Goal: Task Accomplishment & Management: Manage account settings

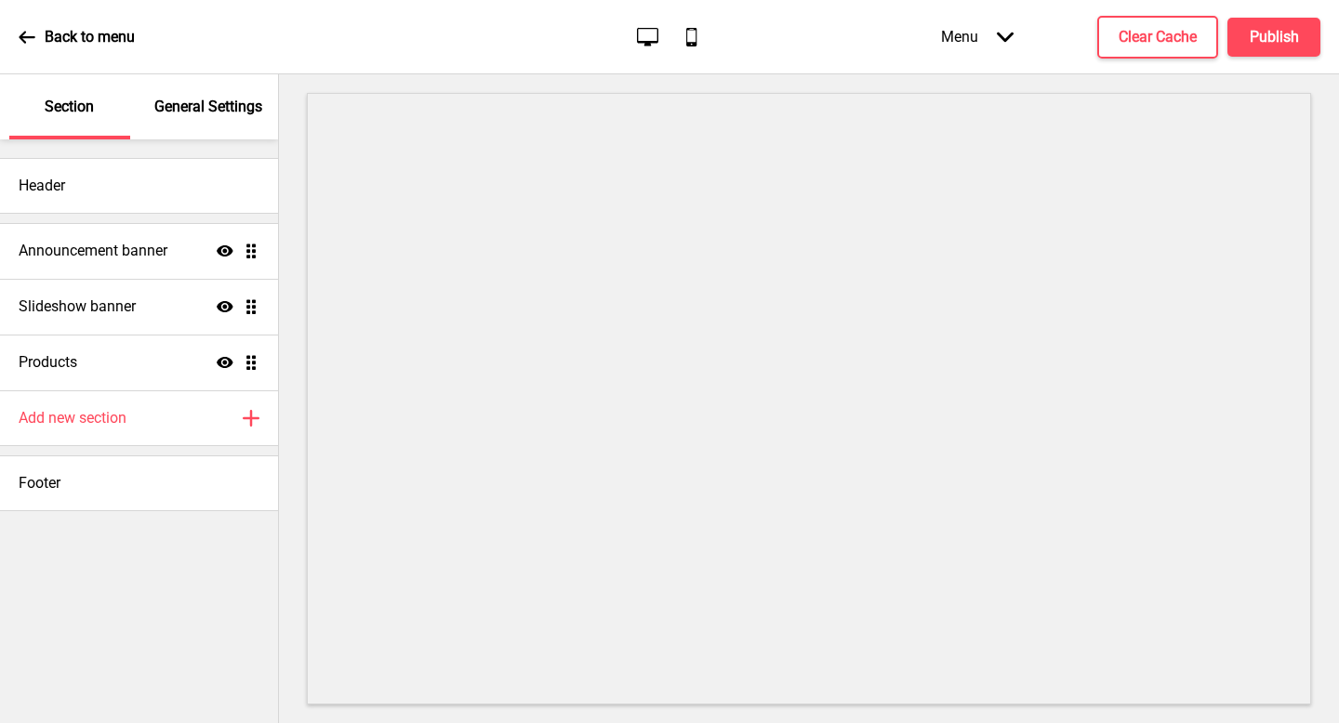
click at [135, 259] on h4 "Announcement banner" at bounding box center [93, 251] width 149 height 20
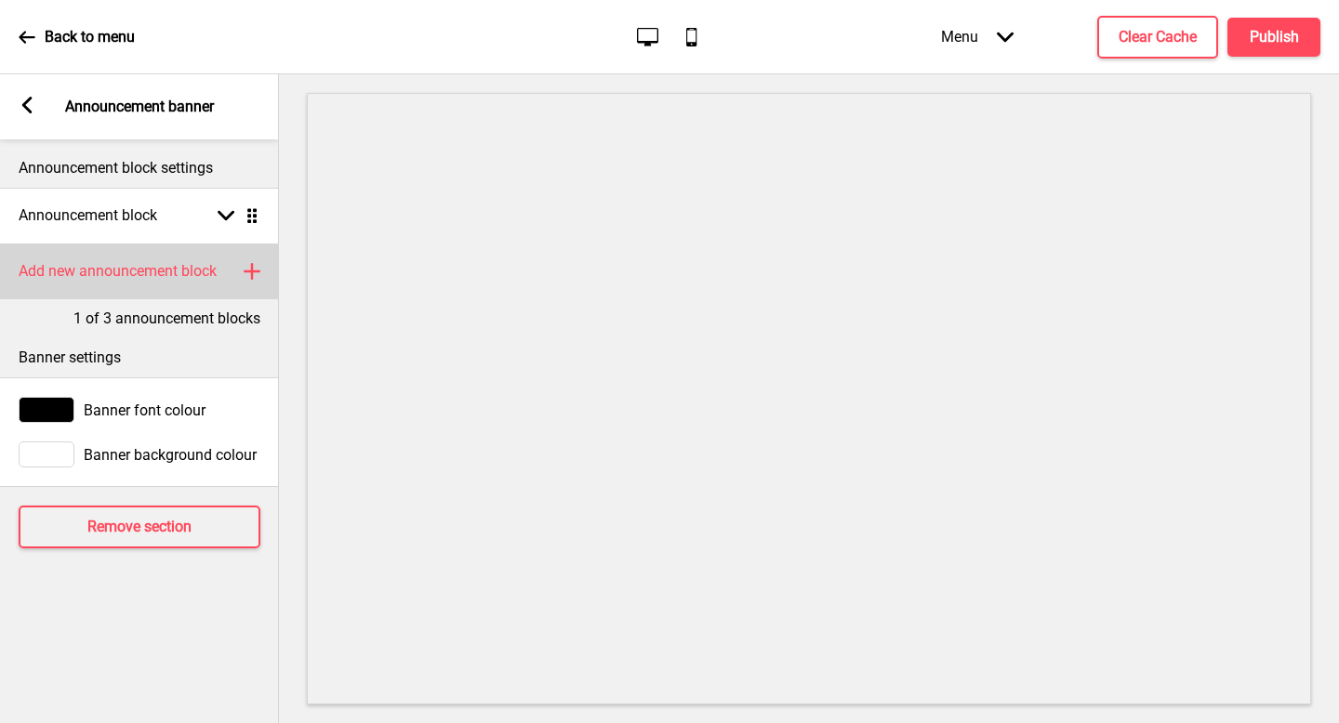
drag, startPoint x: 0, startPoint y: 0, endPoint x: 221, endPoint y: 280, distance: 356.8
click at [221, 280] on div "Add new announcement block Plus" at bounding box center [139, 272] width 279 height 56
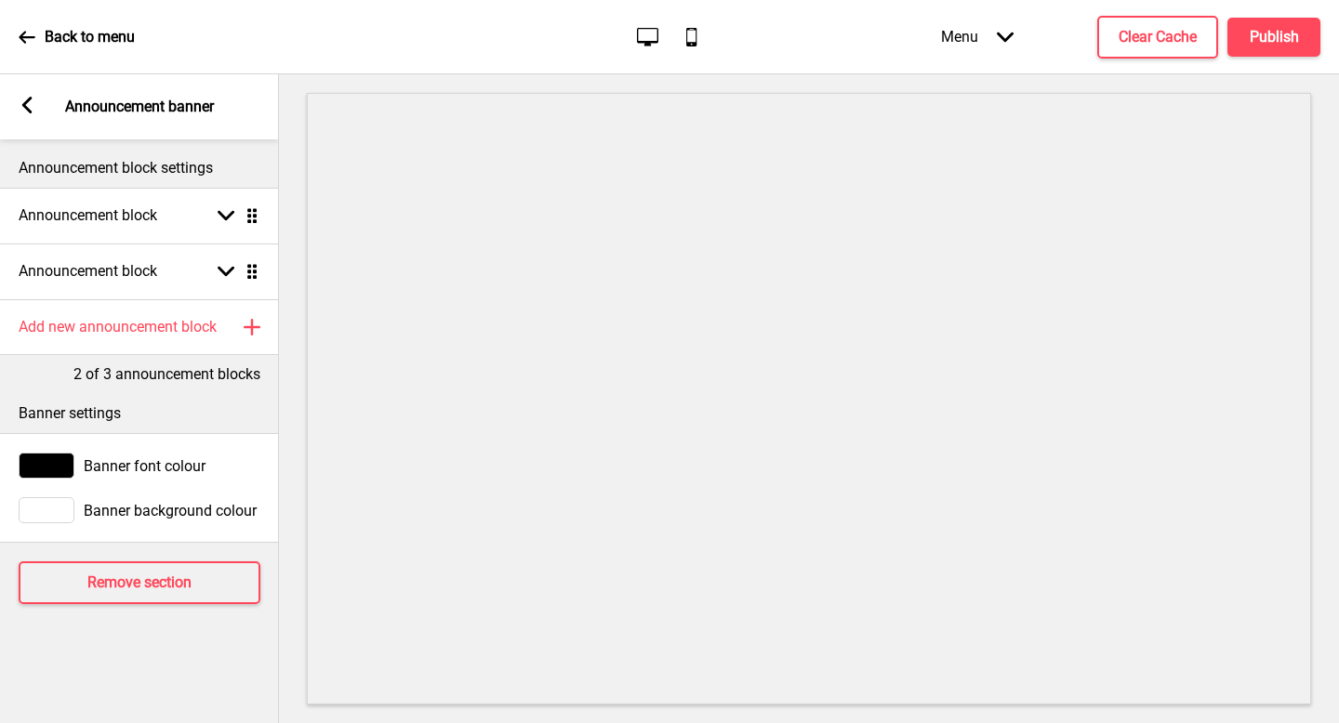
click at [198, 277] on div "Announcement block Arrow down Drag" at bounding box center [139, 272] width 279 height 56
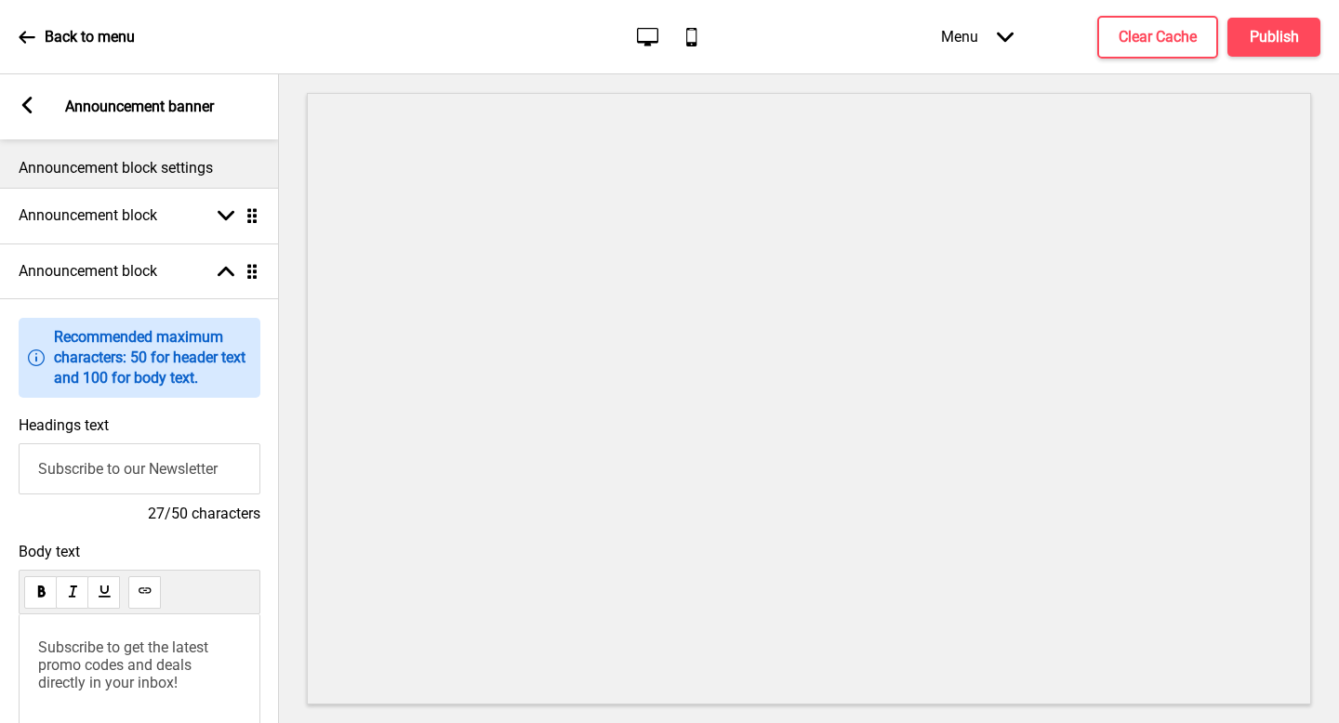
scroll to position [38, 0]
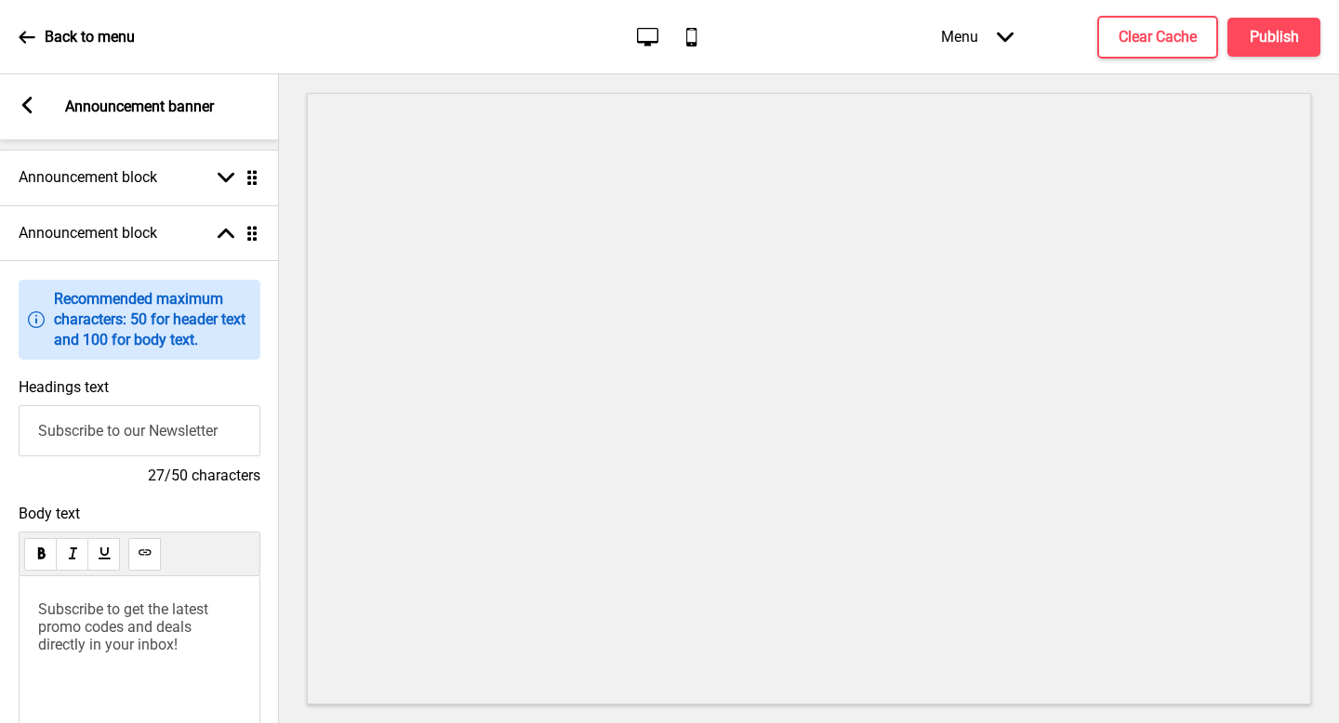
click at [179, 635] on span "Subscribe to get the latest promo codes and deals directly in your inbox!" at bounding box center [125, 627] width 174 height 53
drag, startPoint x: 459, startPoint y: 77, endPoint x: 34, endPoint y: 598, distance: 672.1
click at [34, 598] on div "Subscribe to get the latest promo codes and deals directly in your inbox!" at bounding box center [140, 677] width 242 height 200
paste div
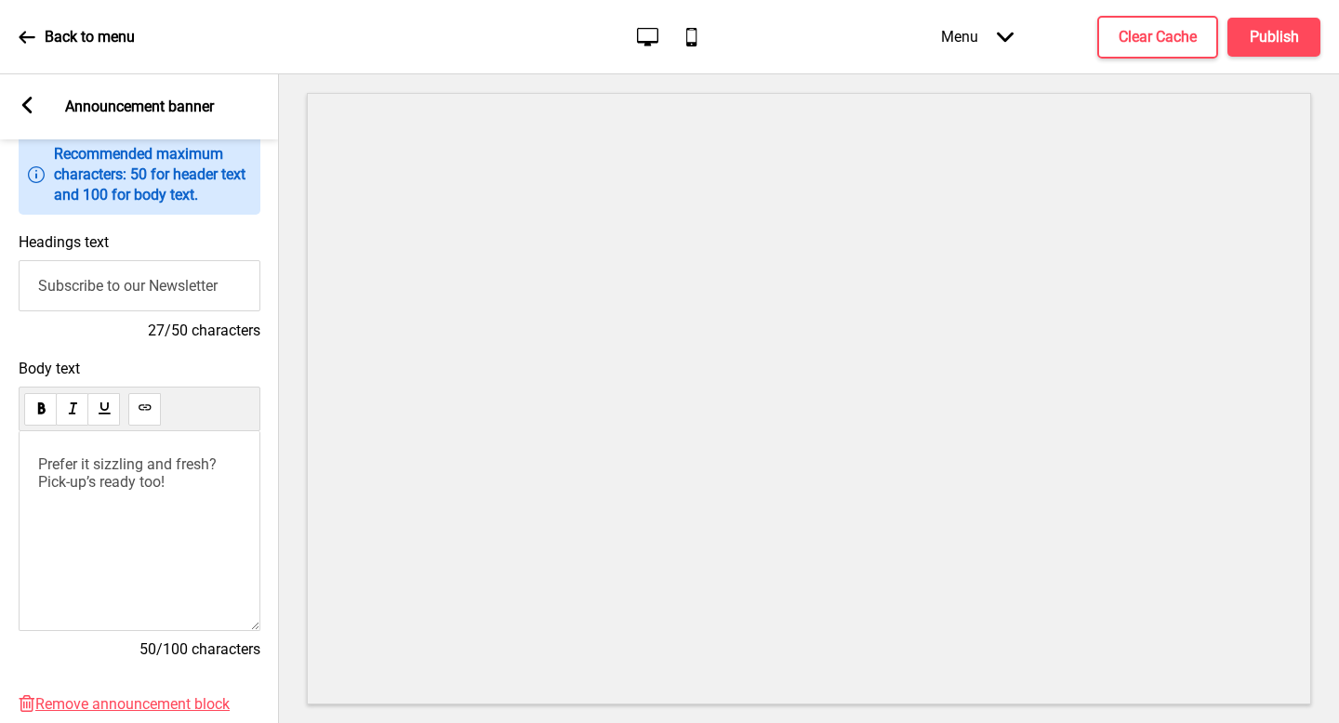
click at [137, 473] on span "Prefer it sizzling and fresh? Pick-up’s ready too!" at bounding box center [129, 473] width 182 height 35
click at [132, 485] on span "Prefer it sizzling and fresh? Pick-up’s ready too!" at bounding box center [129, 473] width 182 height 35
drag, startPoint x: 34, startPoint y: 598, endPoint x: 149, endPoint y: 281, distance: 337.1
click at [149, 281] on input "Subscribe to our Newsletter" at bounding box center [140, 285] width 242 height 51
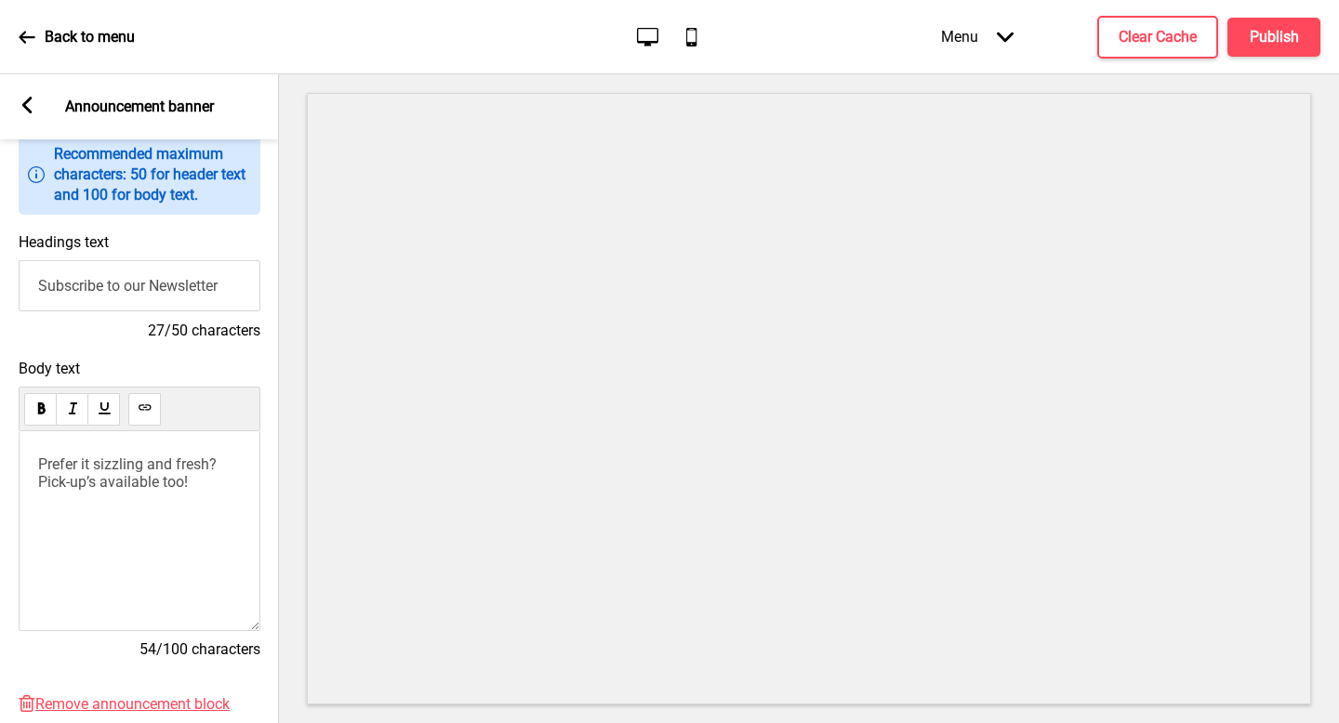
click at [149, 281] on input "Subscribe to our Newsletter" at bounding box center [140, 285] width 242 height 51
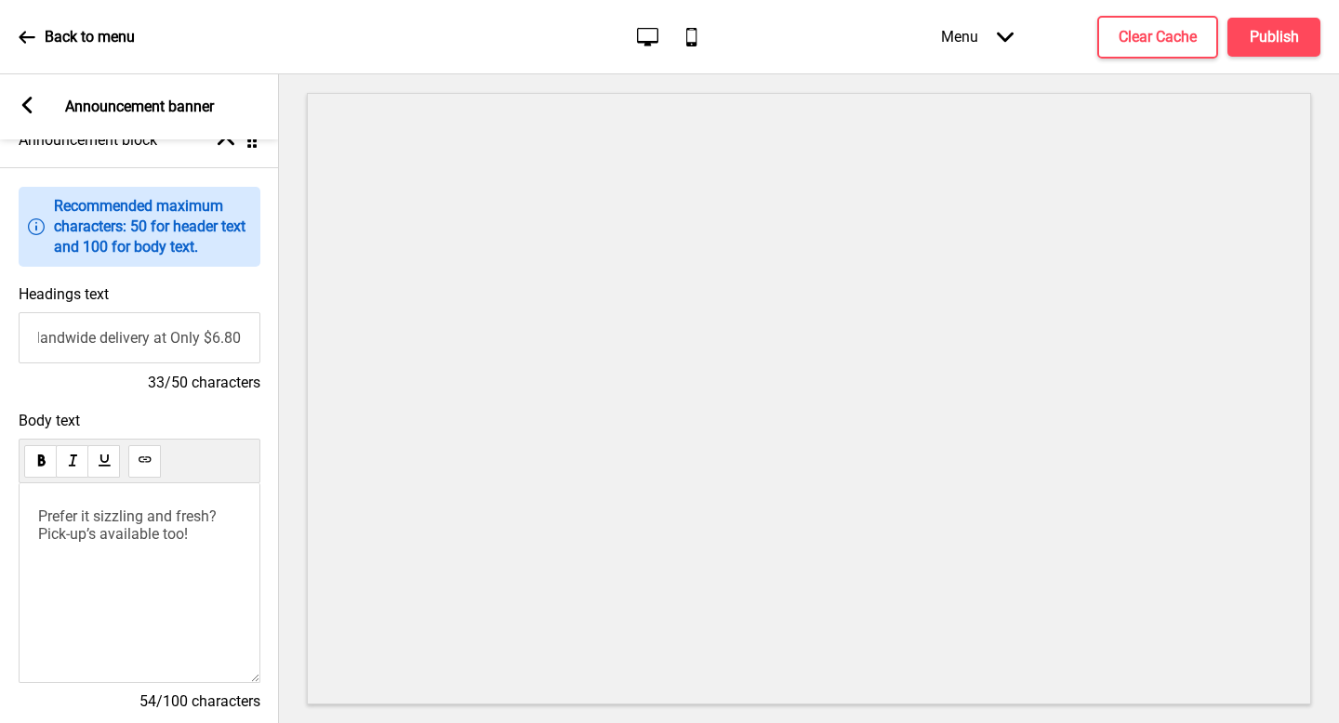
scroll to position [0, 0]
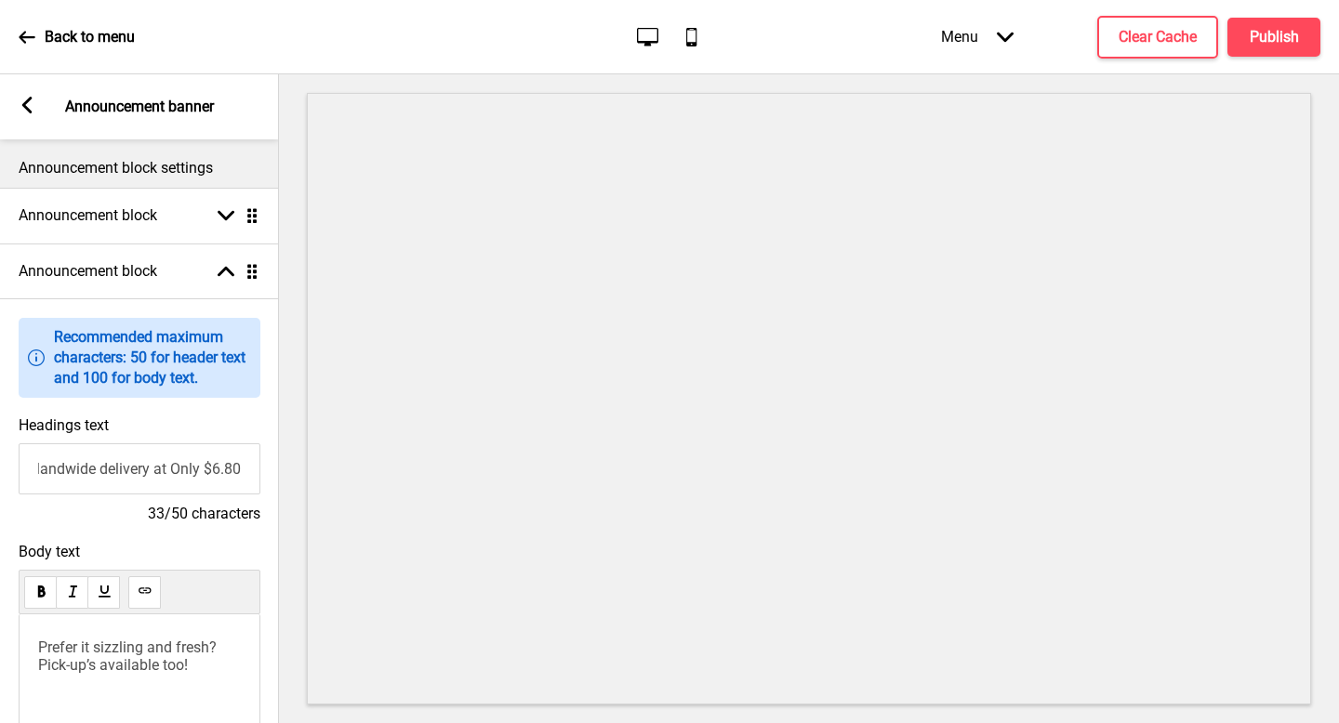
type input "Islandwide delivery at Only $6.80"
click at [32, 120] on div "Arrow left Announcement banner" at bounding box center [139, 106] width 279 height 65
click at [96, 220] on h4 "Announcement block" at bounding box center [88, 216] width 139 height 20
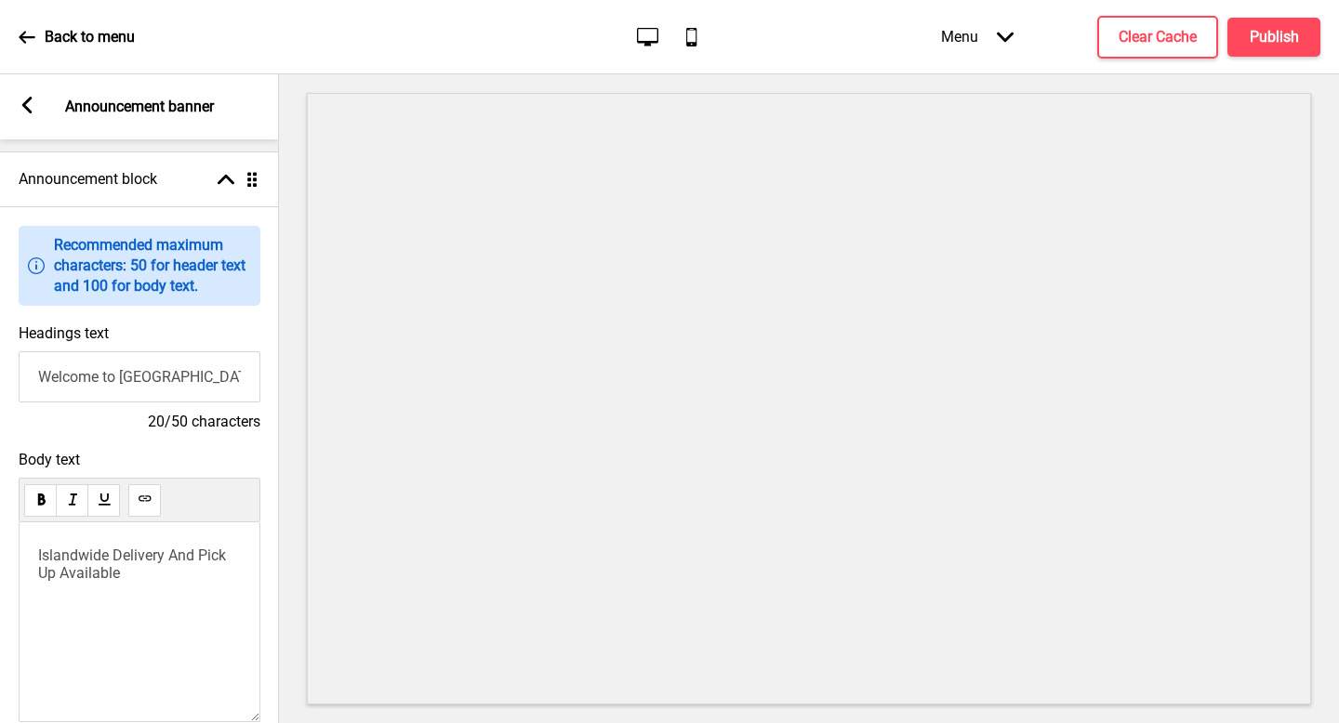
drag, startPoint x: 149, startPoint y: 281, endPoint x: 200, endPoint y: 378, distance: 109.4
click at [200, 378] on input "Welcome to [GEOGRAPHIC_DATA]" at bounding box center [140, 377] width 242 height 51
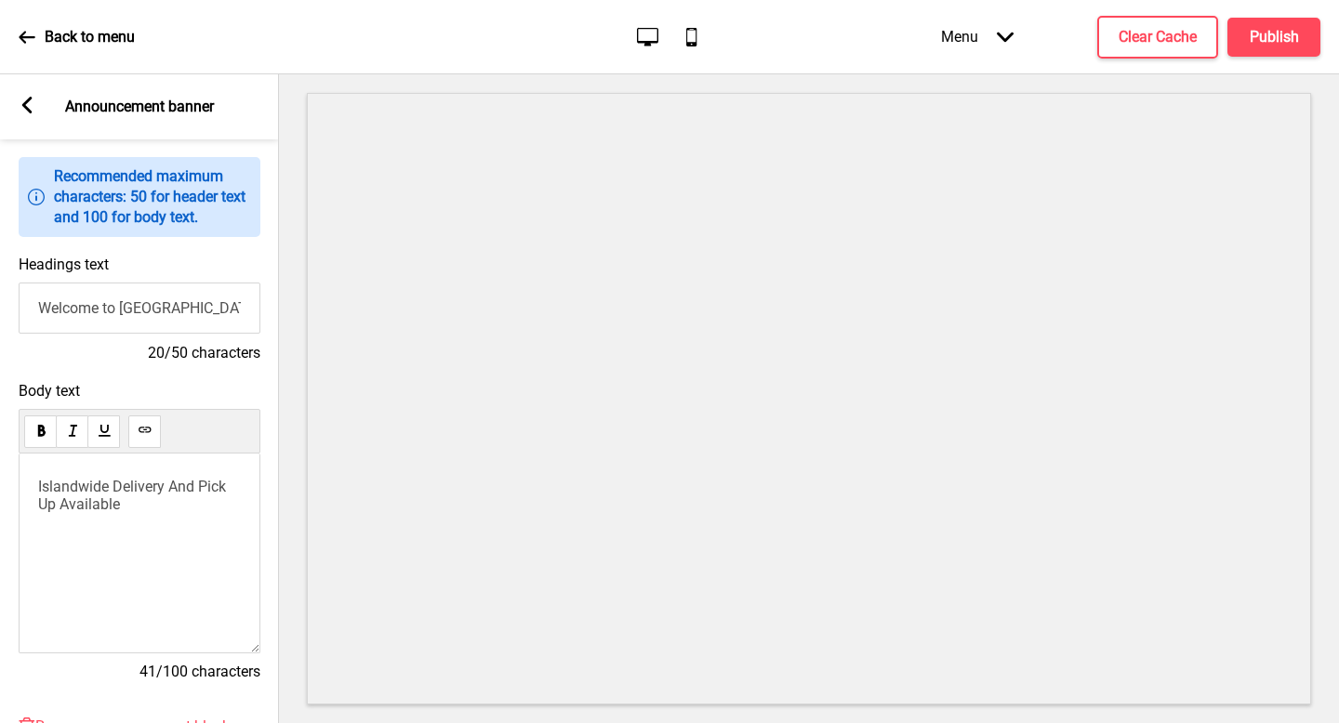
scroll to position [116, 0]
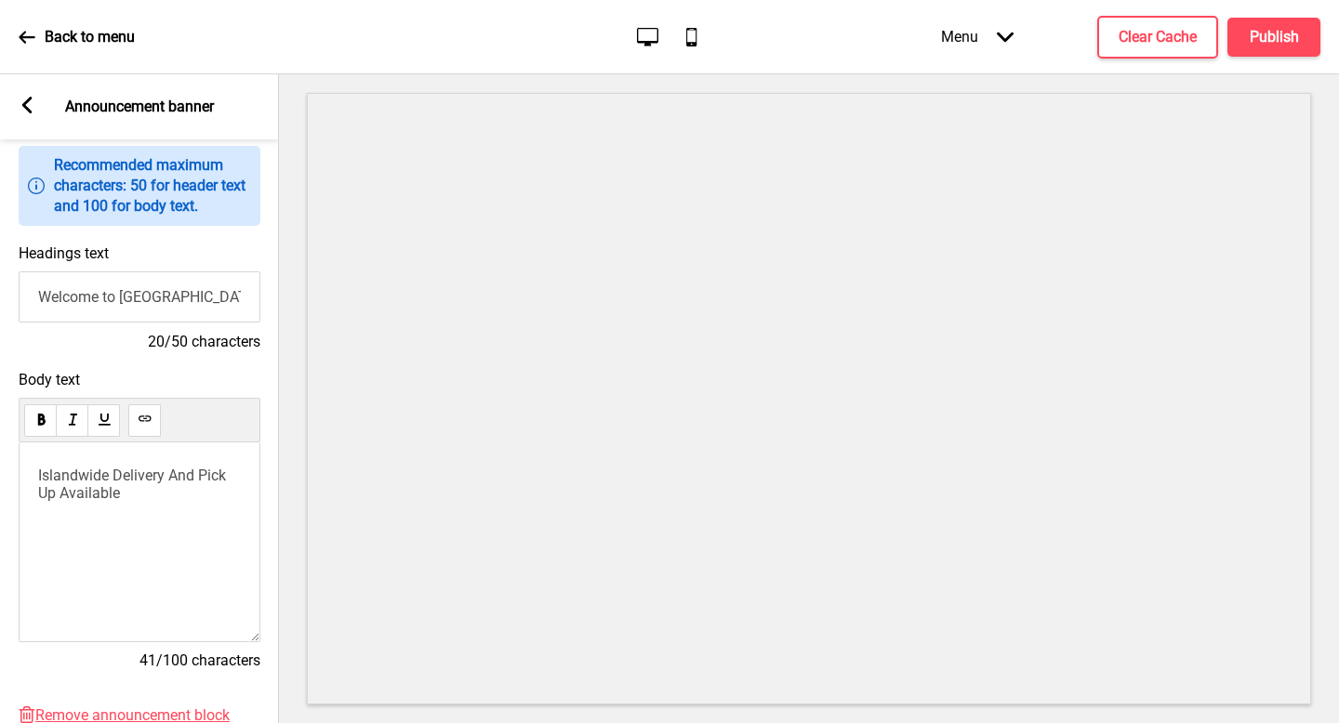
drag, startPoint x: 200, startPoint y: 378, endPoint x: 160, endPoint y: 506, distance: 134.4
click at [160, 506] on div "Islandwide Delivery And Pick Up Available" at bounding box center [140, 543] width 242 height 200
click at [159, 506] on div "Islandwide Delivery And Pick Up Available" at bounding box center [140, 543] width 242 height 200
click at [165, 481] on span "Islandwide Delivery And Pick Up Available" at bounding box center [134, 484] width 192 height 35
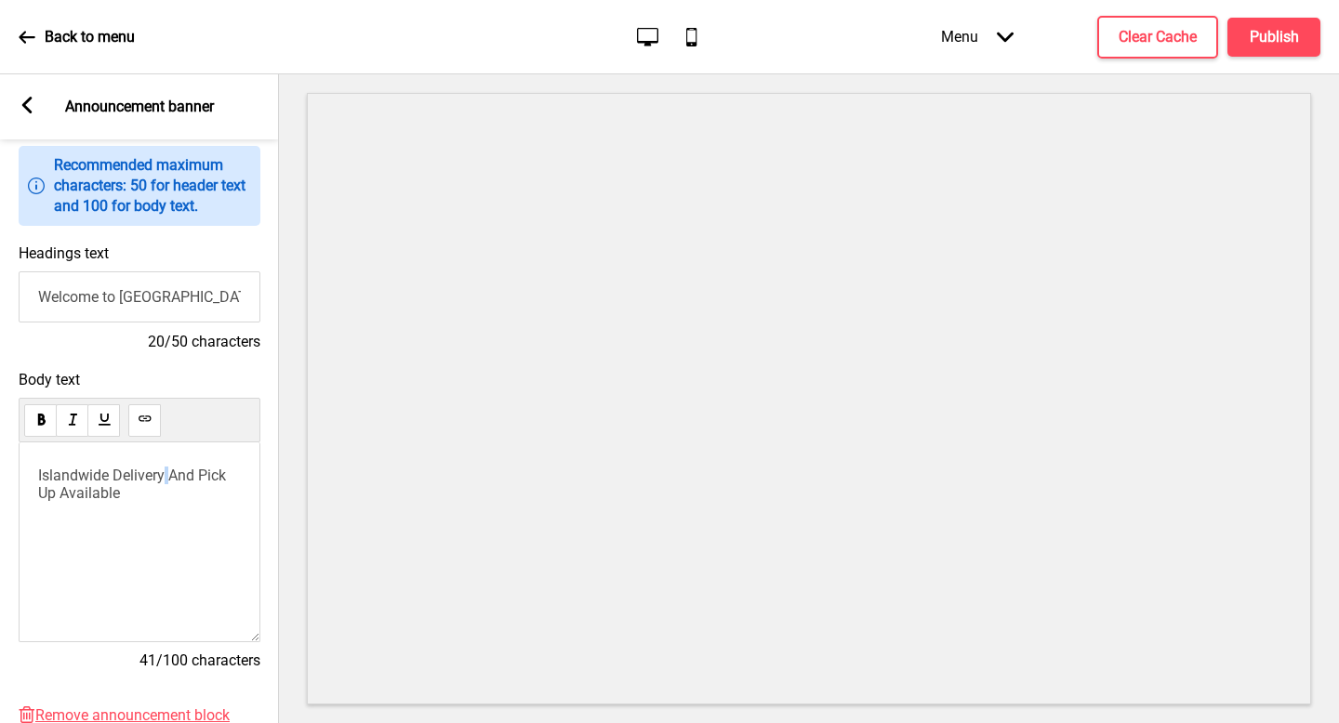
click at [165, 481] on span "Islandwide Delivery And Pick Up Available" at bounding box center [134, 484] width 192 height 35
click at [107, 493] on span "Islandwide Delivery And Pick Up Available" at bounding box center [134, 484] width 192 height 35
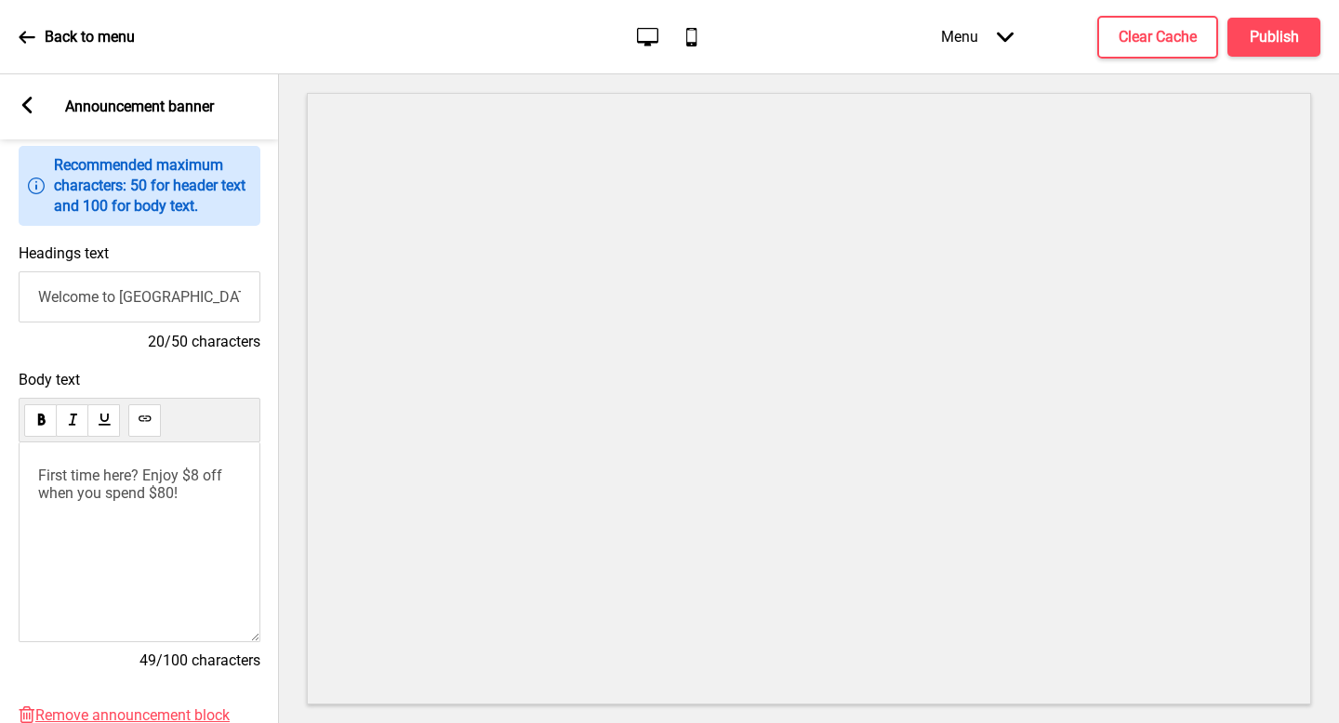
click at [201, 490] on p "First time here? Enjoy $8 off when you spend $80!" at bounding box center [139, 484] width 203 height 35
click at [120, 471] on span "First time here? Enjoy $8 off when you spend $80" at bounding box center [132, 484] width 188 height 35
click at [144, 476] on span "First time here? Enjoy $8 off when you spend $80" at bounding box center [132, 484] width 188 height 35
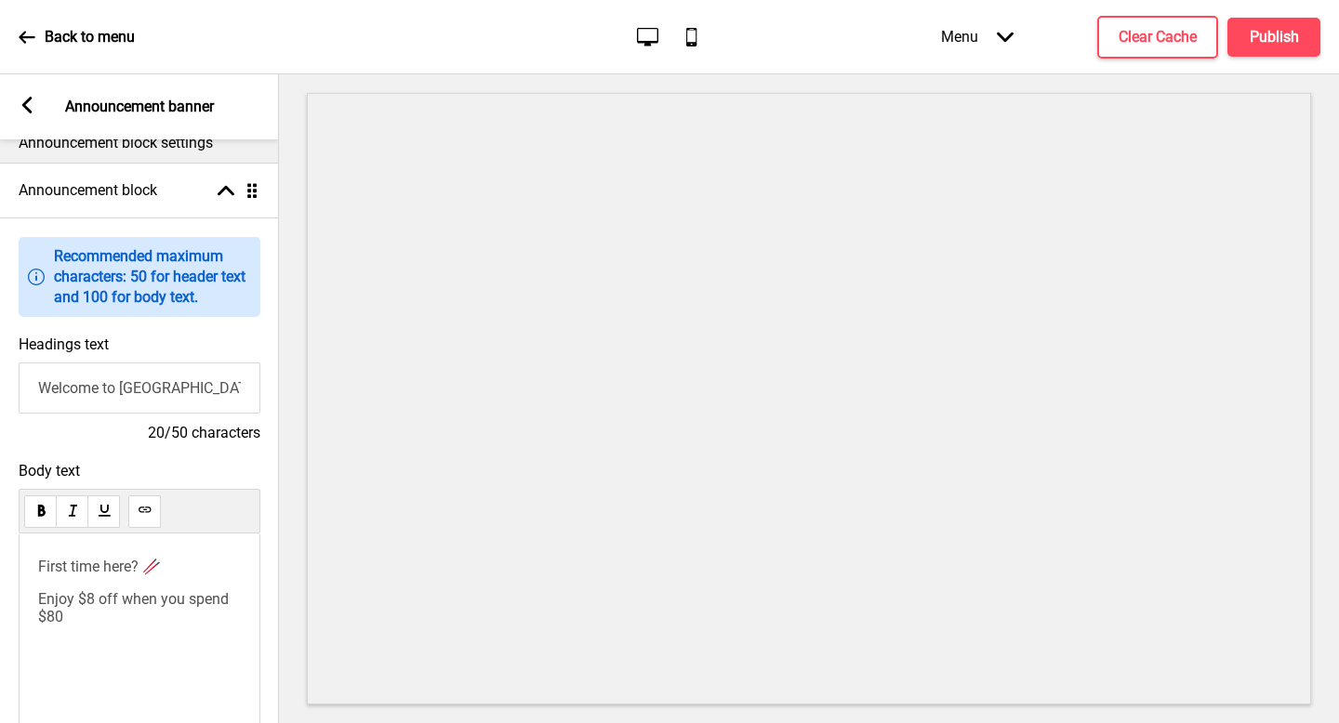
scroll to position [38, 0]
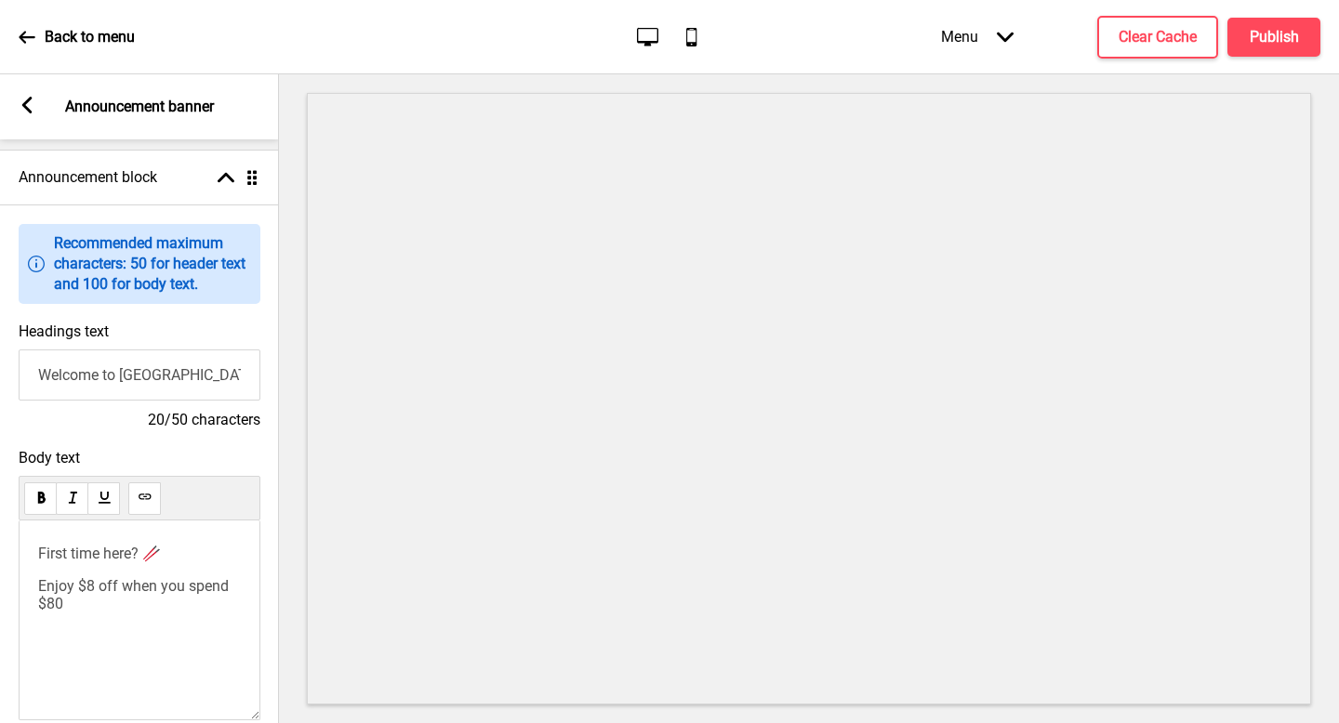
click at [113, 613] on p "Enjoy $8 off when you spend $80" at bounding box center [139, 594] width 203 height 35
click at [27, 102] on icon at bounding box center [27, 105] width 10 height 17
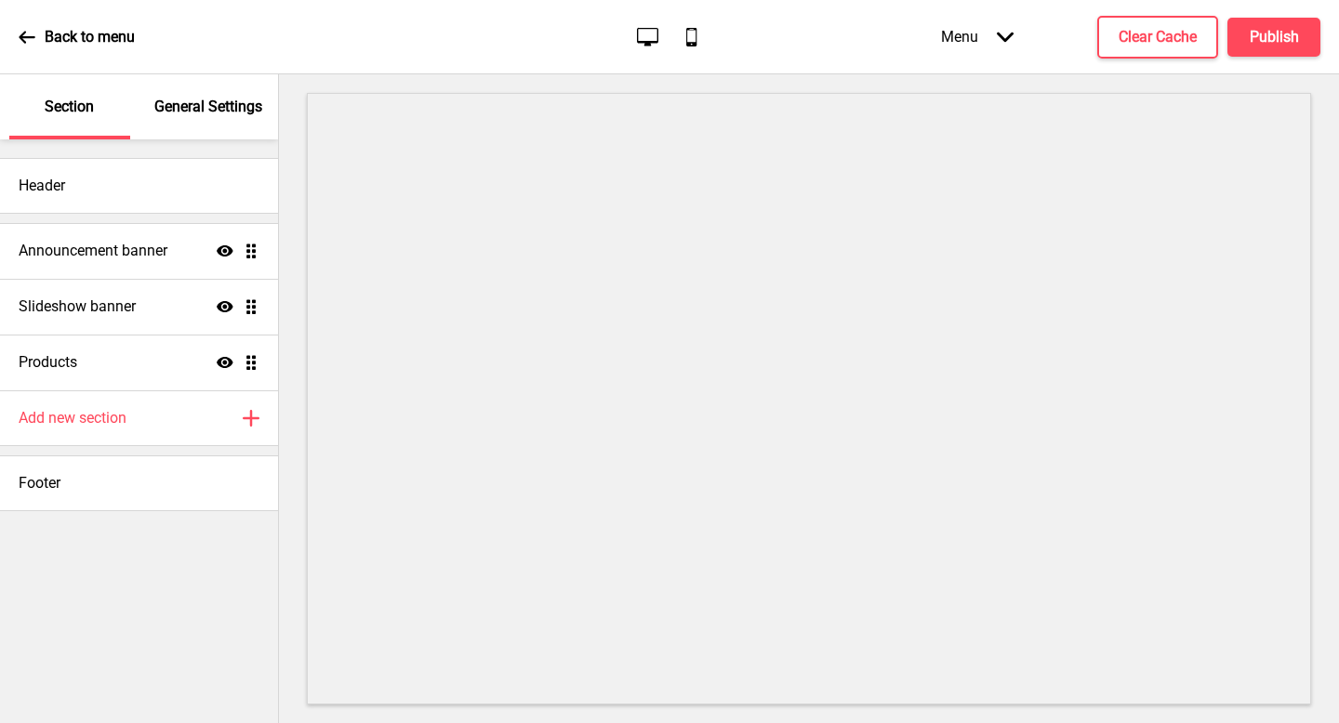
click at [139, 321] on div "Slideshow banner Show Drag" at bounding box center [139, 307] width 278 height 56
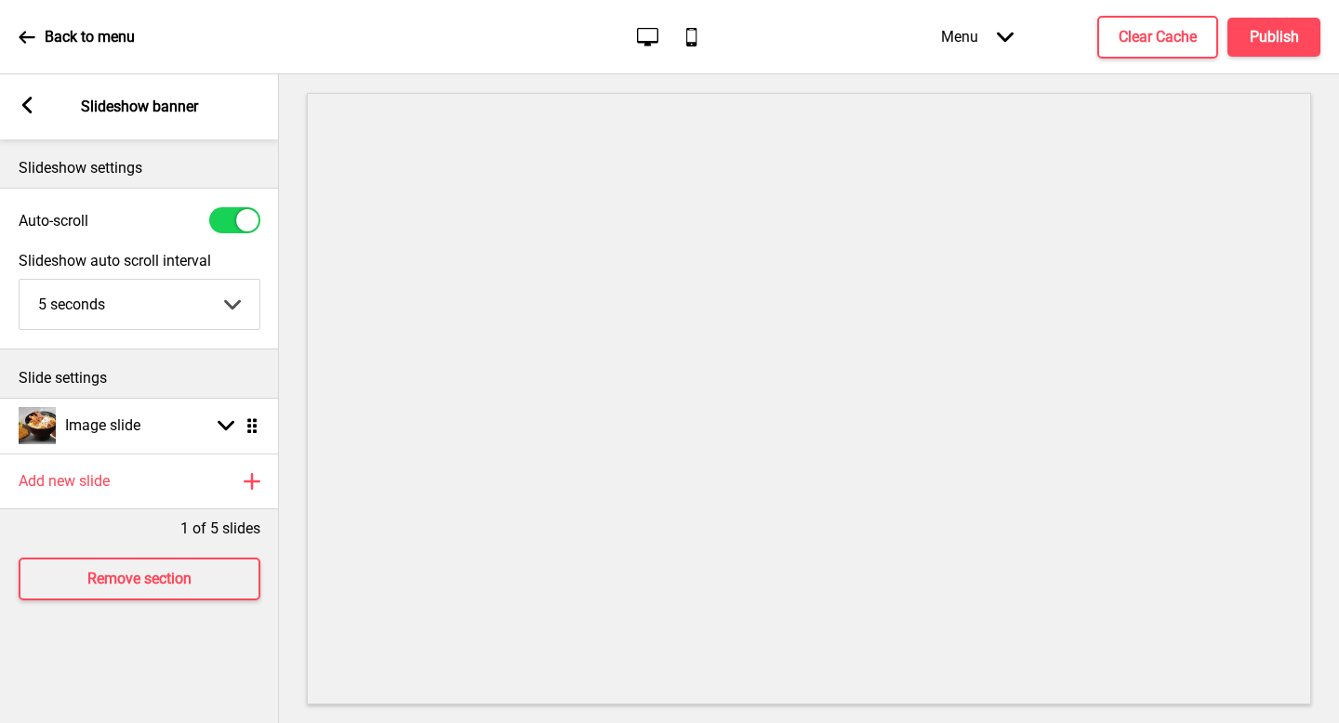
click at [37, 111] on div "Arrow left Slideshow banner" at bounding box center [139, 106] width 279 height 65
click at [29, 113] on icon at bounding box center [27, 105] width 10 height 17
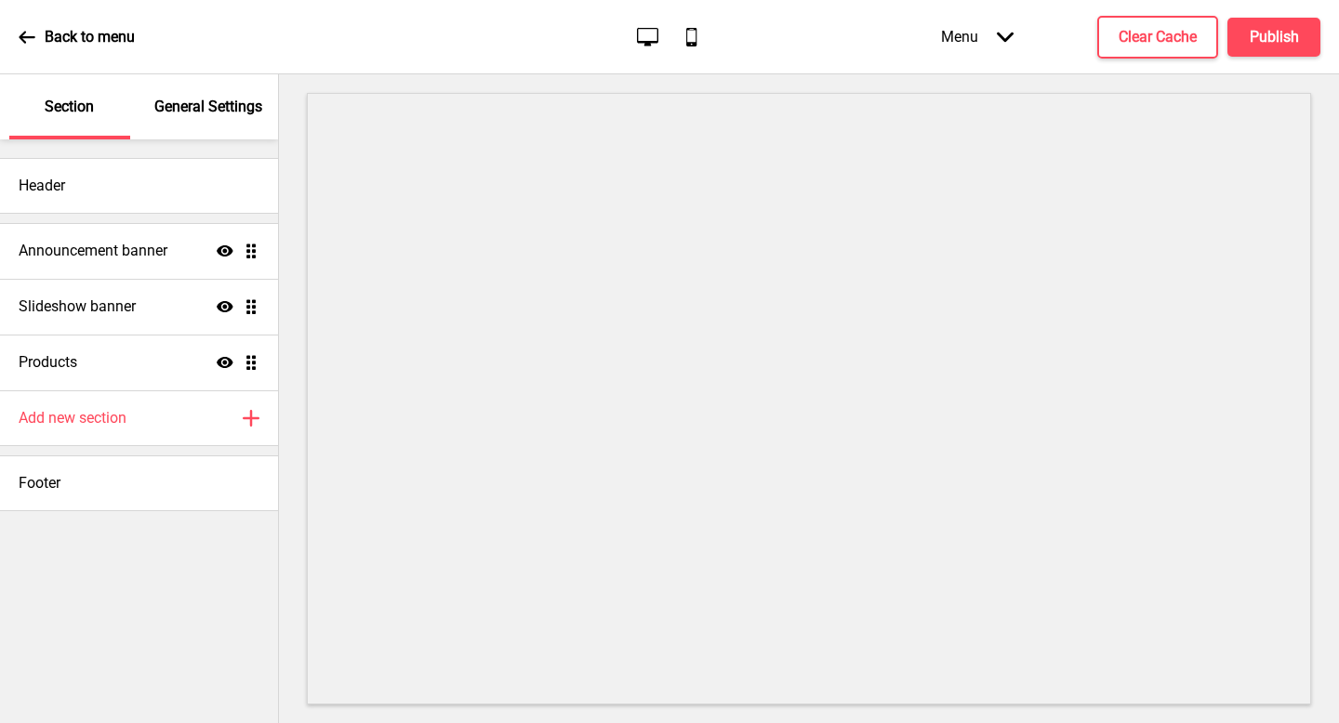
click at [160, 245] on h4 "Announcement banner" at bounding box center [93, 251] width 149 height 20
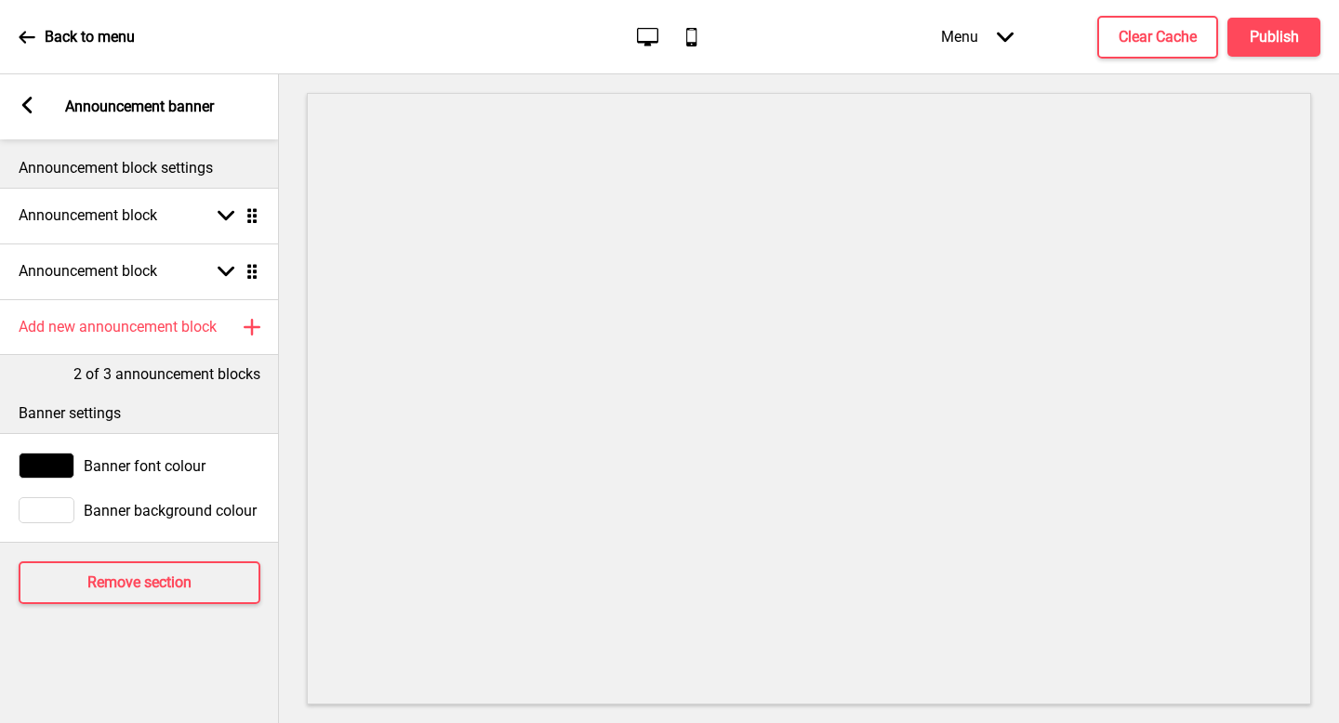
click at [167, 267] on div "Announcement block Arrow down Drag" at bounding box center [139, 272] width 279 height 56
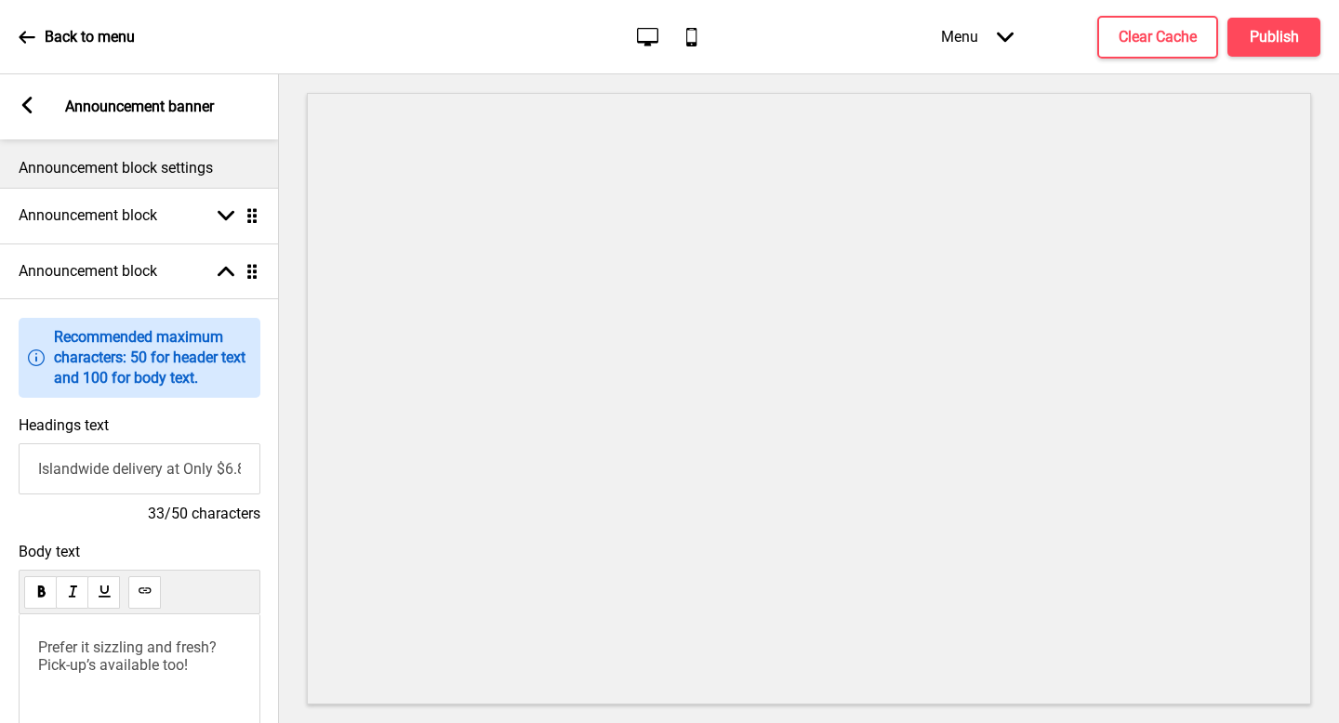
scroll to position [309, 0]
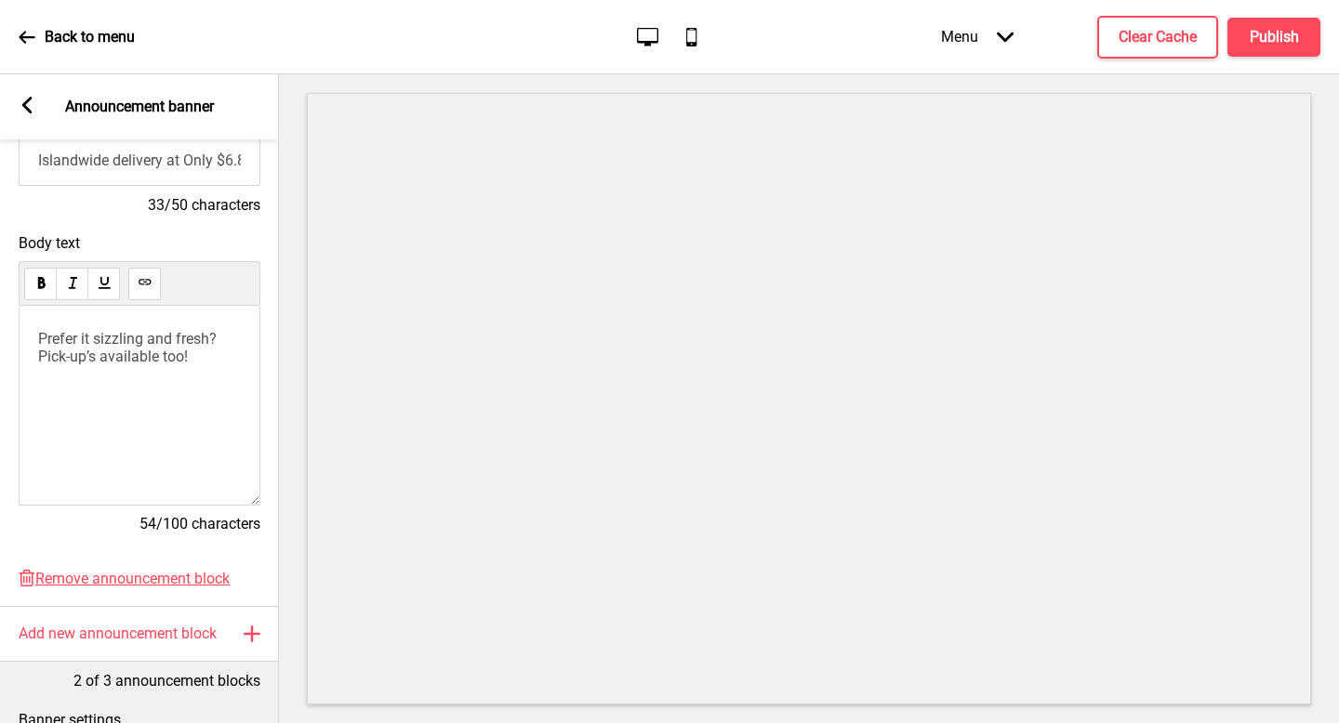
drag, startPoint x: 120, startPoint y: 471, endPoint x: 202, endPoint y: 378, distance: 123.2
click at [202, 378] on div "Prefer it sizzling and fresh? Pick-up’s available too!" at bounding box center [140, 406] width 242 height 200
click at [212, 362] on p "Prefer it sizzling and fresh? Pick-up’s available too!" at bounding box center [139, 347] width 203 height 35
click at [28, 108] on icon at bounding box center [27, 105] width 10 height 17
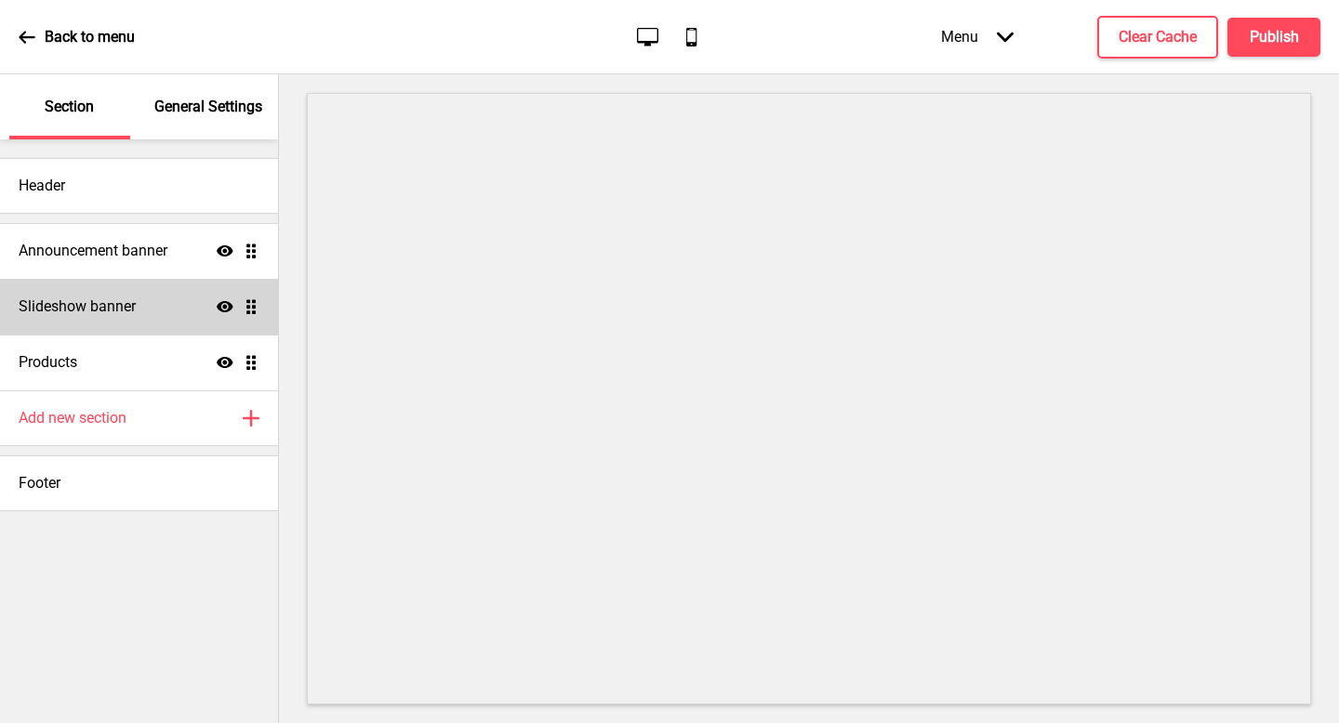
click at [113, 328] on div "Slideshow banner Show Drag" at bounding box center [139, 307] width 278 height 56
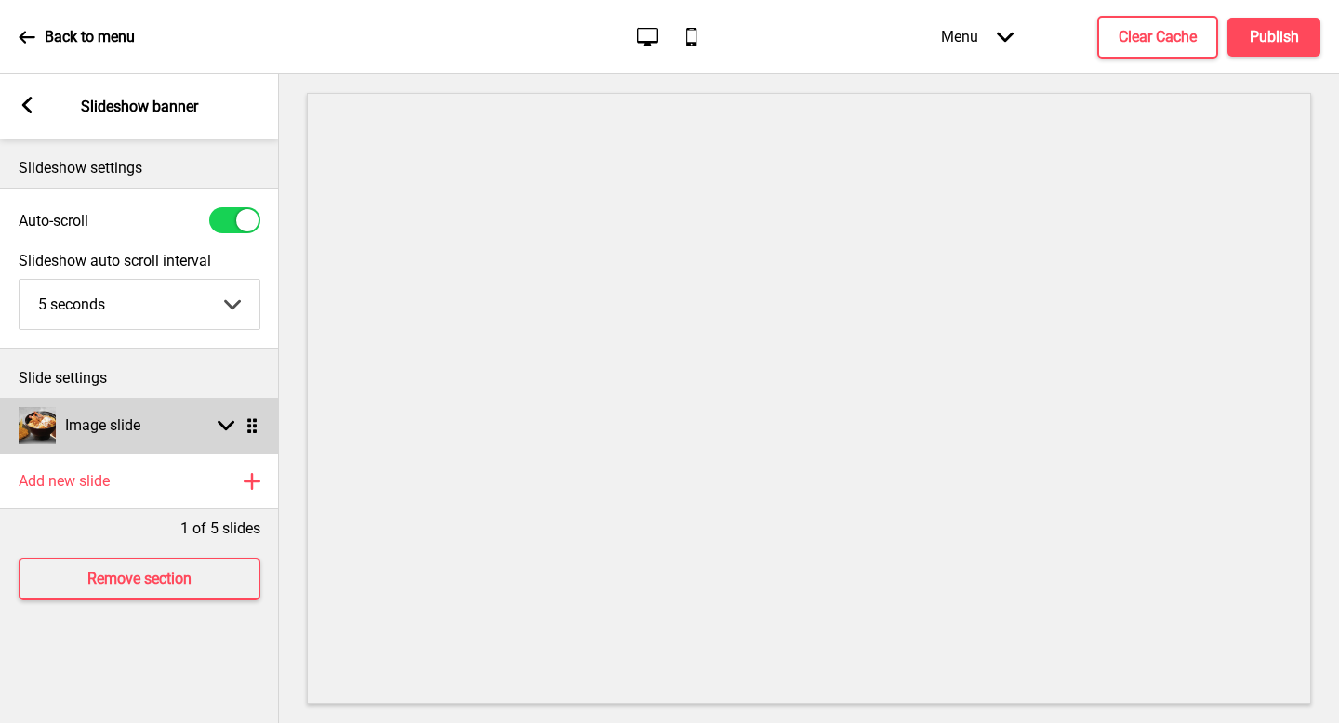
drag, startPoint x: 113, startPoint y: 328, endPoint x: 181, endPoint y: 422, distance: 115.9
click at [181, 422] on div "Image slide Arrow down Drag" at bounding box center [139, 426] width 279 height 56
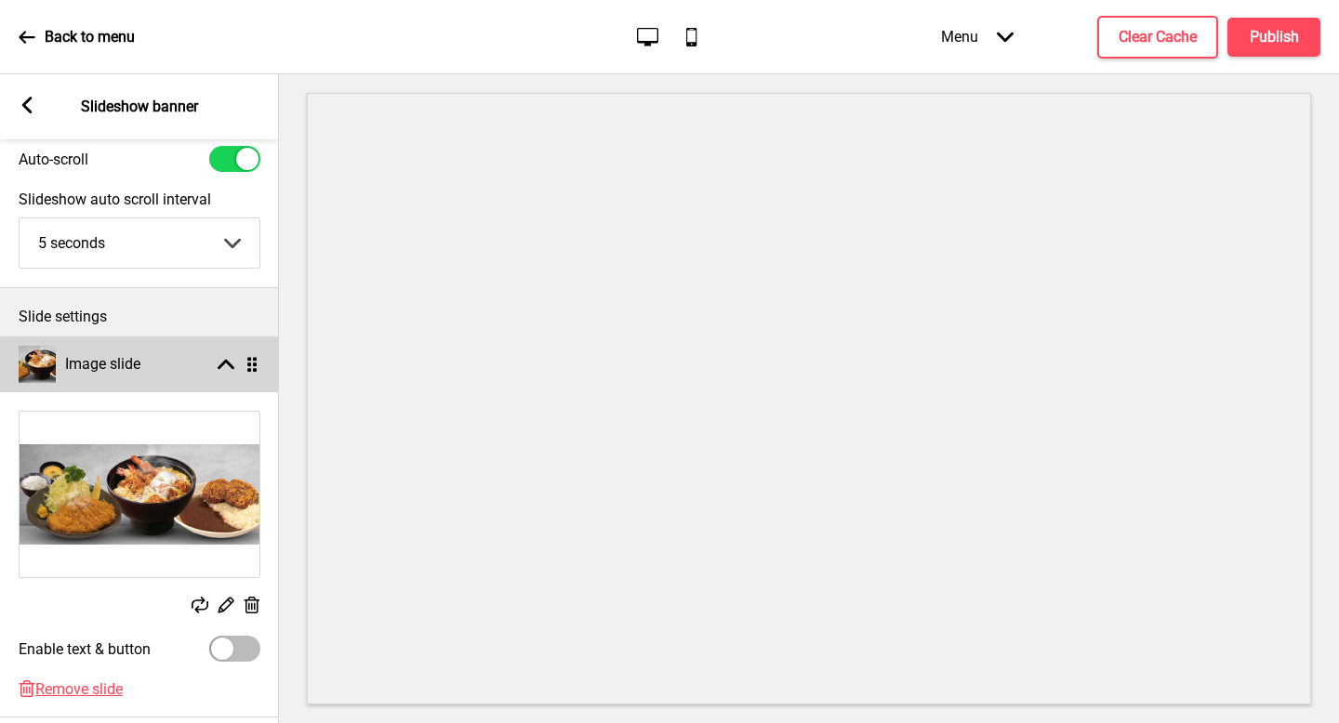
scroll to position [109, 0]
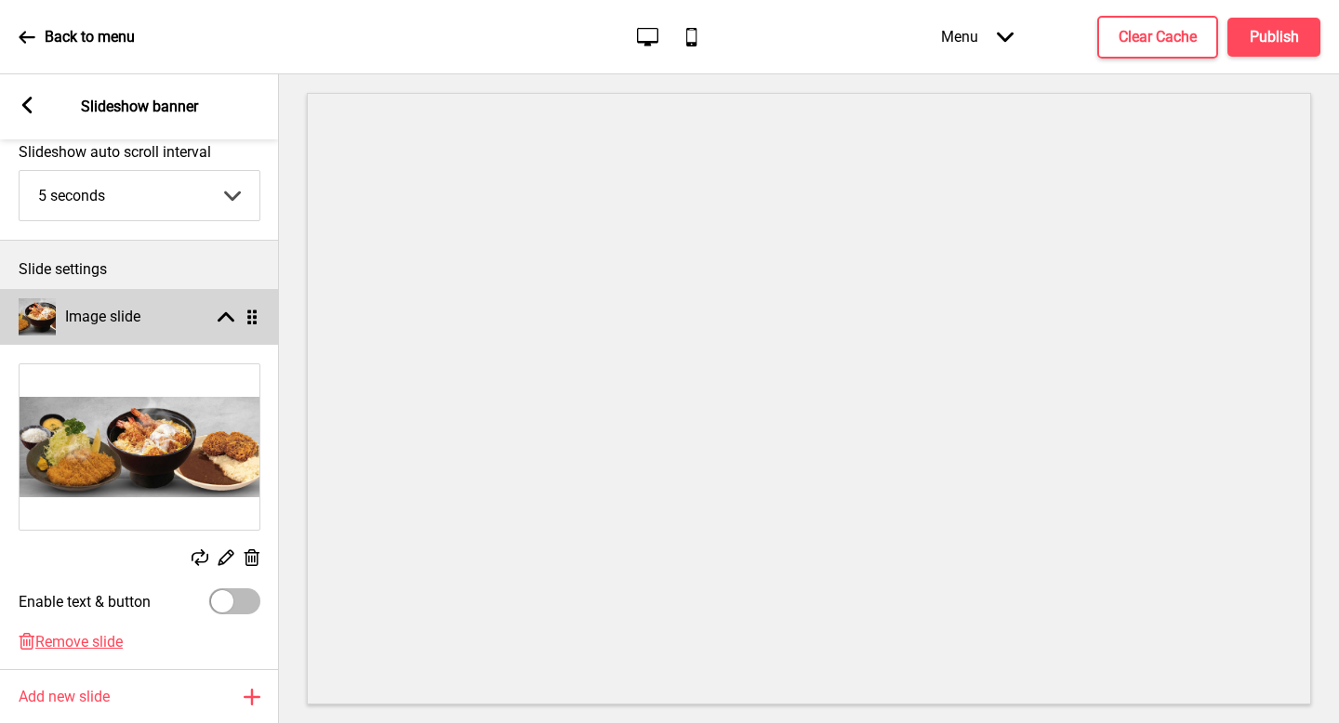
click at [229, 594] on div at bounding box center [222, 601] width 22 height 22
checkbox input "true"
select select "right"
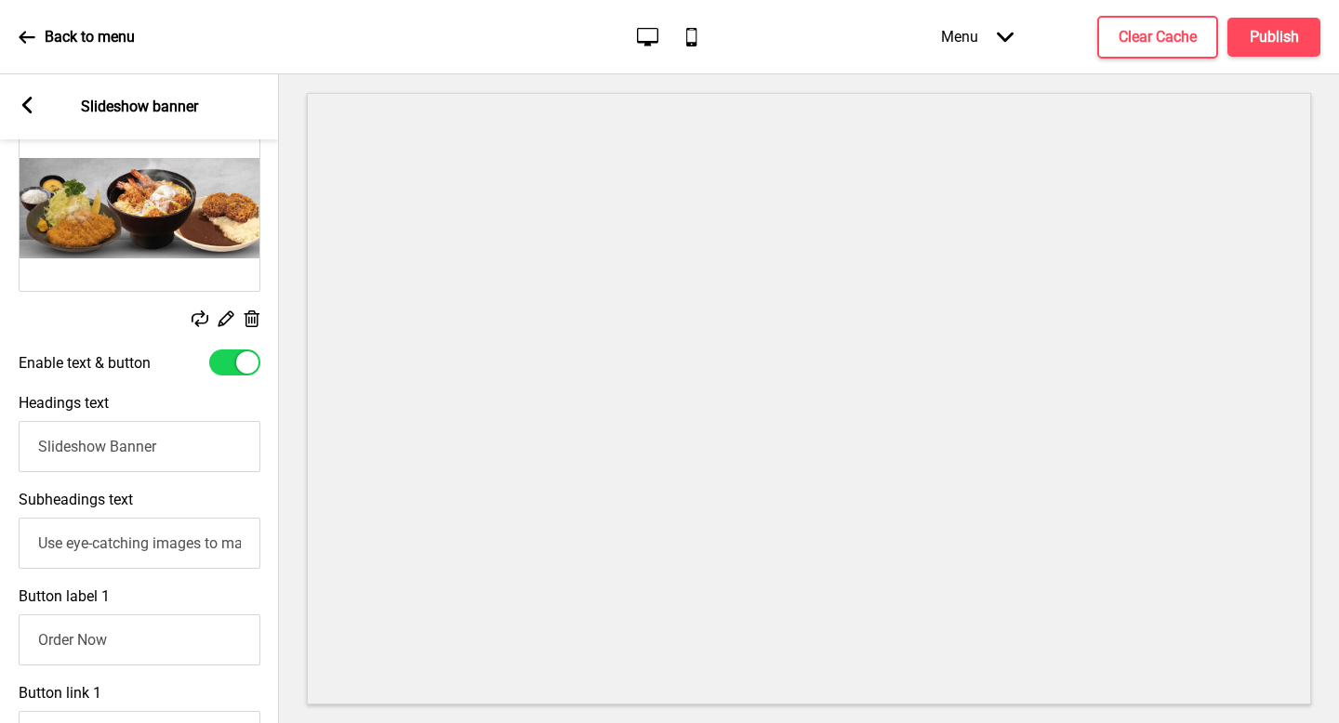
scroll to position [481, 0]
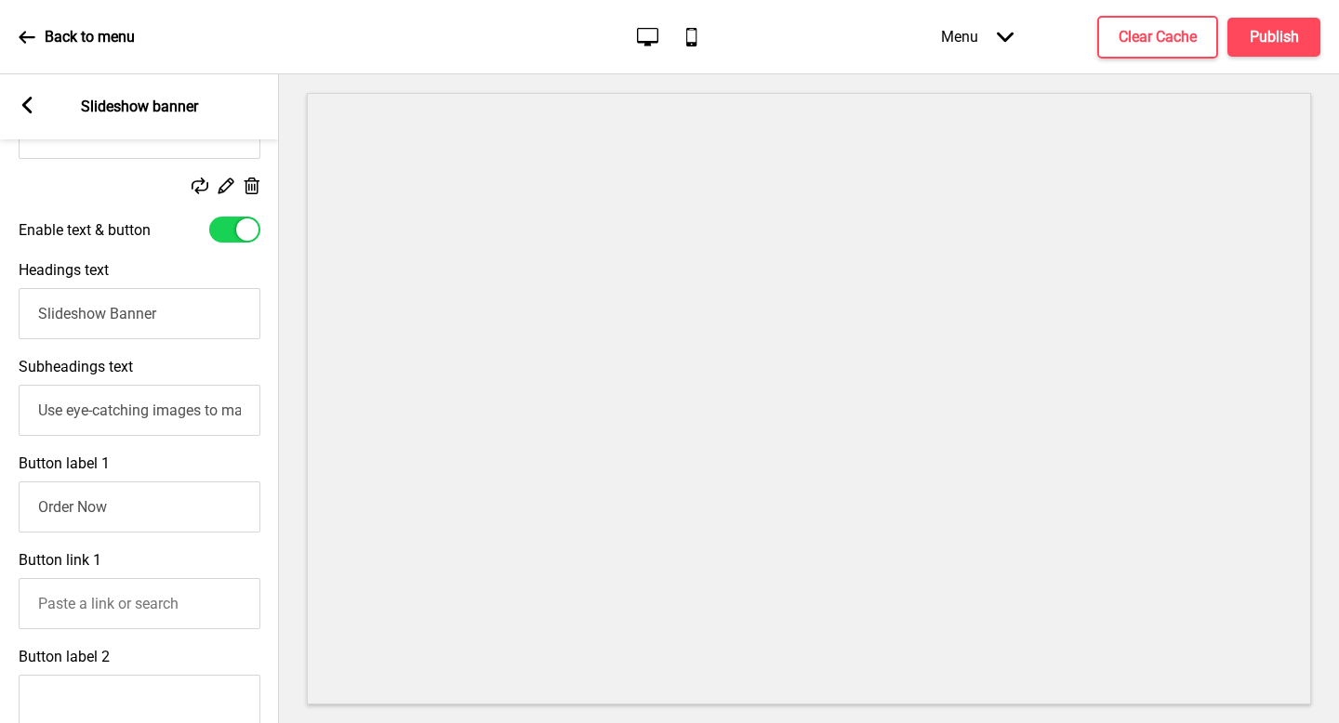
click at [138, 426] on input "Use eye-catching images to make a strong first impression of your brand" at bounding box center [140, 410] width 242 height 51
paste input "Authentic Tonkatsu Restaurant Grade in a wallet friendly"
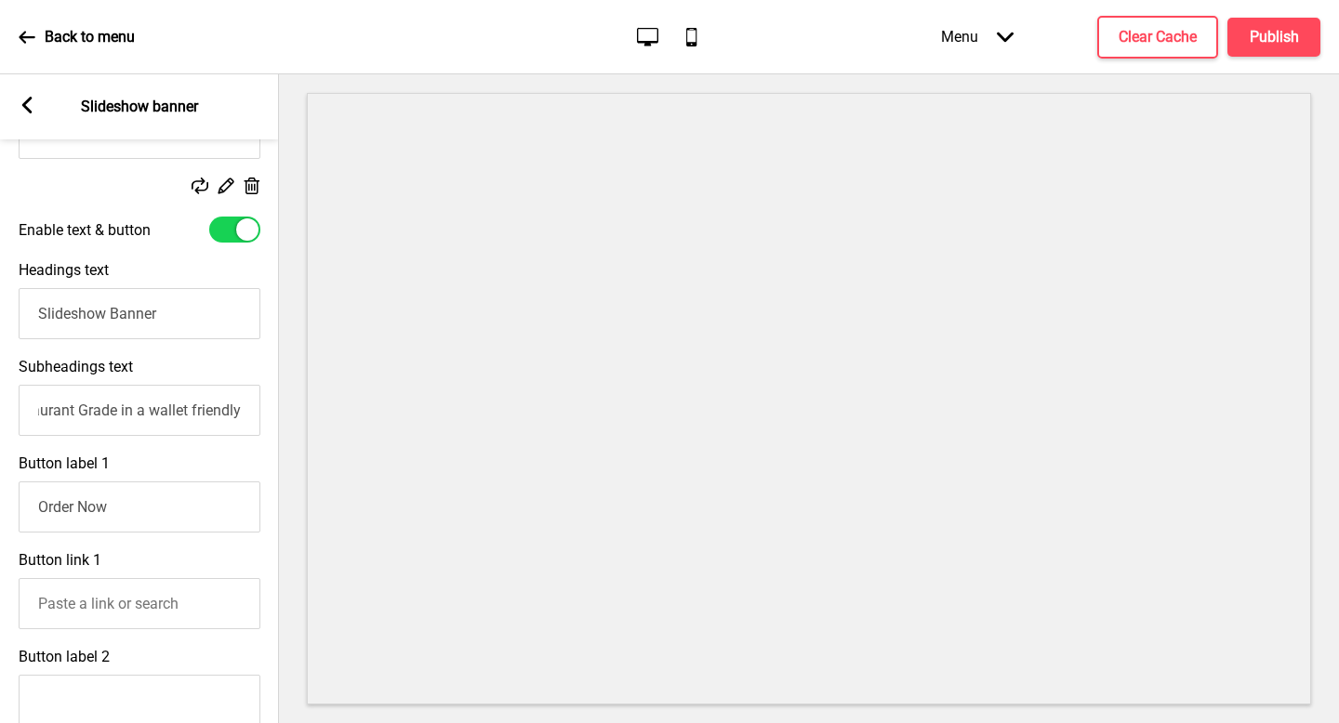
type input "Use eye-catching images to make a strong first impression of your brand"
click at [141, 309] on input "Slideshow Banner" at bounding box center [140, 313] width 242 height 51
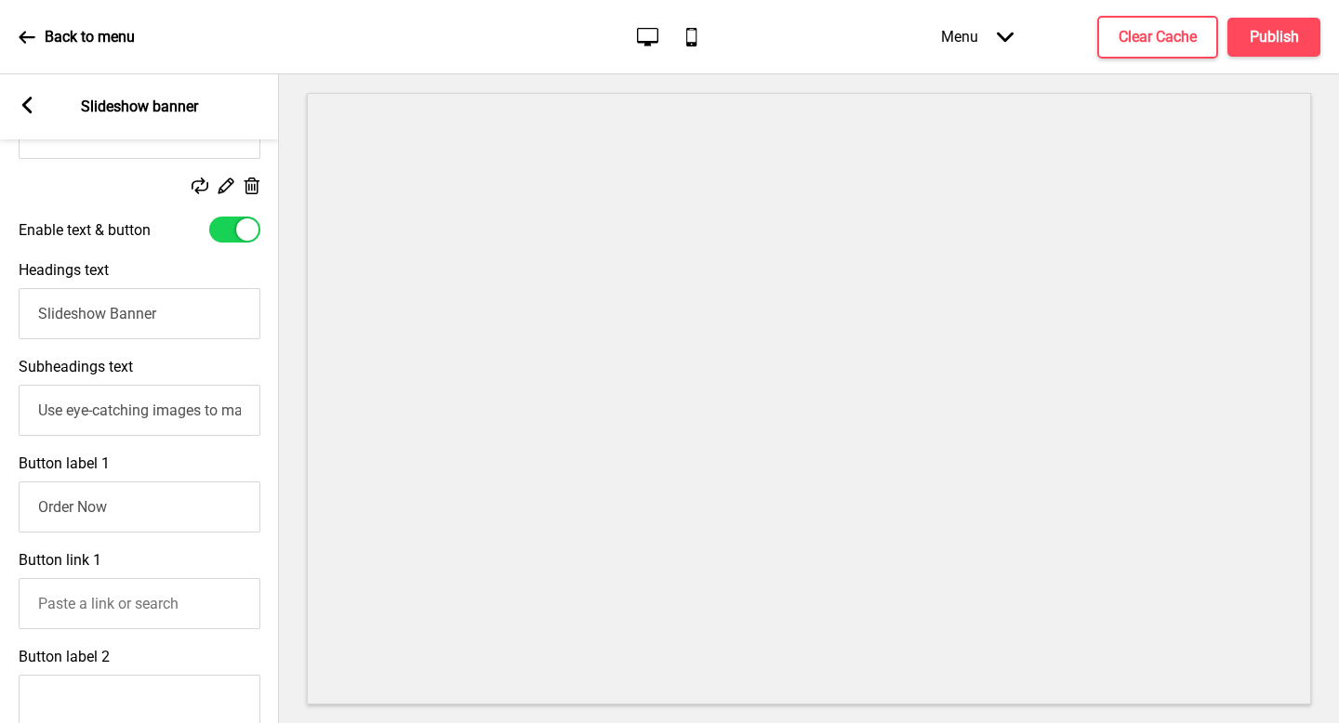
paste input "Authentic Tonkatsu Restaurant Grade in a wallet friendly"
type input "Authentic Tonkatsu Restaurant Grade in a wallet friendly"
click at [175, 415] on input "Use eye-catching images to make a strong first impression of your brand" at bounding box center [140, 410] width 242 height 51
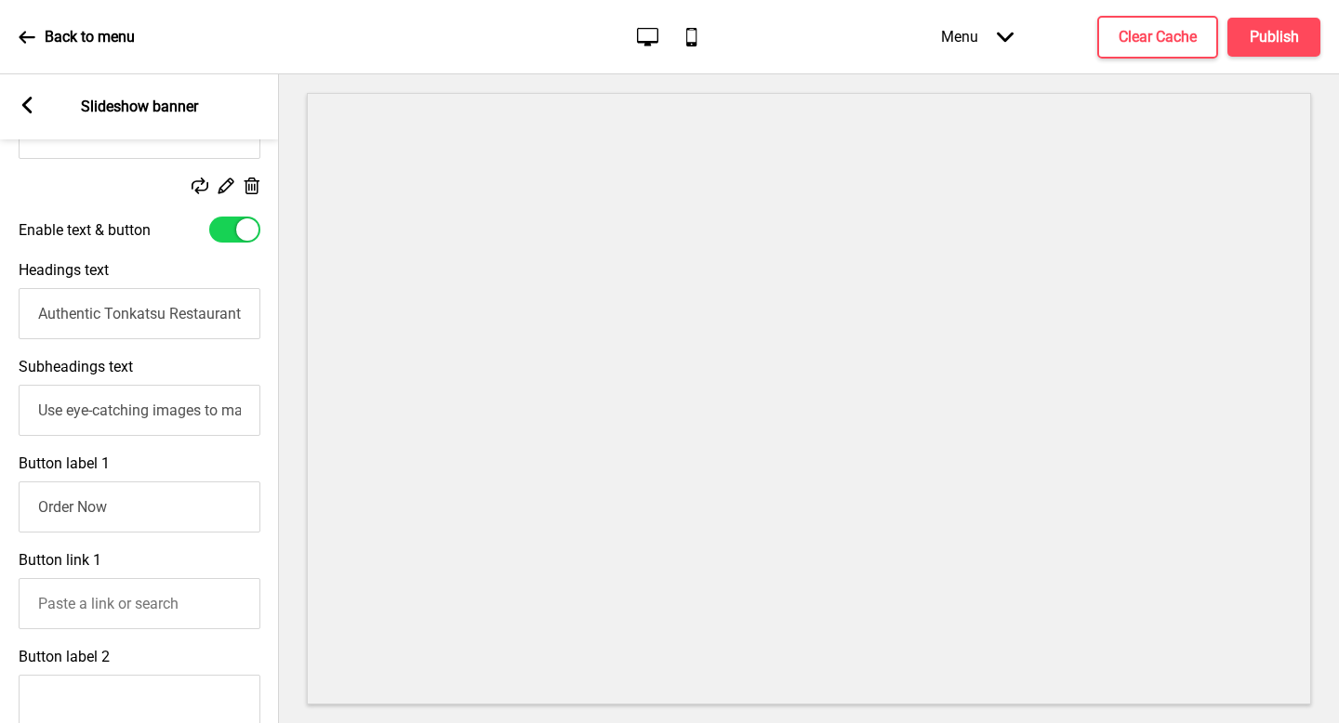
click at [175, 415] on input "Use eye-catching images to make a strong first impression of your brand" at bounding box center [140, 410] width 242 height 51
click at [173, 321] on input "Authentic Tonkatsu Restaurant Grade in a wallet friendly" at bounding box center [140, 313] width 242 height 51
drag, startPoint x: 138, startPoint y: 426, endPoint x: 298, endPoint y: 322, distance: 190.9
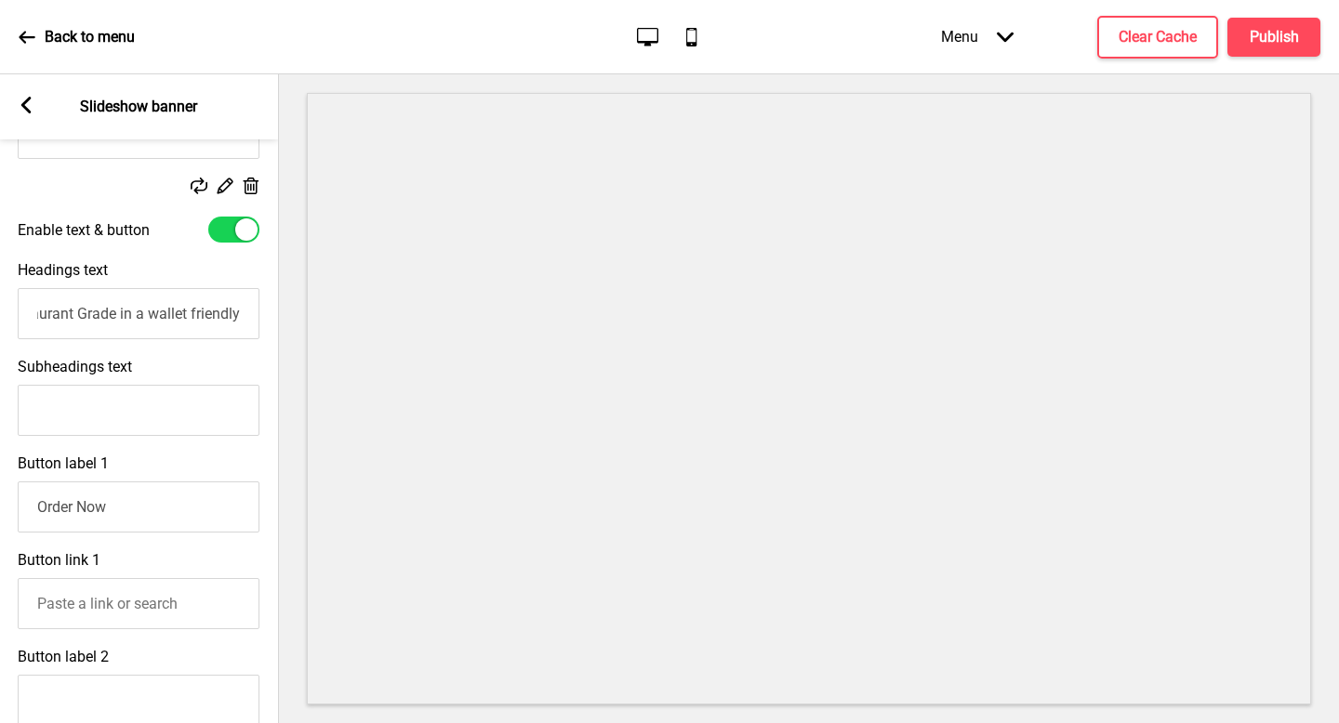
click at [298, 322] on div "Section General Settings Header Announcement banner Show Drag Slideshow banner …" at bounding box center [669, 398] width 1339 height 649
click at [208, 320] on input "Authentic Tonkatsu Restaurant Grade in a wallet friendly" at bounding box center [139, 313] width 242 height 51
click at [148, 319] on input "Authentic Tonkatsu Restaurant Grade in a wallet friendly" at bounding box center [139, 313] width 242 height 51
click at [140, 319] on input "Authentic Tonkatsu Restaurant Grade in a wallet friendly" at bounding box center [139, 313] width 242 height 51
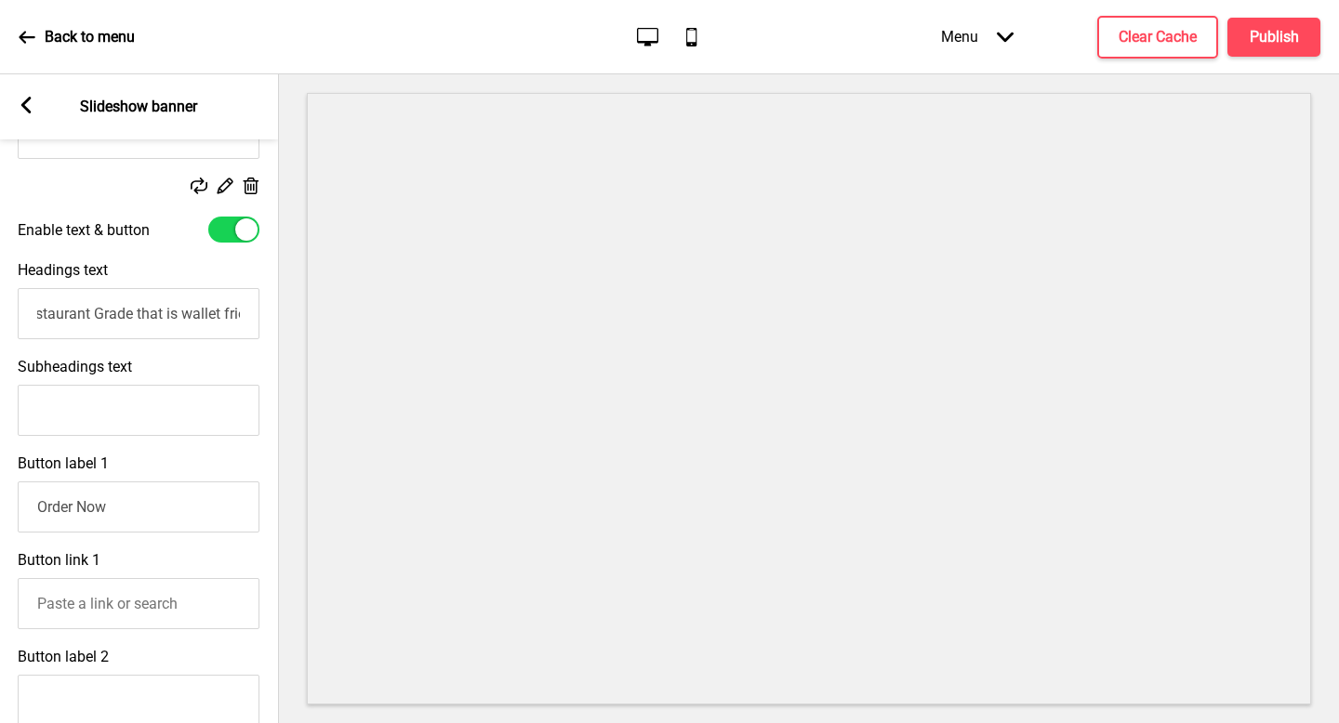
type input "Authentic Tonkatsu Restaurant Grade that is wallet friendly"
click at [169, 346] on div "Headings text Authentic Tonkatsu Restaurant Grade that is wallet friendly" at bounding box center [138, 300] width 279 height 97
click at [196, 330] on input "Authentic Tonkatsu Restaurant Grade that is wallet friendly" at bounding box center [139, 313] width 242 height 51
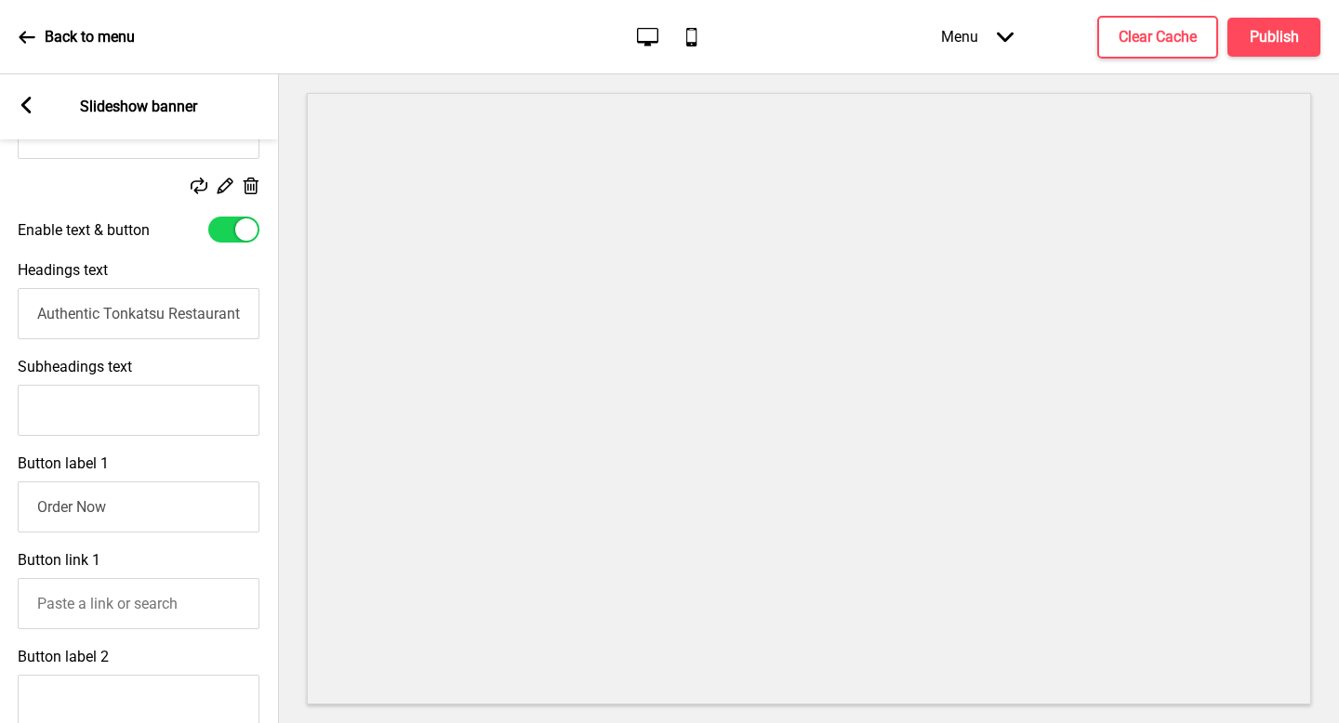
click at [163, 409] on input "Subheadings text" at bounding box center [139, 410] width 242 height 51
paste input "Dig in to [PERSON_NAME]'s popular Japanese dishes and make it an extraordinary …"
type input "Dig in to [PERSON_NAME]'s popular Japanese dishes and make it an extraordinary …"
click at [180, 330] on input "Authentic Tonkatsu Restaurant Grade that is wallet friendly" at bounding box center [139, 313] width 242 height 51
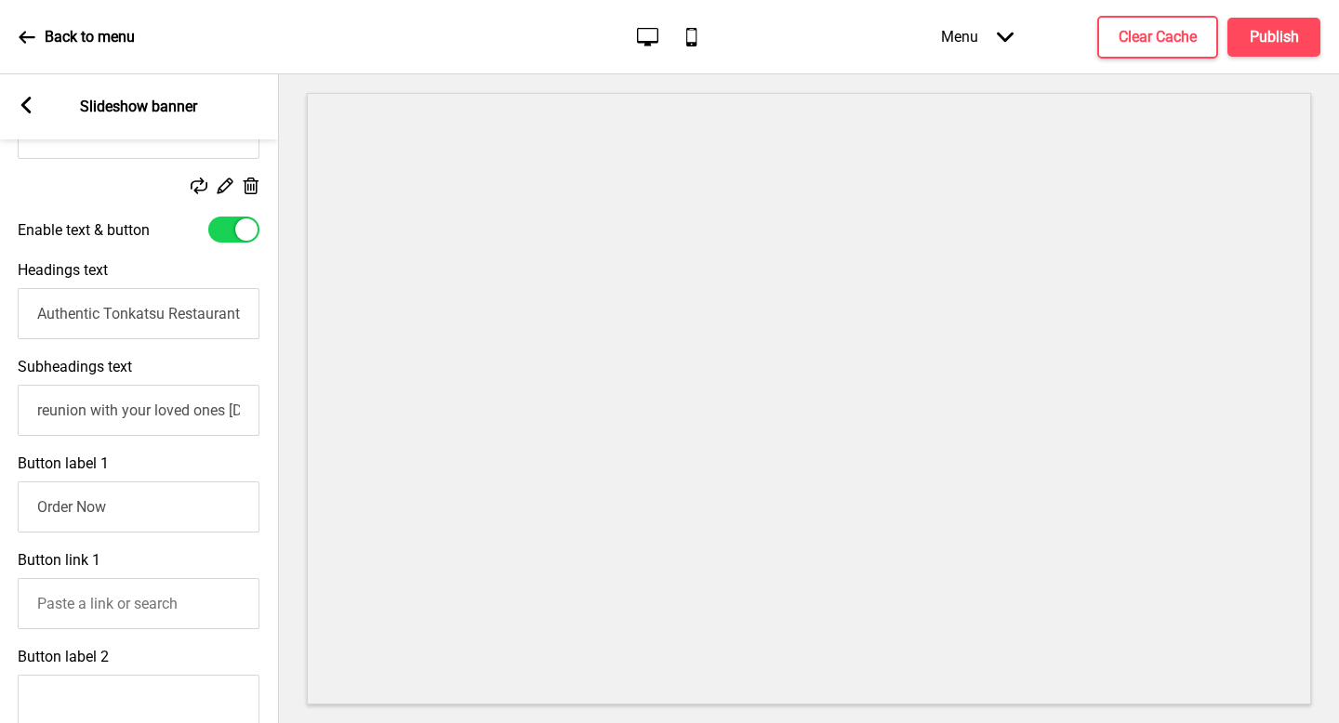
scroll to position [0, 0]
click at [183, 326] on input "Authentic Tonkatsu Restaurant Grade that is wallet friendly" at bounding box center [139, 313] width 242 height 51
click at [185, 321] on input "Authentic Tonkatsu Restaurant Grade that is wallet friendly" at bounding box center [139, 313] width 242 height 51
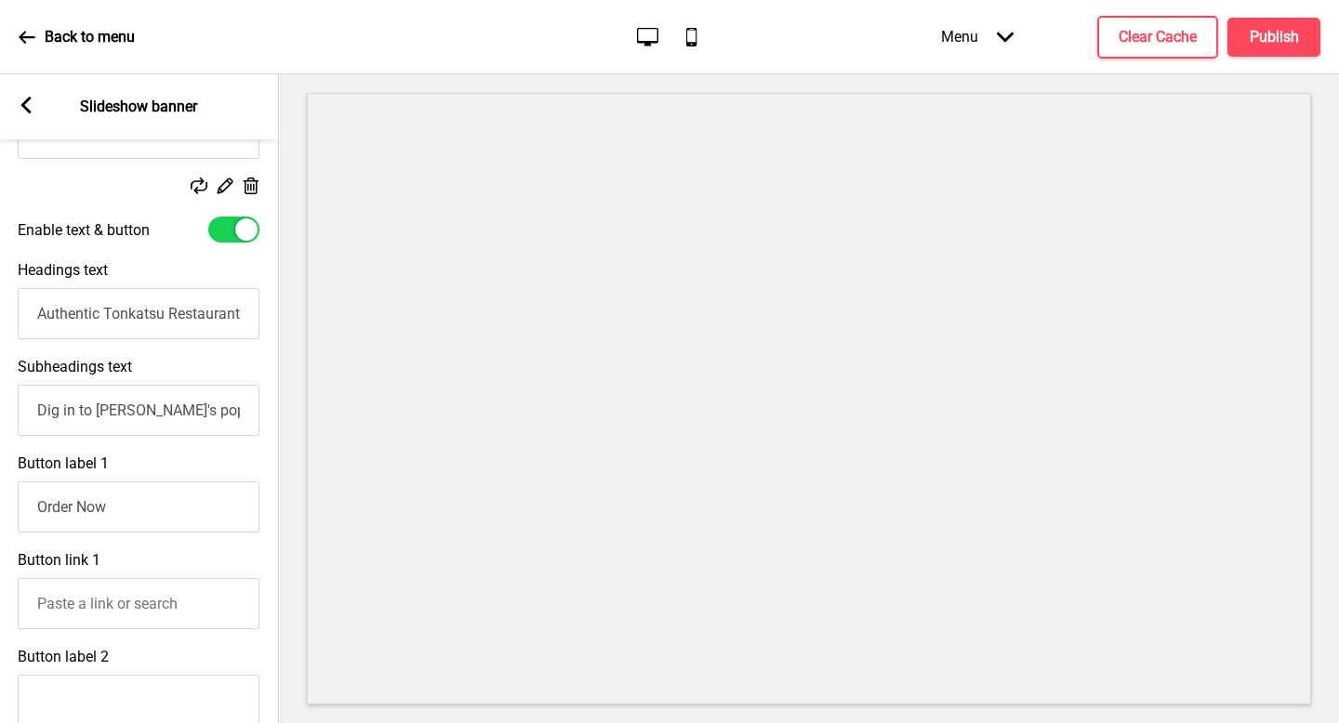
click at [185, 321] on input "Authentic Tonkatsu Restaurant Grade that is wallet friendly" at bounding box center [139, 313] width 242 height 51
click at [185, 321] on input "Headings text" at bounding box center [139, 313] width 242 height 51
drag, startPoint x: 169, startPoint y: 346, endPoint x: 305, endPoint y: 432, distance: 161.0
click at [305, 432] on div "Section General Settings Header Announcement banner Show Drag Slideshow banner …" at bounding box center [669, 398] width 1339 height 649
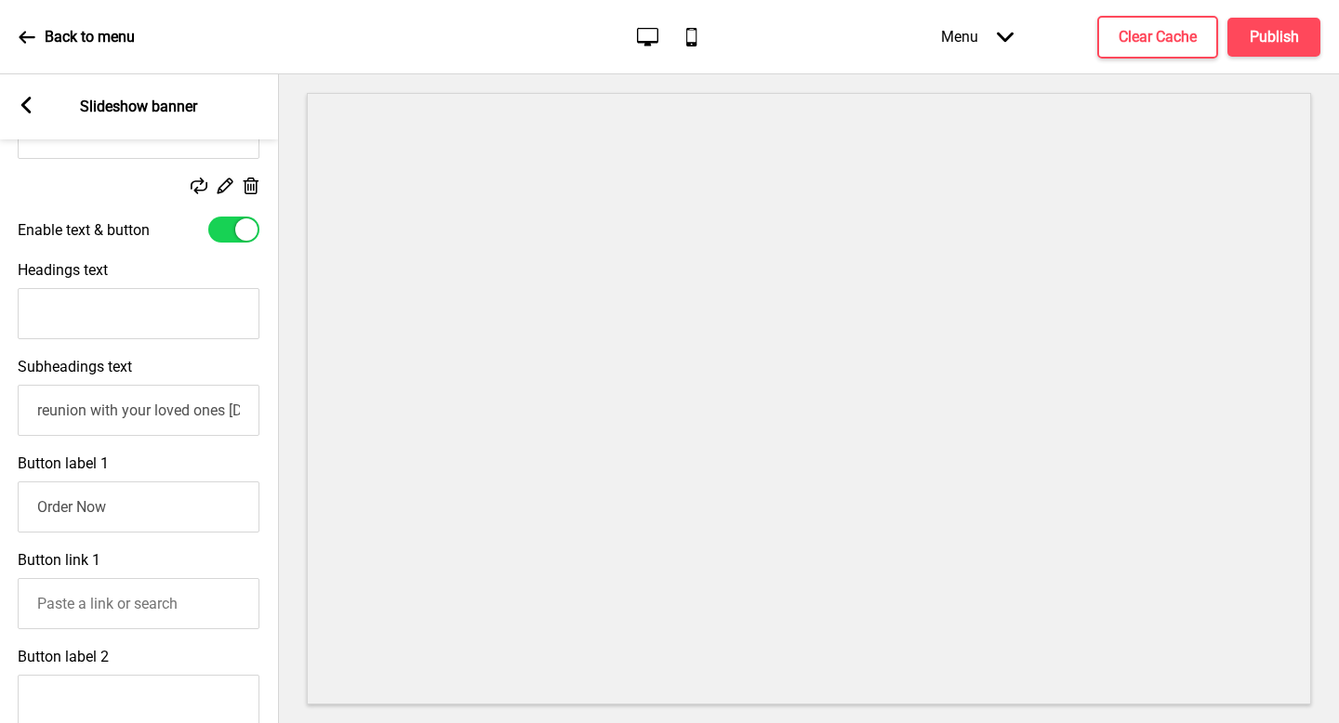
drag, startPoint x: 305, startPoint y: 432, endPoint x: 287, endPoint y: 411, distance: 27.7
click at [287, 411] on div "Section General Settings Header Announcement banner Show Drag Slideshow banner …" at bounding box center [669, 398] width 1339 height 649
click at [156, 410] on input "Dig in to [PERSON_NAME]'s popular Japanese dishes and make it an extraordinary …" at bounding box center [139, 410] width 242 height 51
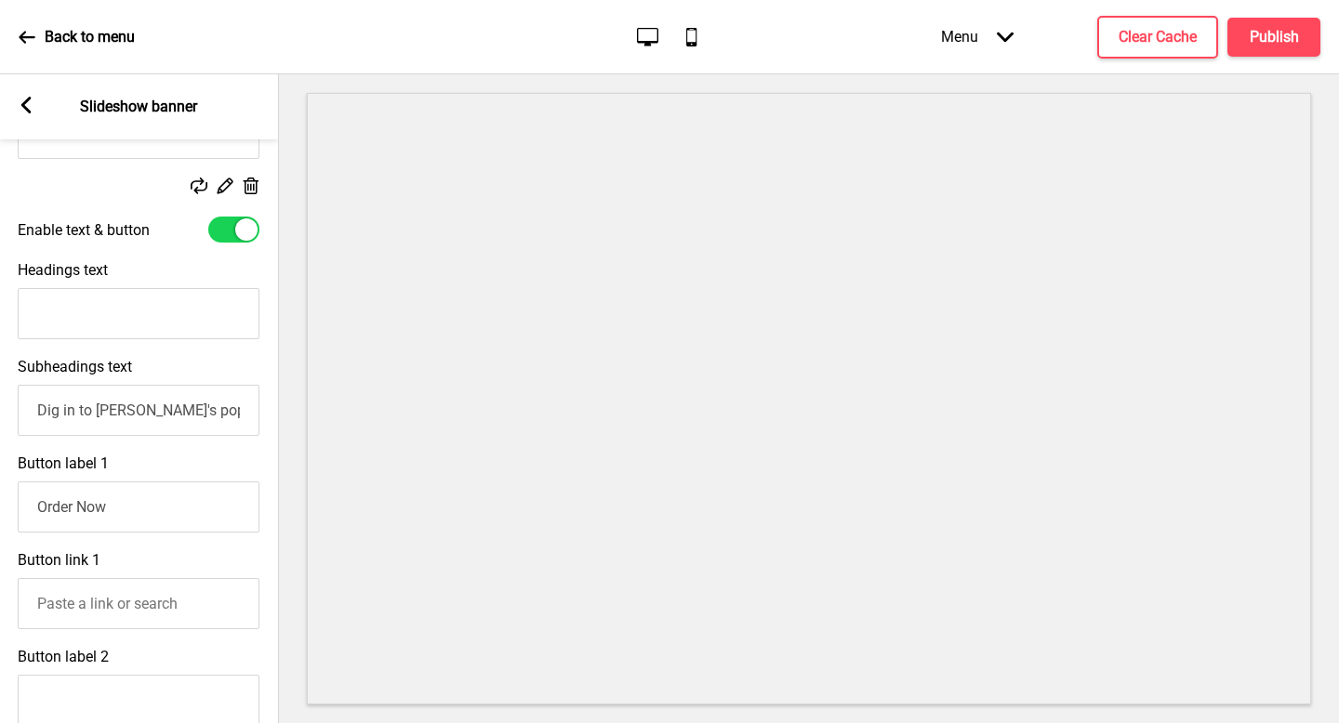
click at [156, 410] on input "Dig in to [PERSON_NAME]'s popular Japanese dishes and make it an extraordinary …" at bounding box center [139, 410] width 242 height 51
paste input "Restaurant quality Tonkatsu in a coffeeshop!"
type input "Restaurant quality Tonkatsu in a coffeeshop!"
click at [154, 508] on input "Order Now" at bounding box center [139, 507] width 242 height 51
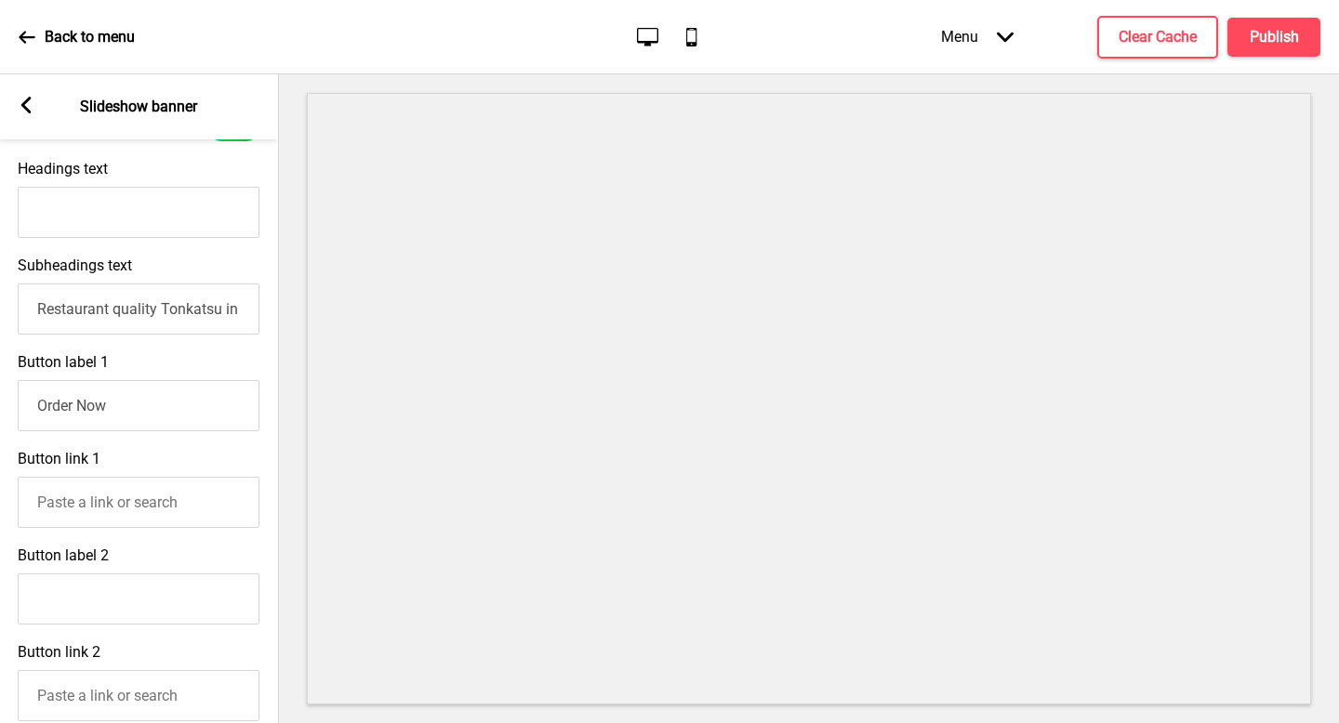
scroll to position [590, 0]
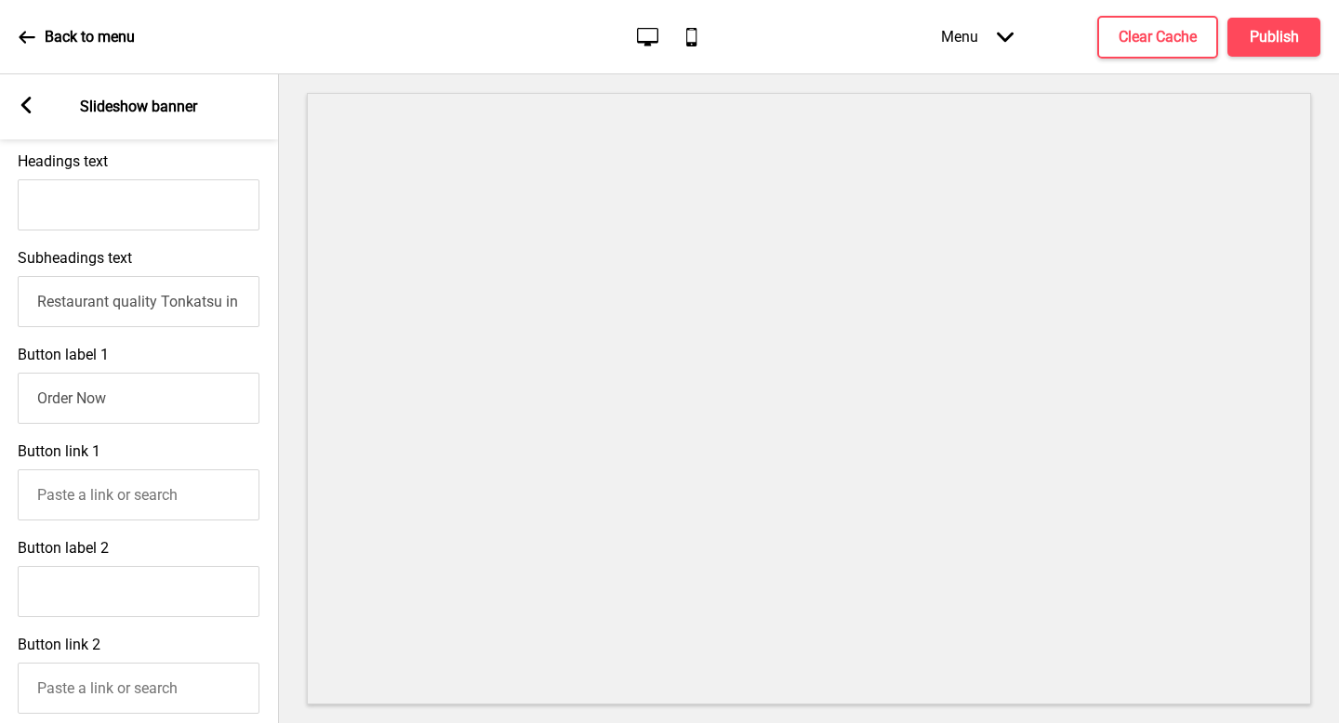
paste input "[URL][DOMAIN_NAME]"
type input "Order Now"
click at [159, 494] on input "Button link 1" at bounding box center [139, 495] width 242 height 51
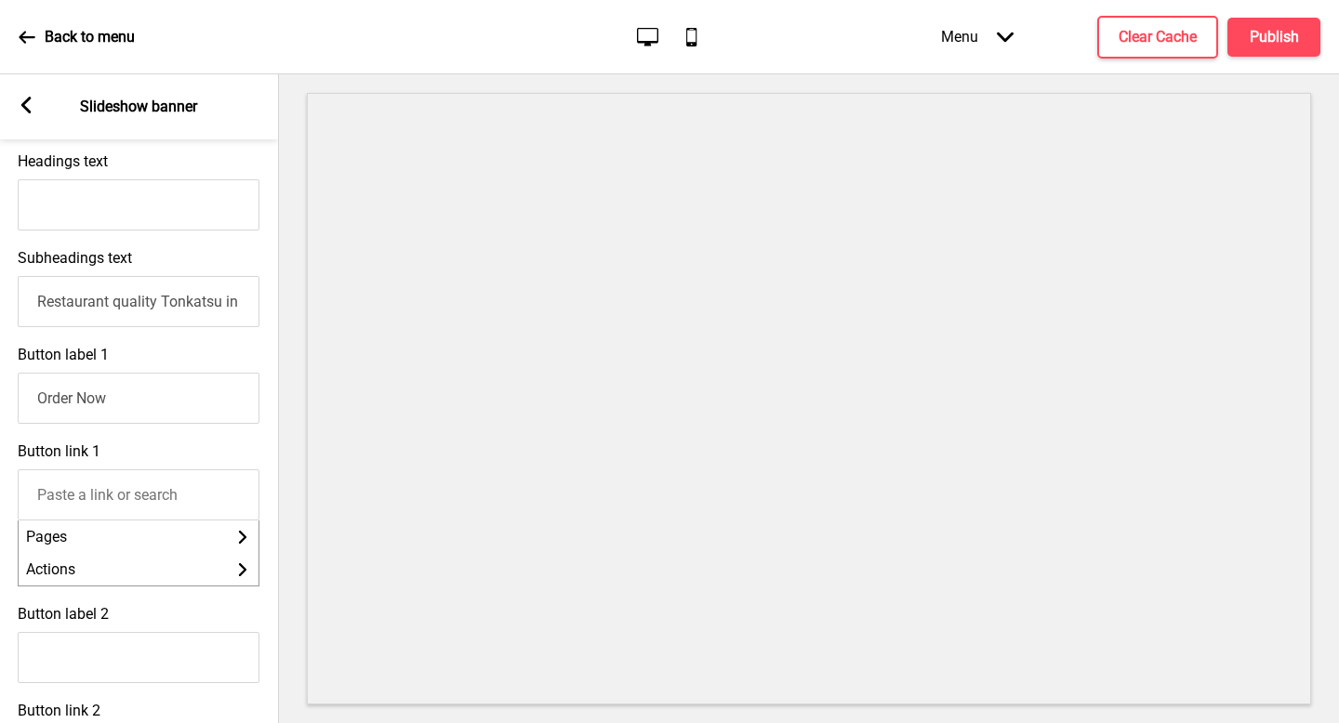
paste input "[URL][DOMAIN_NAME]"
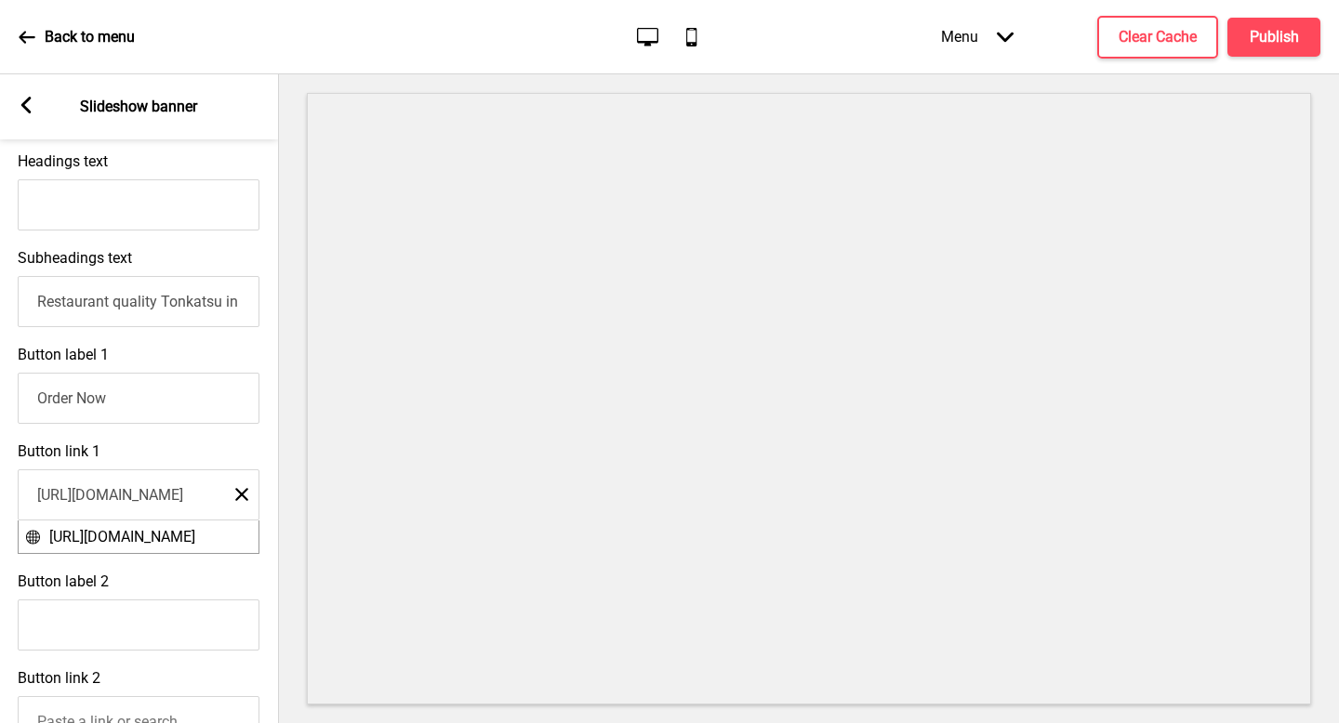
type input "[URL][DOMAIN_NAME]"
click at [185, 440] on div "Button link 1 [URL][DOMAIN_NAME] Close [URL][DOMAIN_NAME]" at bounding box center [138, 498] width 279 height 130
click at [202, 401] on input "Order Now" at bounding box center [139, 398] width 242 height 51
click at [209, 306] on input "Restaurant quality Tonkatsu in a coffeeshop!" at bounding box center [139, 301] width 242 height 51
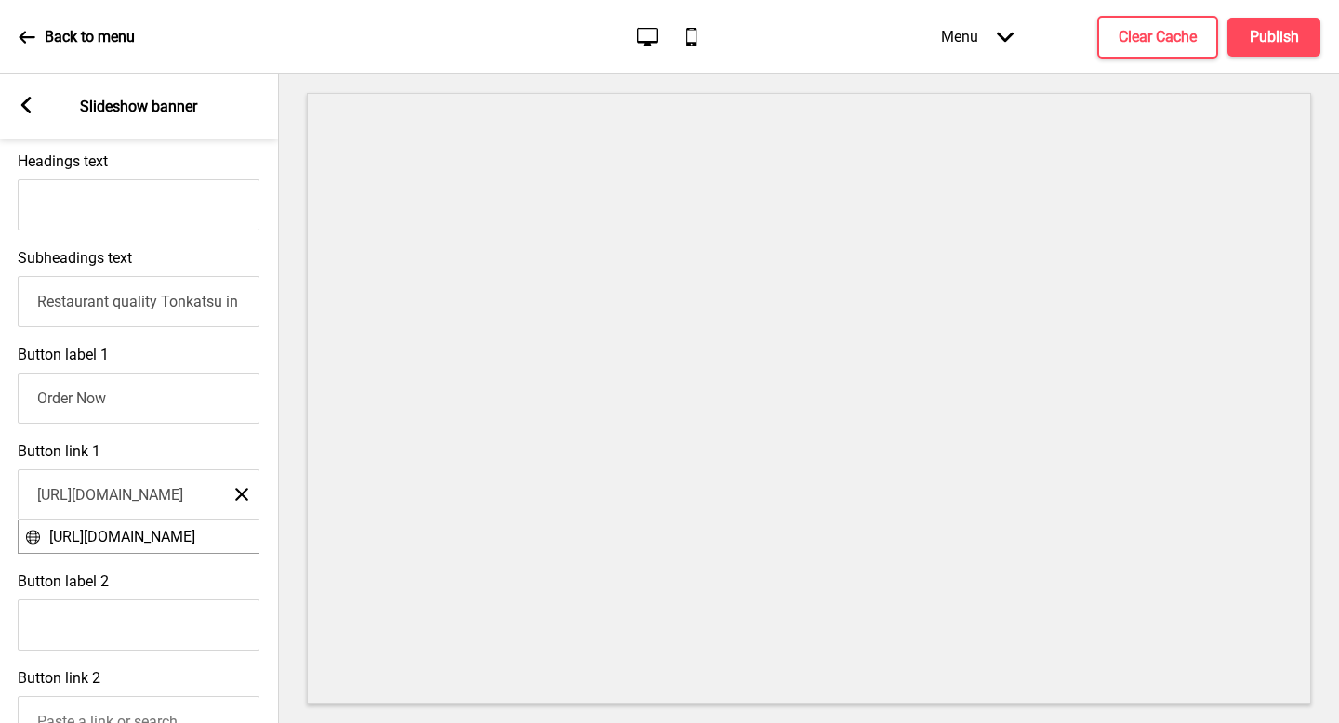
click at [209, 306] on input "Restaurant quality Tonkatsu in a coffeeshop!" at bounding box center [139, 301] width 242 height 51
paste input "📍 Taste the dedication and quality at [GEOGRAPHIC_DATA] — where every bite is c…"
drag, startPoint x: 159, startPoint y: 494, endPoint x: 171, endPoint y: 309, distance: 185.4
click at [171, 309] on input "📍 Taste the dedication and quality at [GEOGRAPHIC_DATA] — where every bite is c…" at bounding box center [139, 301] width 242 height 51
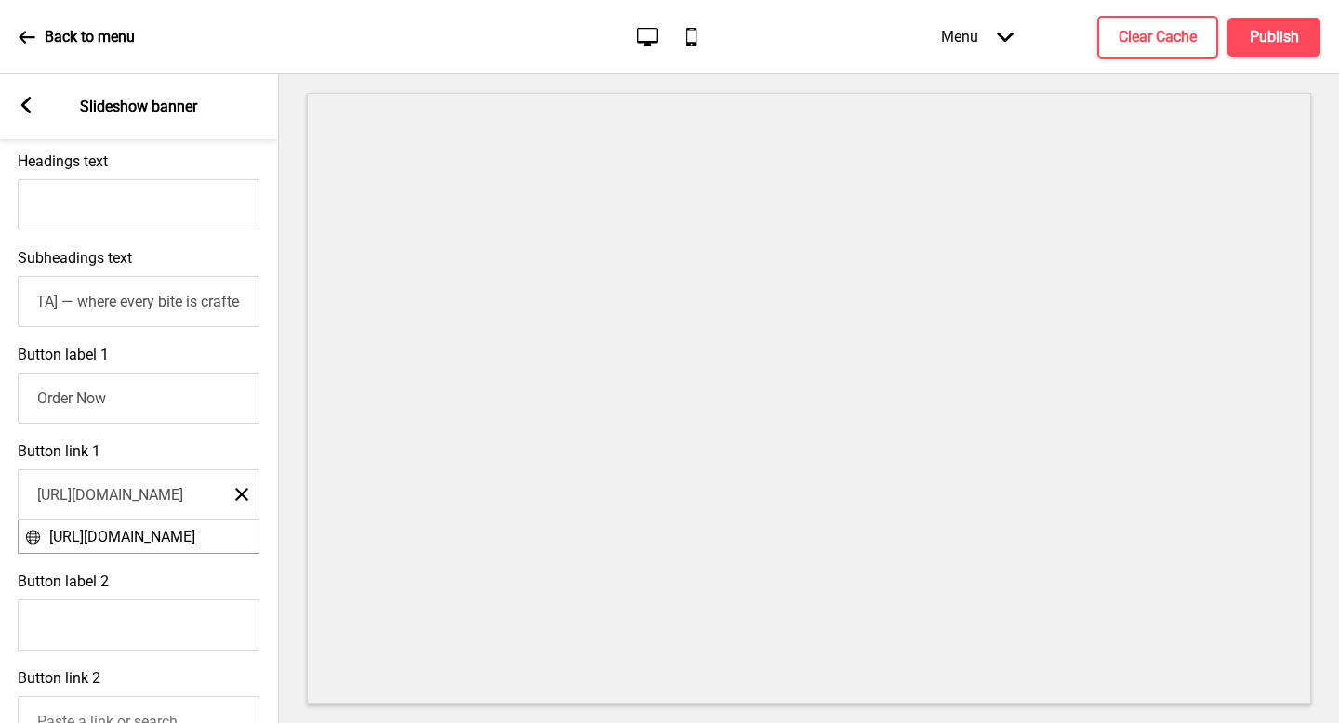
scroll to position [0, 47]
drag, startPoint x: 171, startPoint y: 309, endPoint x: 0, endPoint y: 302, distance: 171.2
click at [0, 302] on div "Subheadings text 📍 Taste the dedication and quality at [GEOGRAPHIC_DATA] — wher…" at bounding box center [138, 288] width 279 height 97
drag, startPoint x: 0, startPoint y: 302, endPoint x: 90, endPoint y: 303, distance: 90.2
click at [90, 303] on input "📍 Taste the dedication and quality at [GEOGRAPHIC_DATA] — where every bite is c…" at bounding box center [139, 301] width 242 height 51
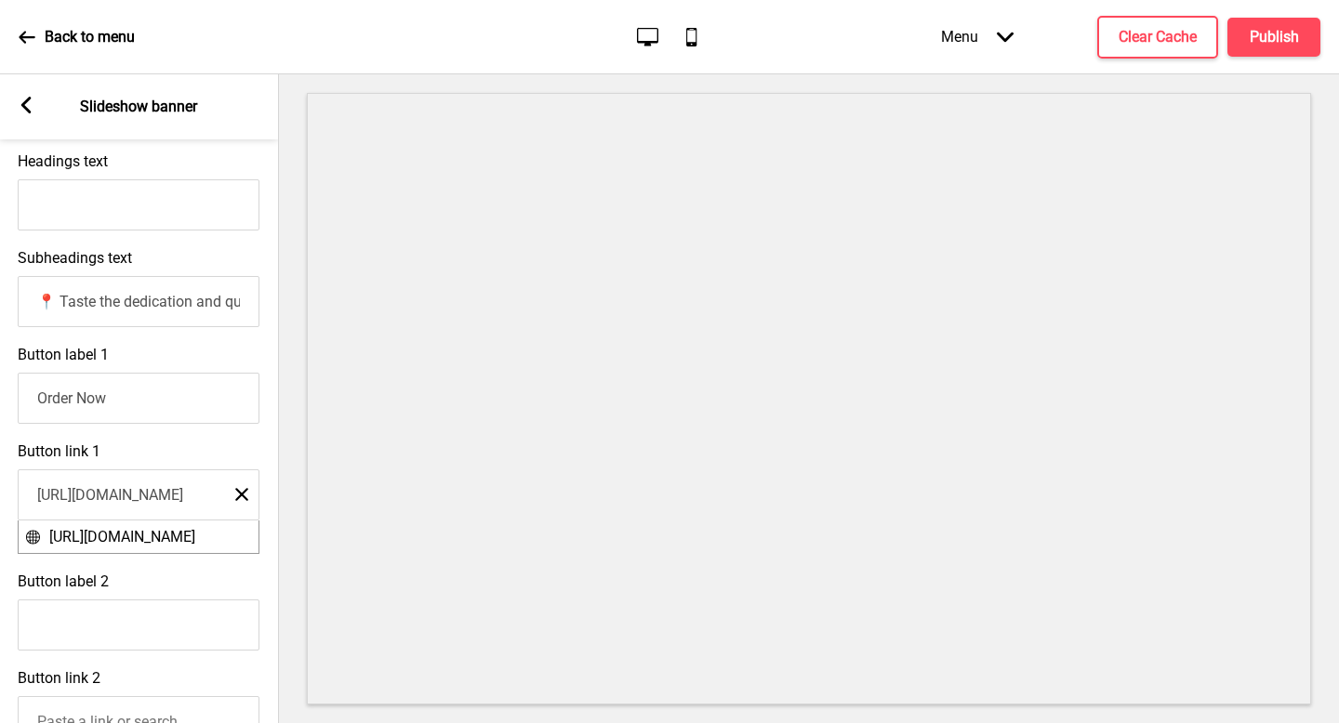
scroll to position [0, 0]
drag, startPoint x: 90, startPoint y: 303, endPoint x: 0, endPoint y: 304, distance: 90.2
click at [0, 304] on div "Subheadings text 📍 Taste the dedication and quality at [GEOGRAPHIC_DATA] — wher…" at bounding box center [139, 288] width 279 height 97
click at [57, 304] on input "📍 Taste the dedication and quality at [GEOGRAPHIC_DATA] — where every bite is c…" at bounding box center [140, 301] width 242 height 51
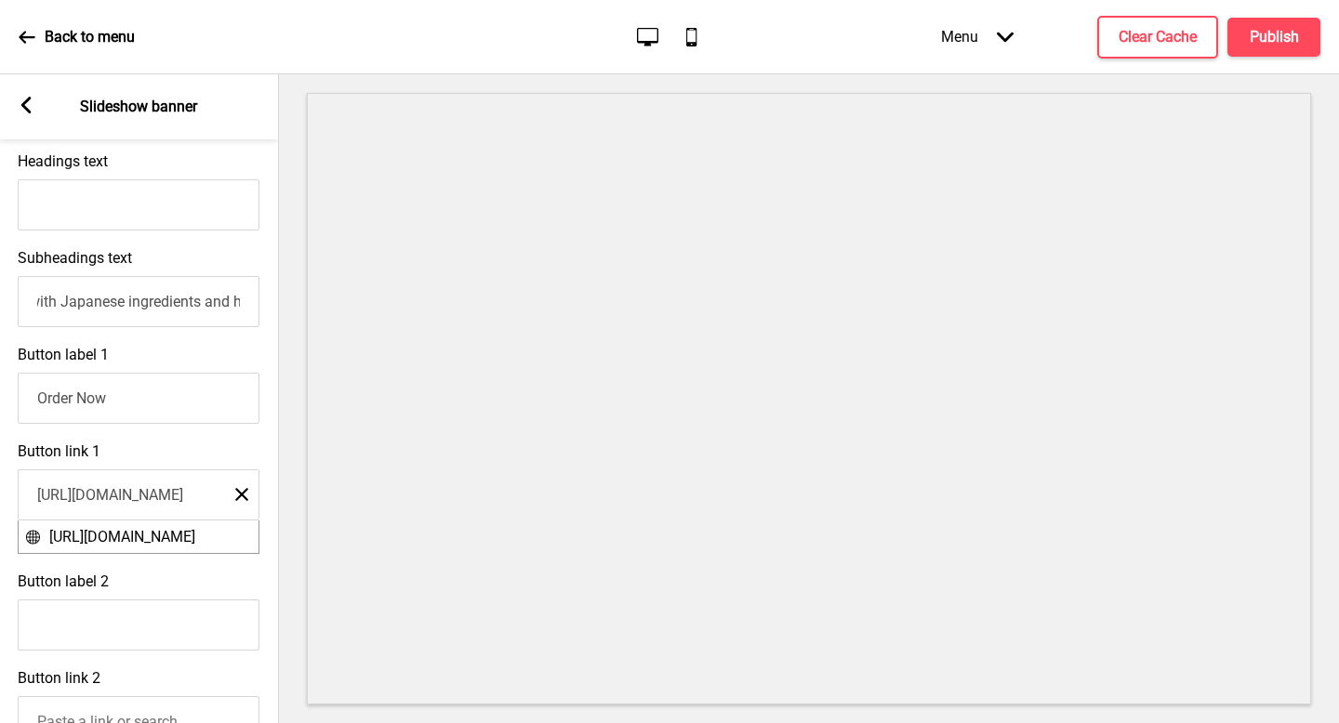
drag, startPoint x: 300, startPoint y: 300, endPoint x: 227, endPoint y: 297, distance: 73.6
click at [227, 297] on input "Taste the dedication and quality at [GEOGRAPHIC_DATA] — where every bite is cra…" at bounding box center [139, 301] width 242 height 51
drag, startPoint x: 227, startPoint y: 297, endPoint x: 0, endPoint y: 311, distance: 227.3
click at [0, 311] on div "Subheadings text Taste the dedication and quality at [GEOGRAPHIC_DATA] — where …" at bounding box center [138, 288] width 279 height 97
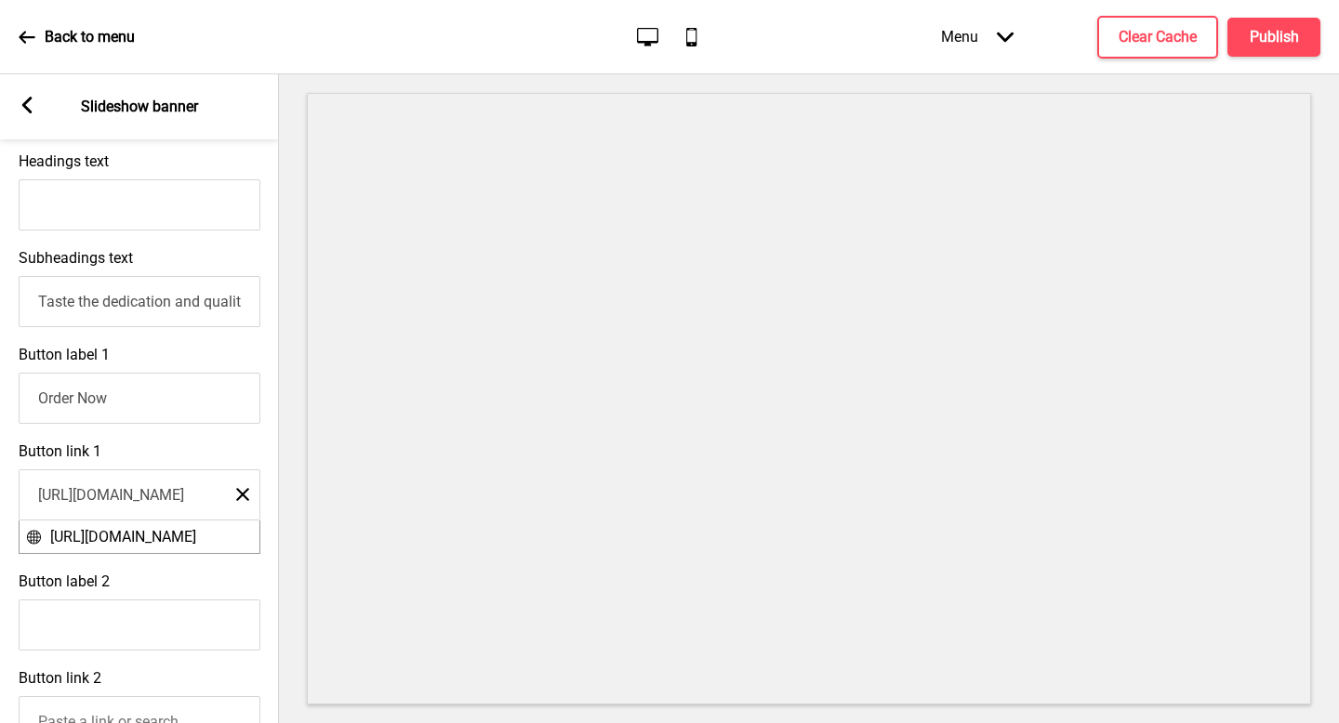
click at [202, 302] on input "Taste the dedication and quality at [GEOGRAPHIC_DATA] — where every bite is cra…" at bounding box center [140, 301] width 242 height 51
drag, startPoint x: 0, startPoint y: 311, endPoint x: 248, endPoint y: 303, distance: 248.4
click at [248, 303] on input "Taste the dedication and quality at [GEOGRAPHIC_DATA] — where every bite is cra…" at bounding box center [140, 301] width 242 height 51
click at [133, 299] on input "Taste the dedication and quality at [GEOGRAPHIC_DATA] — where every bite is cra…" at bounding box center [140, 301] width 242 height 51
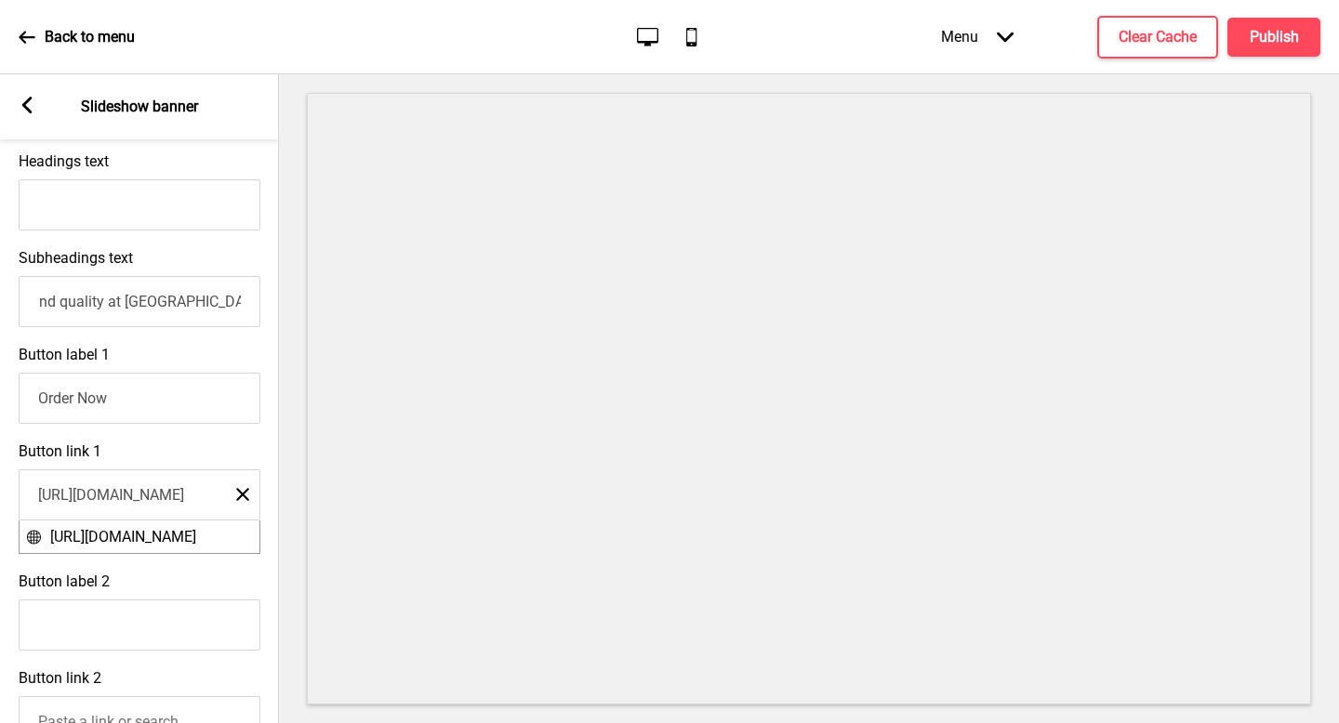
click at [141, 299] on input "Taste the dedication and quality at [GEOGRAPHIC_DATA] — where every bite is cra…" at bounding box center [140, 301] width 242 height 51
type input "Taste the dedication and quality here — where every bite is crafted with Japane…"
click at [147, 205] on input "Headings text" at bounding box center [140, 204] width 242 height 51
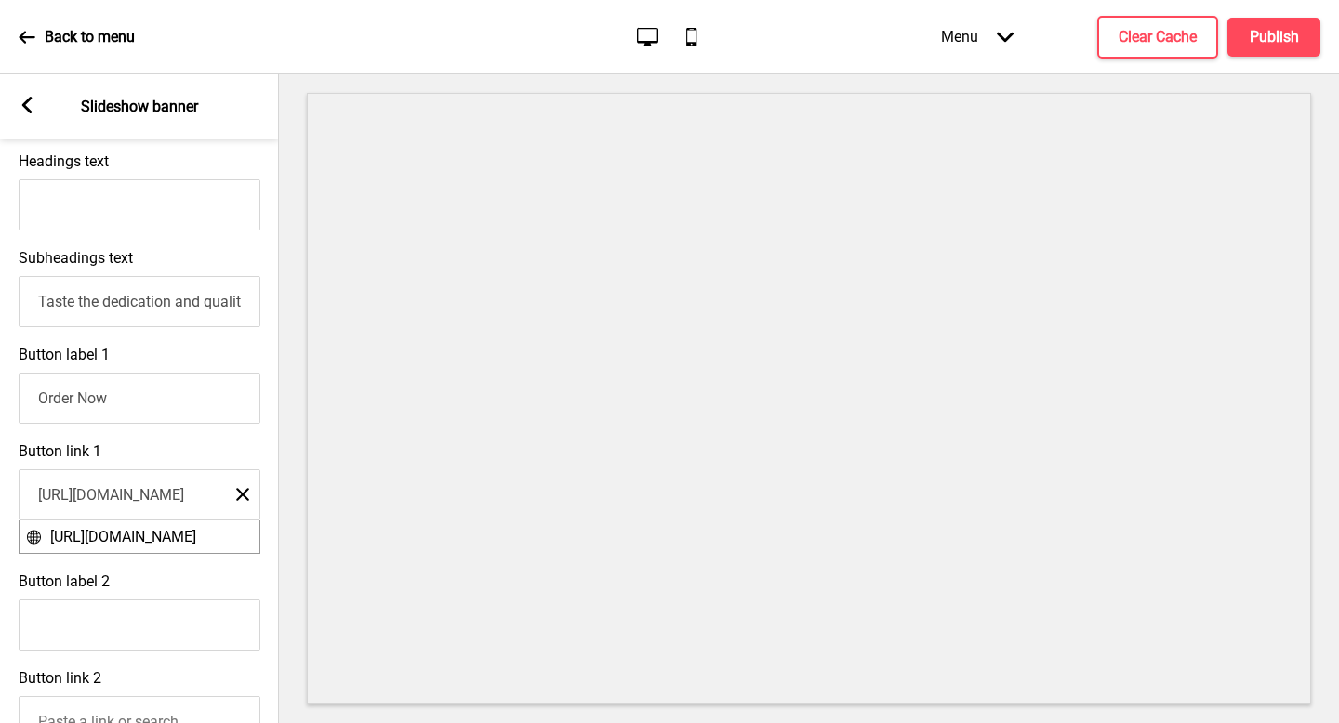
click at [55, 428] on div "Button label 1 Order Now" at bounding box center [139, 385] width 279 height 97
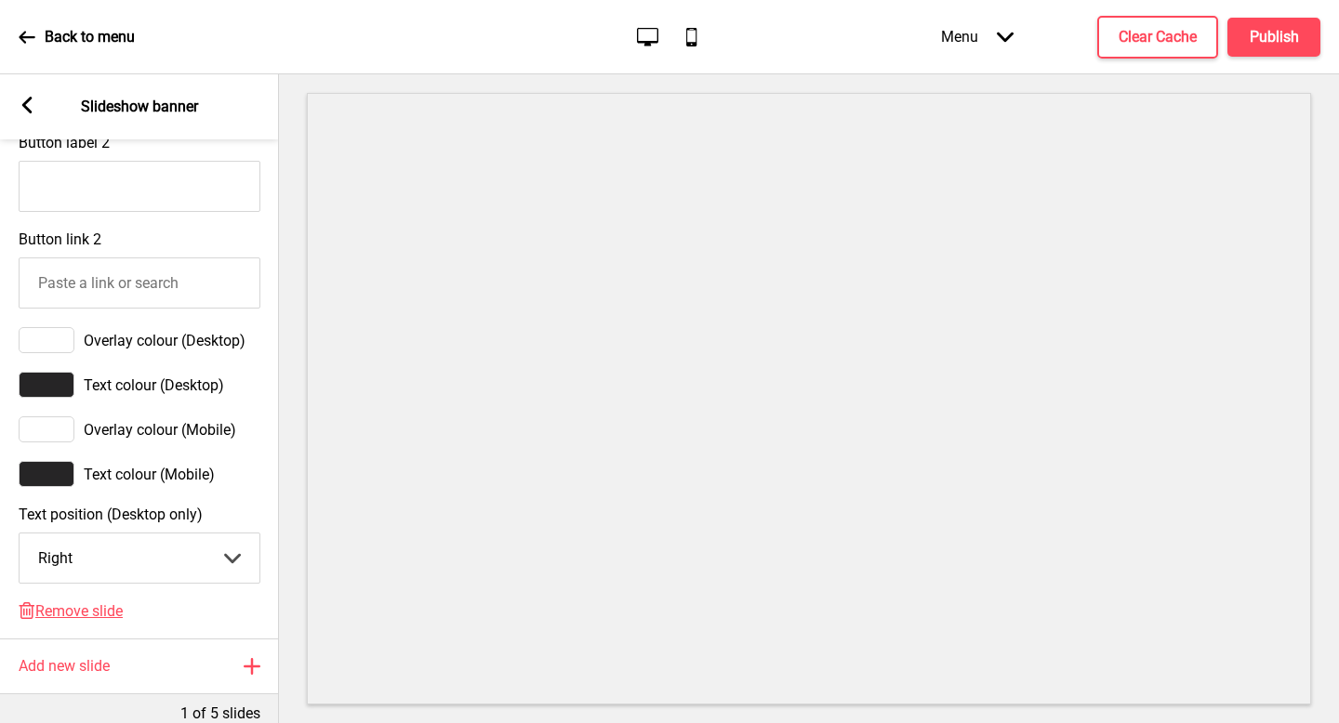
scroll to position [942, 0]
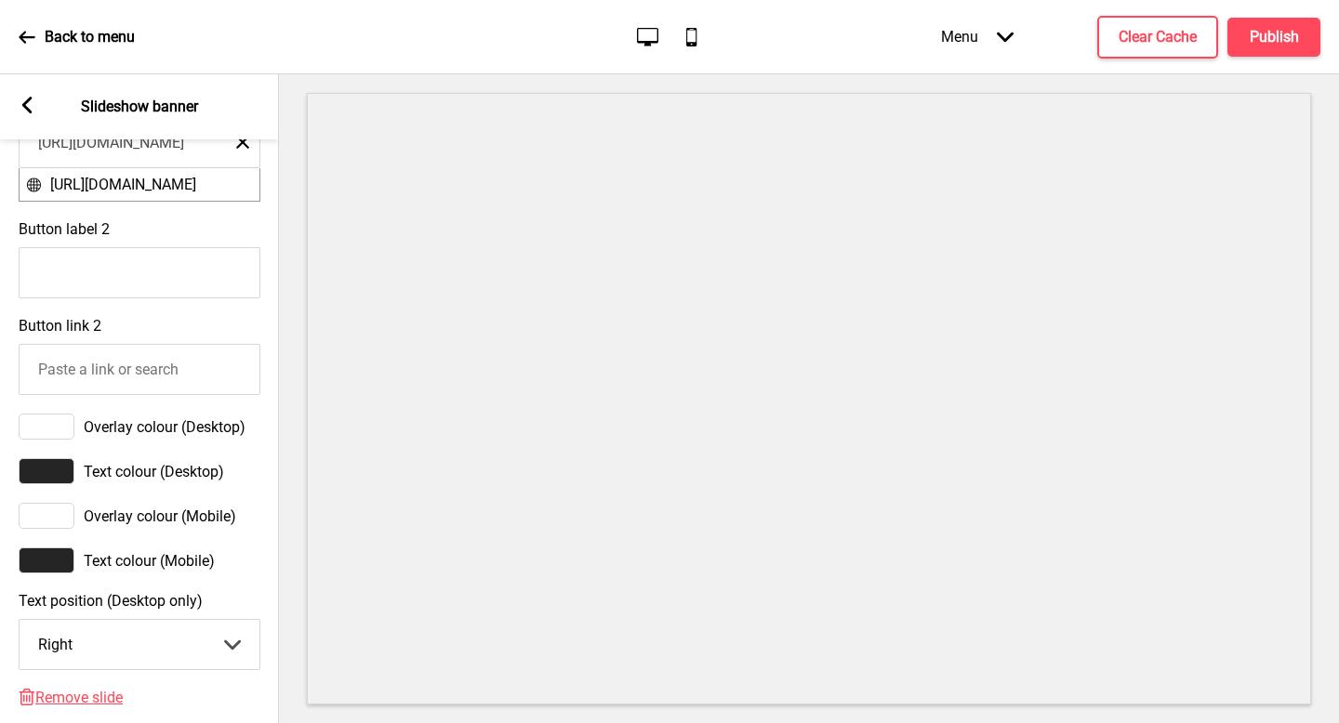
click at [38, 104] on div "Arrow left Slideshow banner" at bounding box center [139, 106] width 279 height 65
click at [30, 104] on rect at bounding box center [27, 105] width 17 height 17
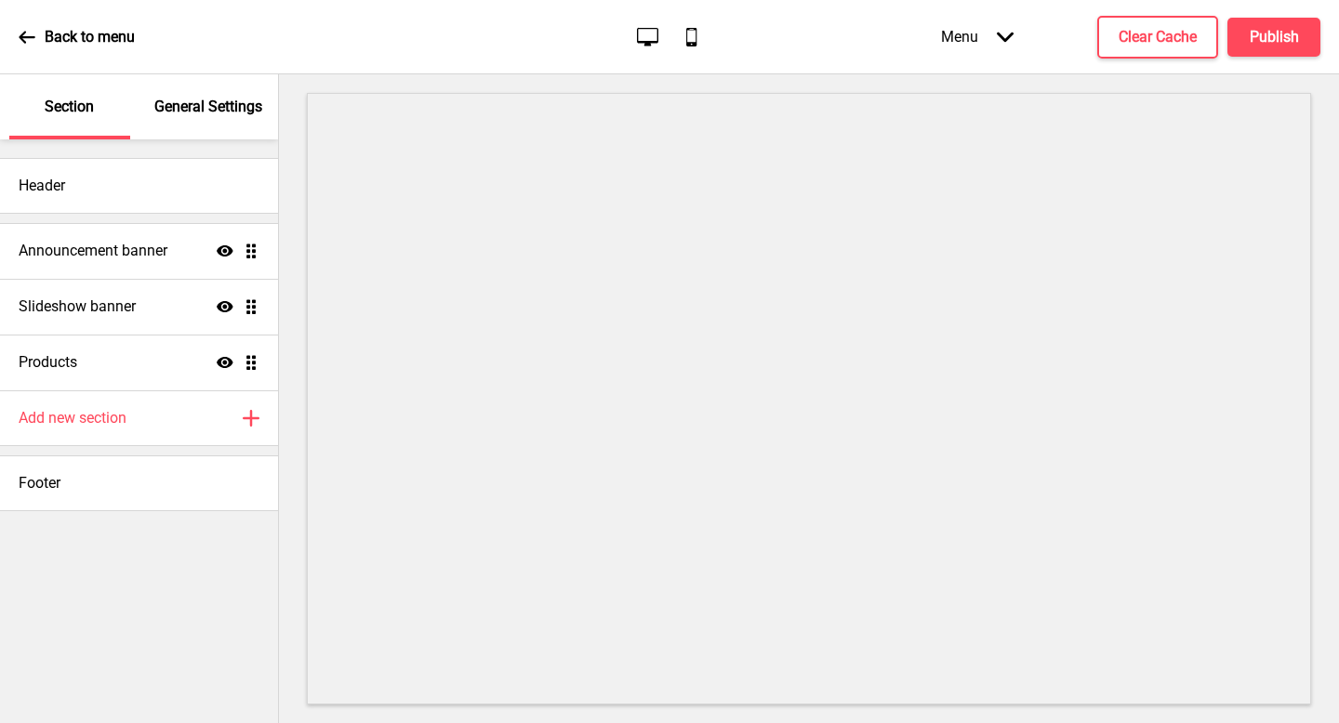
click at [241, 120] on div "General Settings" at bounding box center [209, 106] width 121 height 65
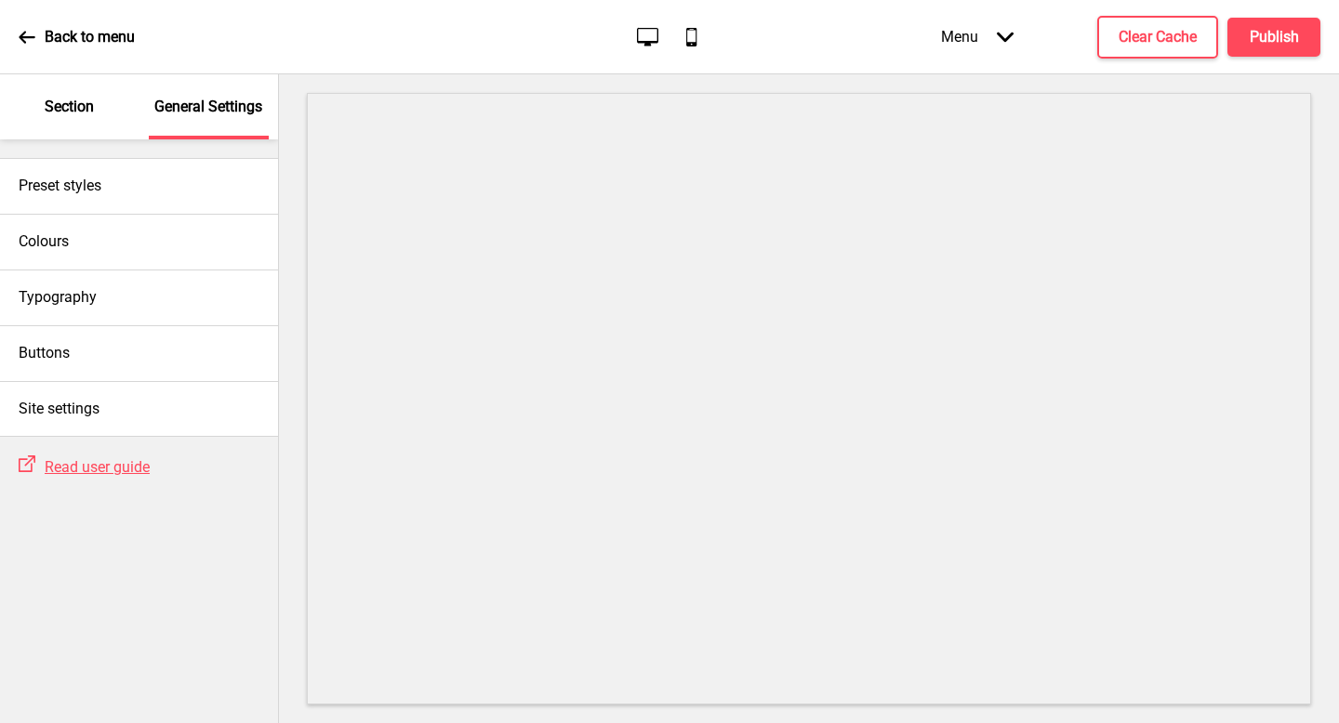
click at [133, 358] on div "Buttons" at bounding box center [139, 353] width 278 height 56
select select "square"
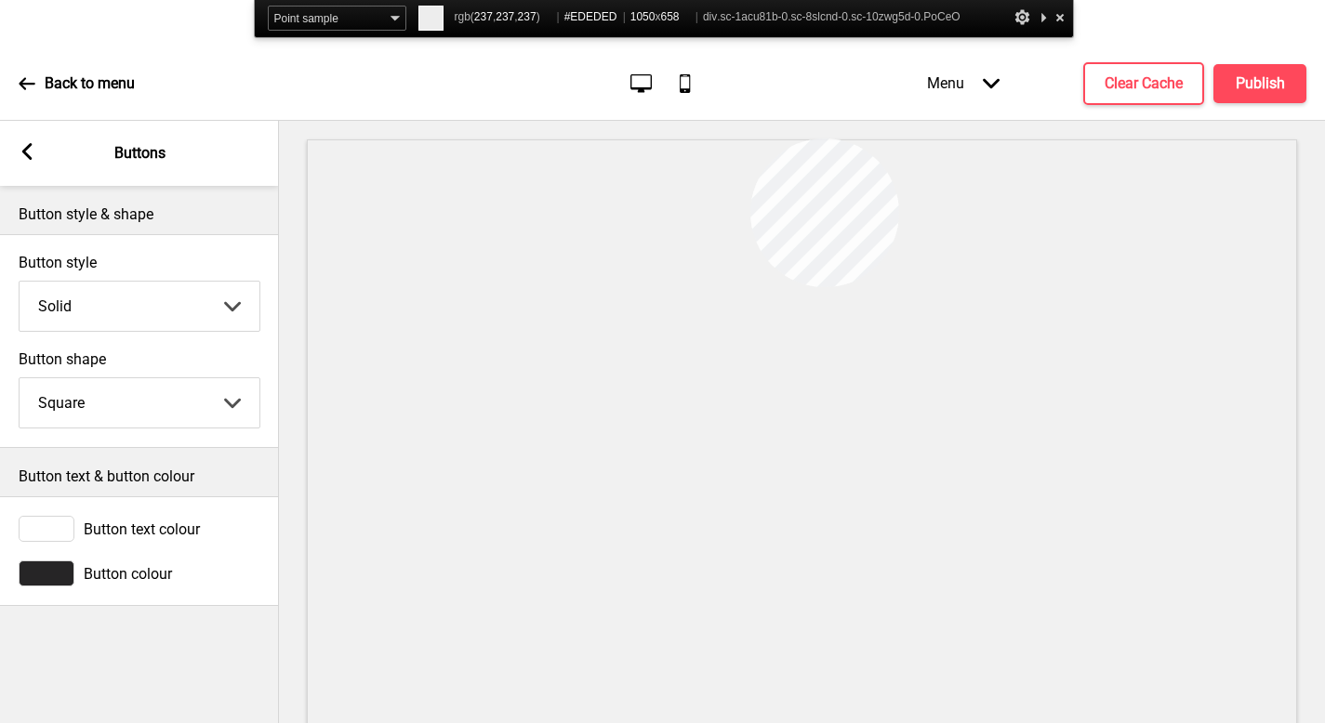
drag, startPoint x: 750, startPoint y: 139, endPoint x: 649, endPoint y: 204, distance: 120.5
click at [649, 204] on div at bounding box center [801, 491] width 988 height 610
drag, startPoint x: 649, startPoint y: 204, endPoint x: 52, endPoint y: 570, distance: 700.5
click at [52, 570] on div at bounding box center [47, 574] width 56 height 26
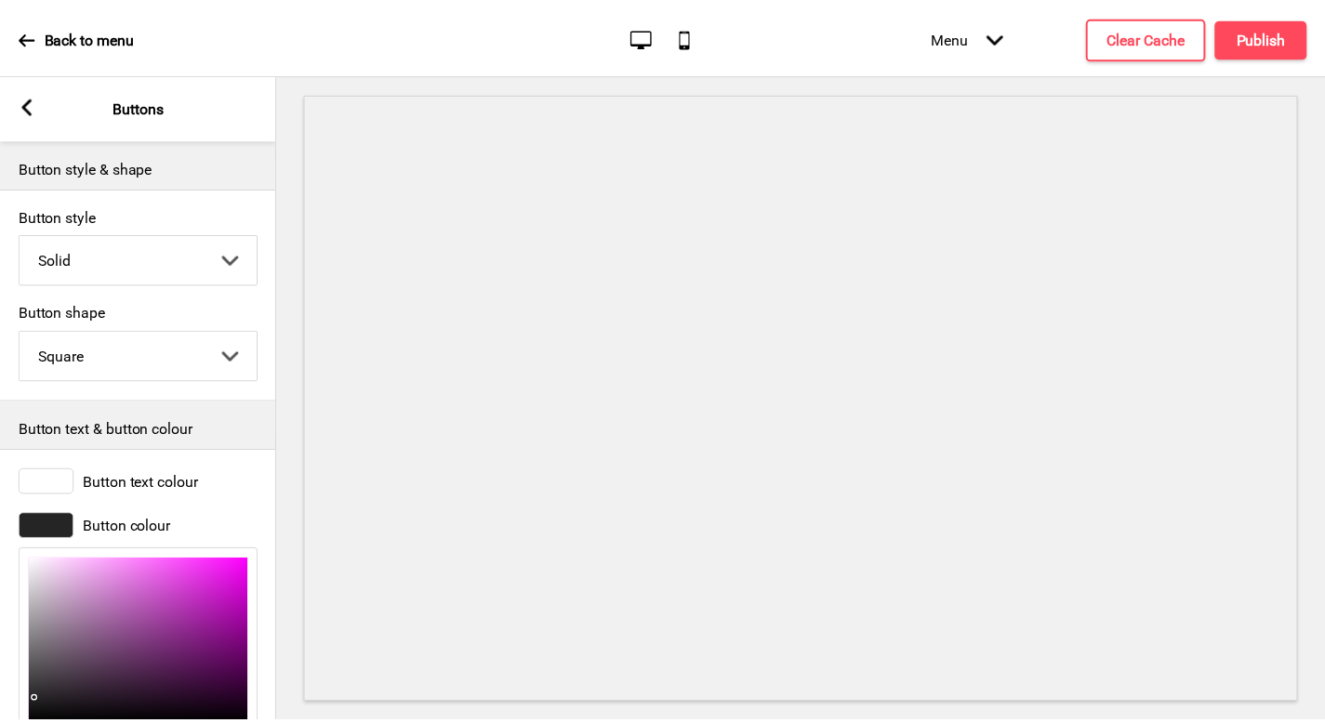
scroll to position [172, 0]
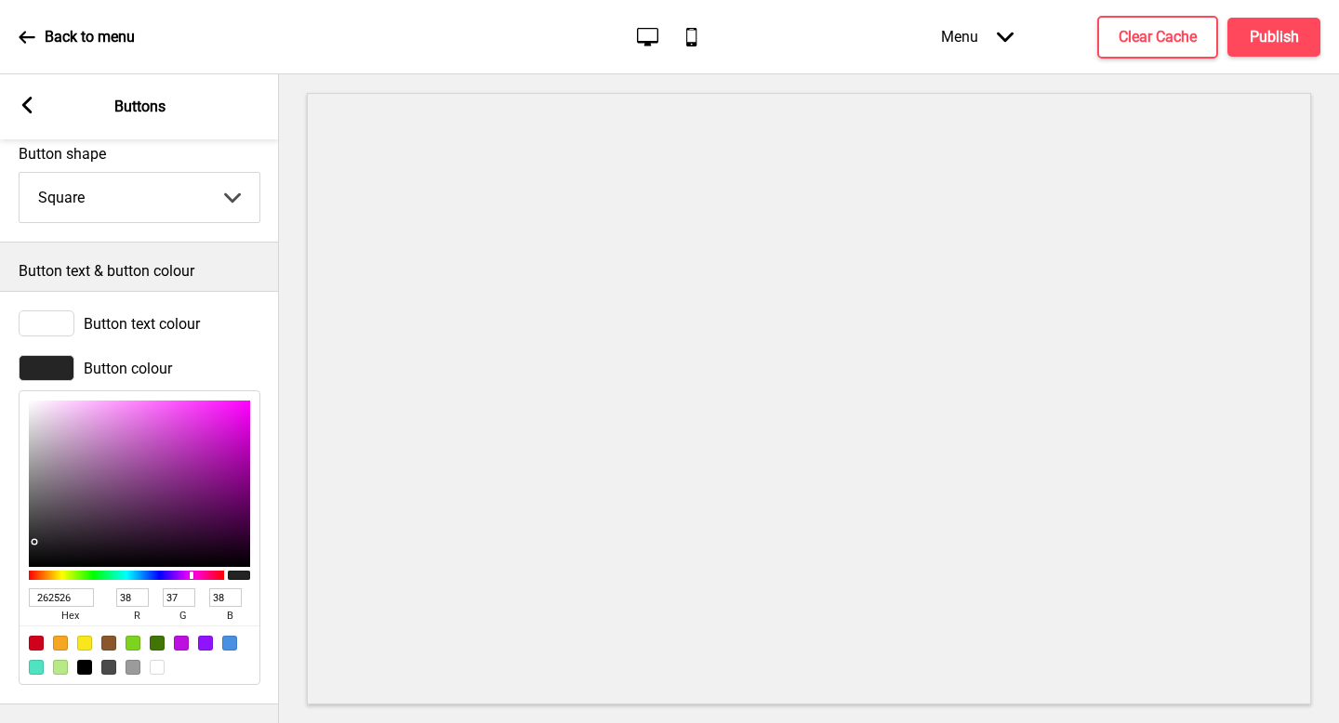
click at [73, 589] on input "262526" at bounding box center [61, 598] width 65 height 19
paste input "#EDEDED"
type input "#EDEDED"
type input "237"
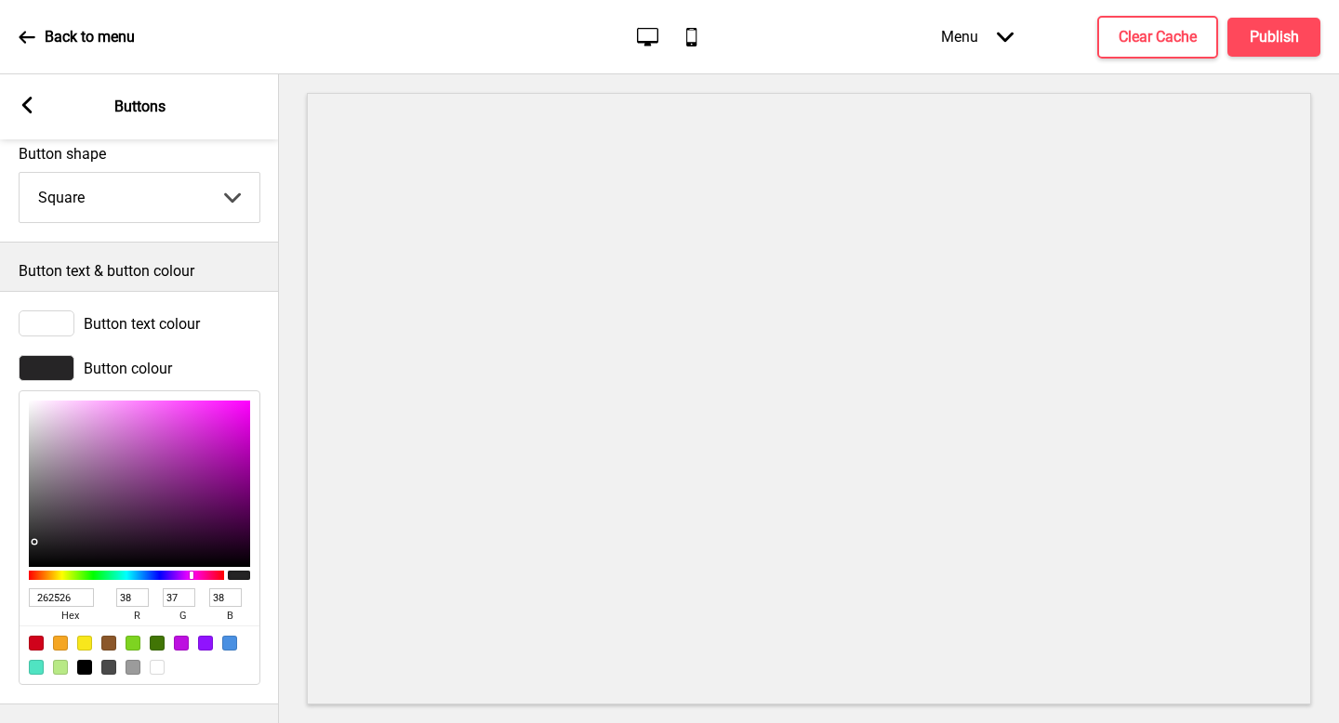
type input "237"
click at [304, 545] on div at bounding box center [809, 398] width 1060 height 649
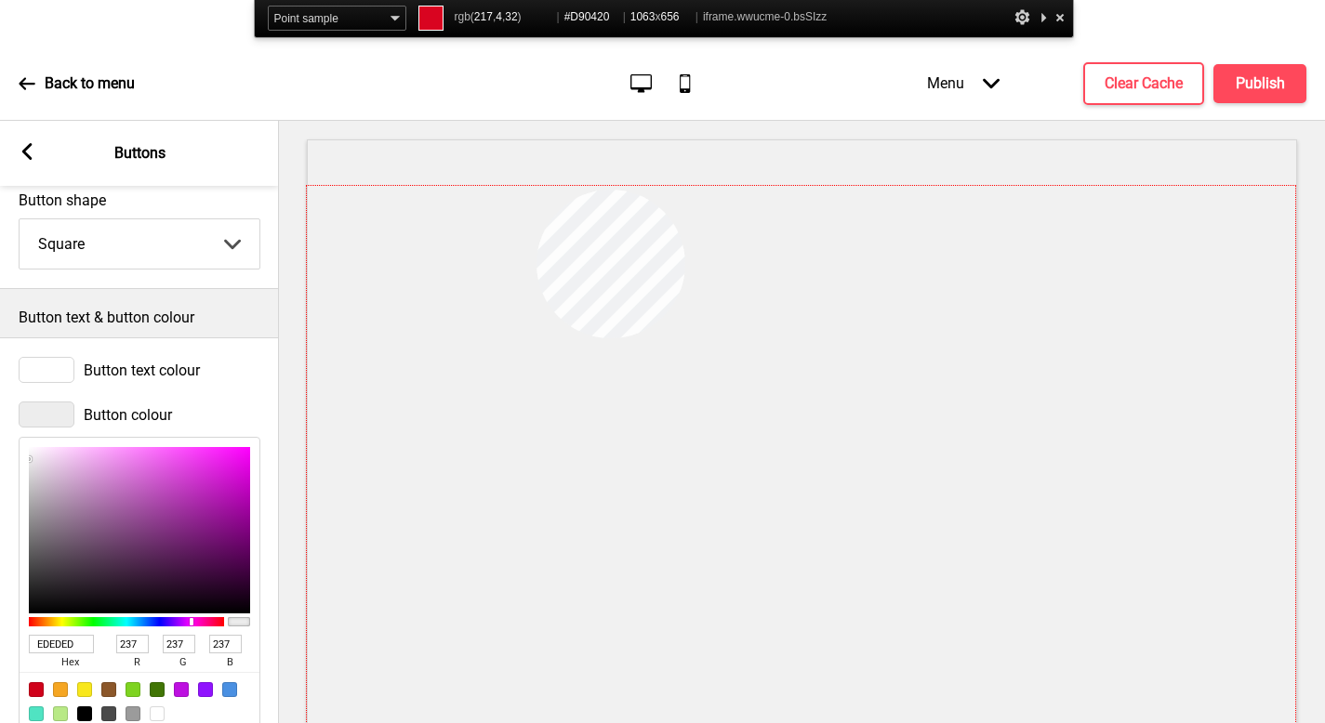
drag, startPoint x: 537, startPoint y: 190, endPoint x: 507, endPoint y: 213, distance: 37.8
click at [507, 213] on div at bounding box center [801, 491] width 988 height 610
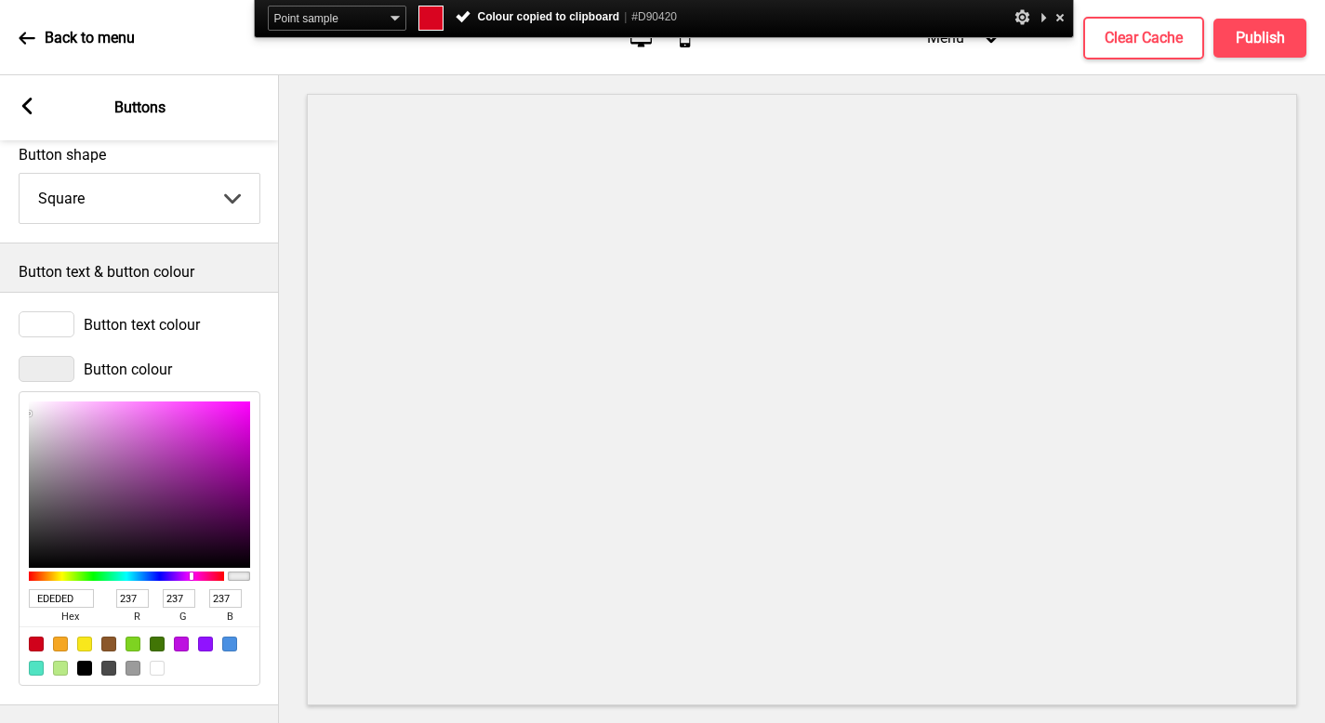
scroll to position [46, 0]
click at [70, 592] on input "EDEDED" at bounding box center [61, 598] width 65 height 19
click at [70, 591] on input "EDEDED" at bounding box center [61, 598] width 65 height 19
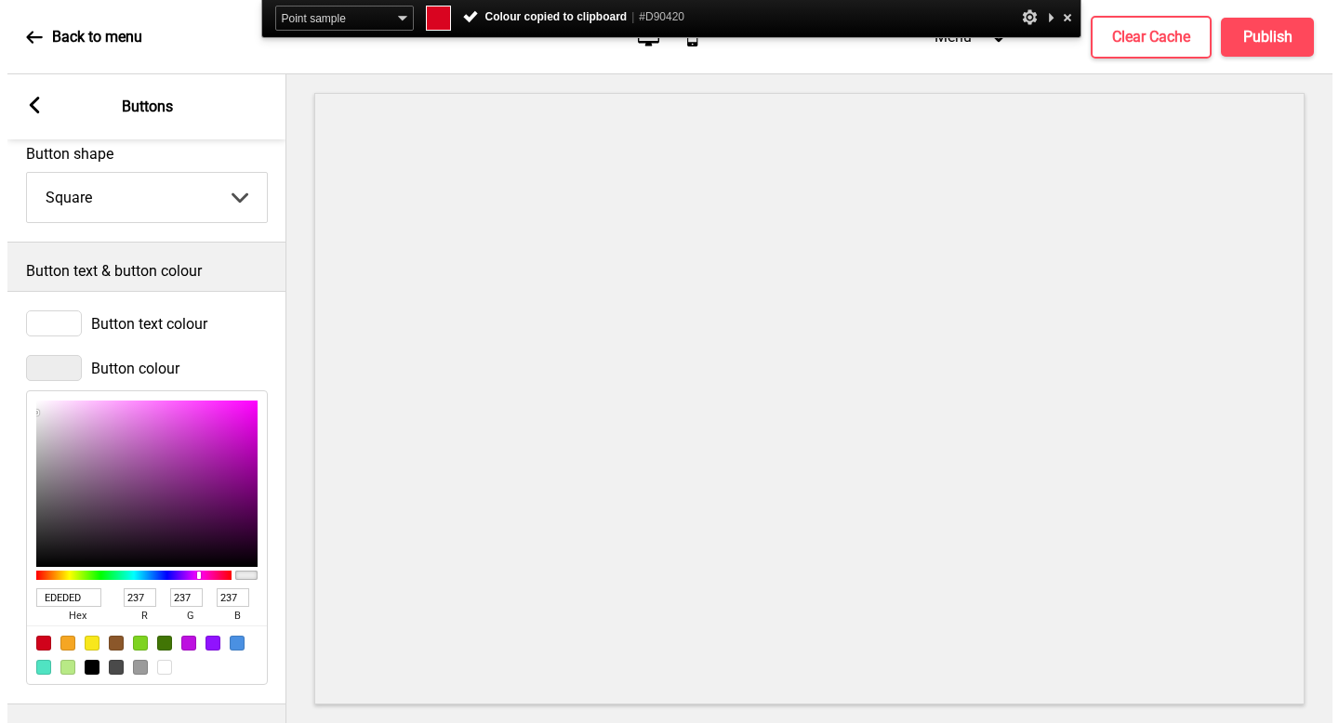
scroll to position [0, 0]
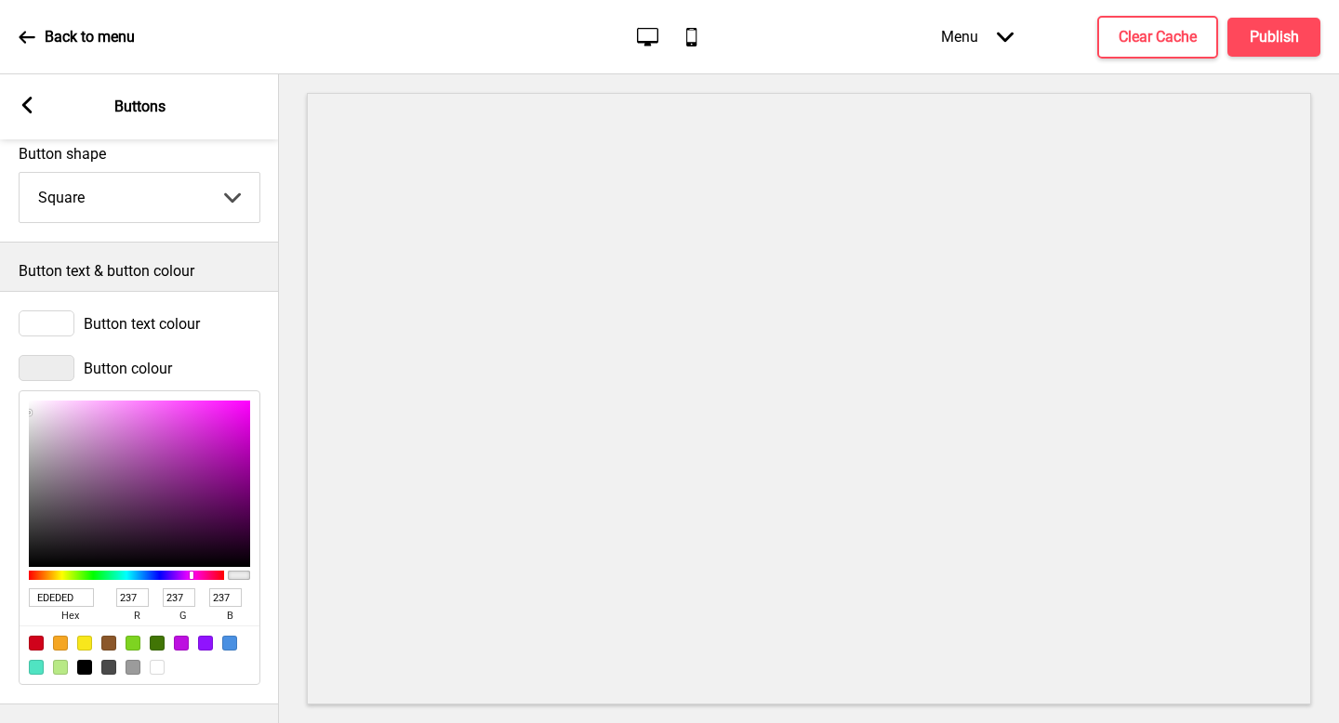
paste input "#D90420"
type input "#D90420"
type input "217"
type input "4"
type input "32"
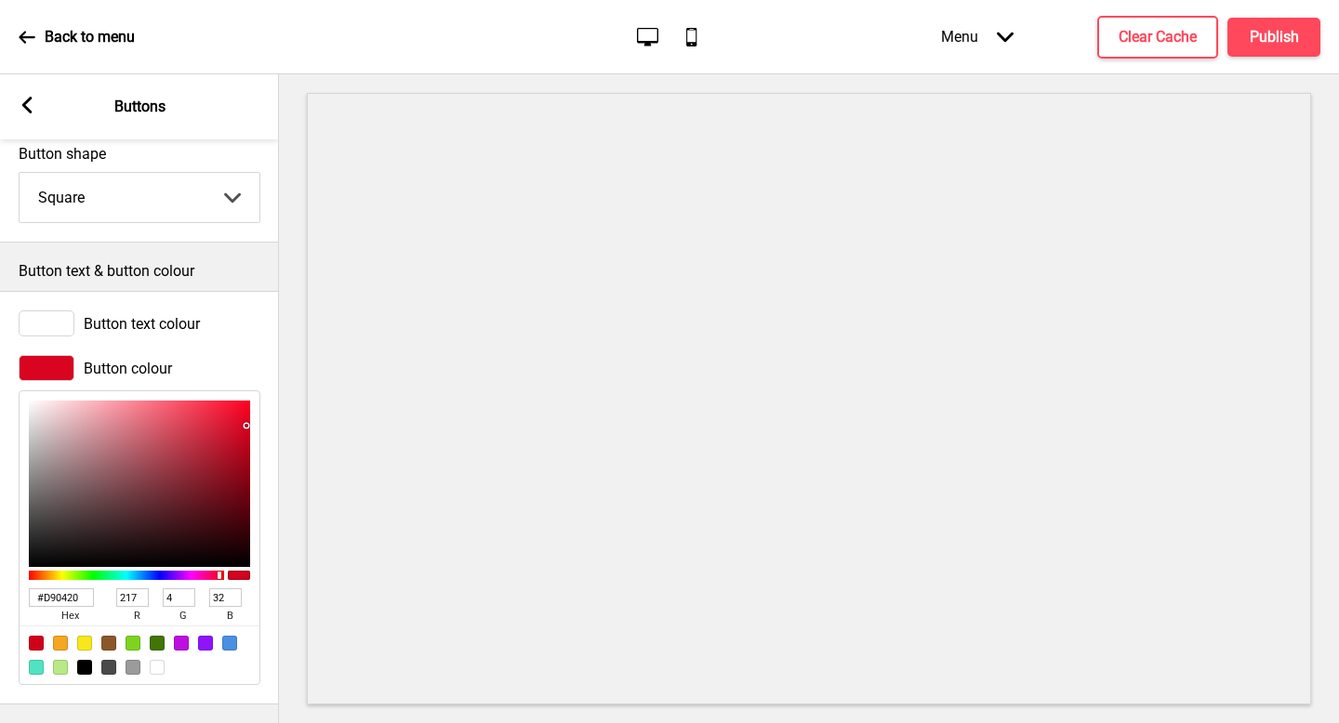
type input "D90420"
click at [1266, 50] on button "Publish" at bounding box center [1273, 37] width 93 height 39
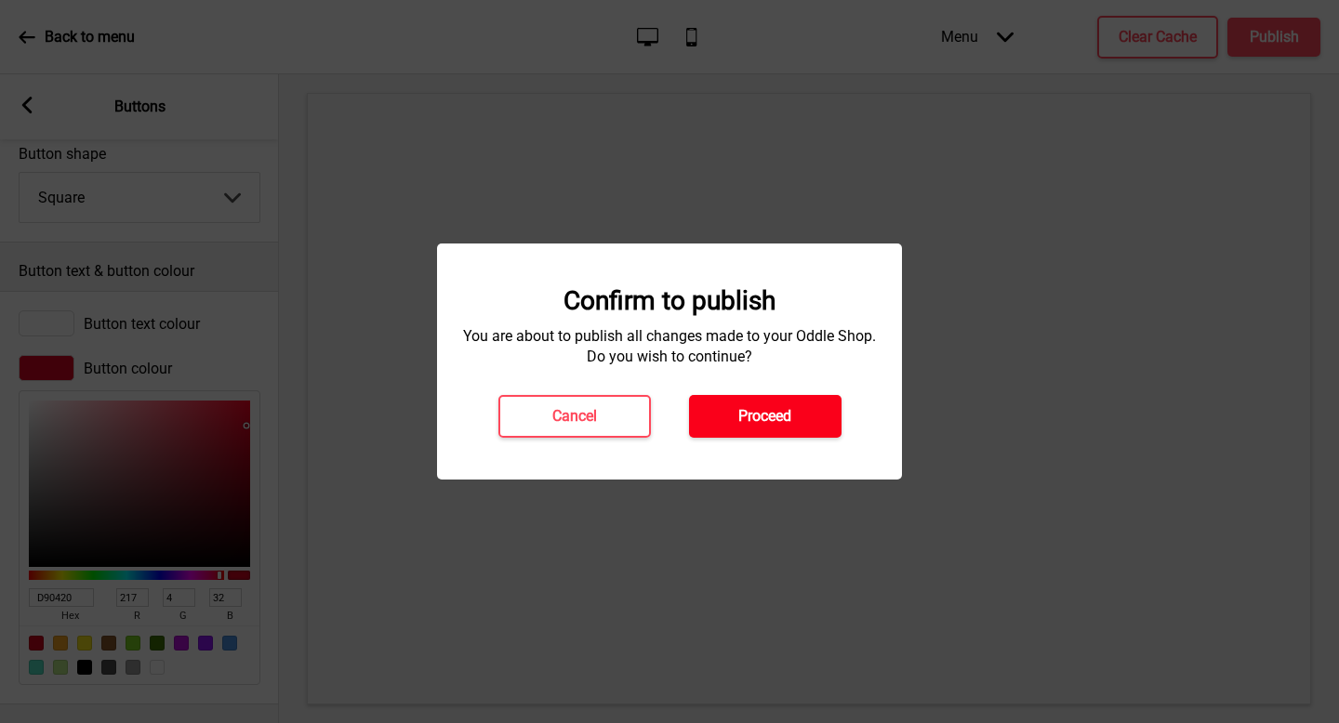
drag, startPoint x: 507, startPoint y: 213, endPoint x: 792, endPoint y: 434, distance: 361.2
click at [792, 434] on button "Proceed" at bounding box center [765, 416] width 153 height 43
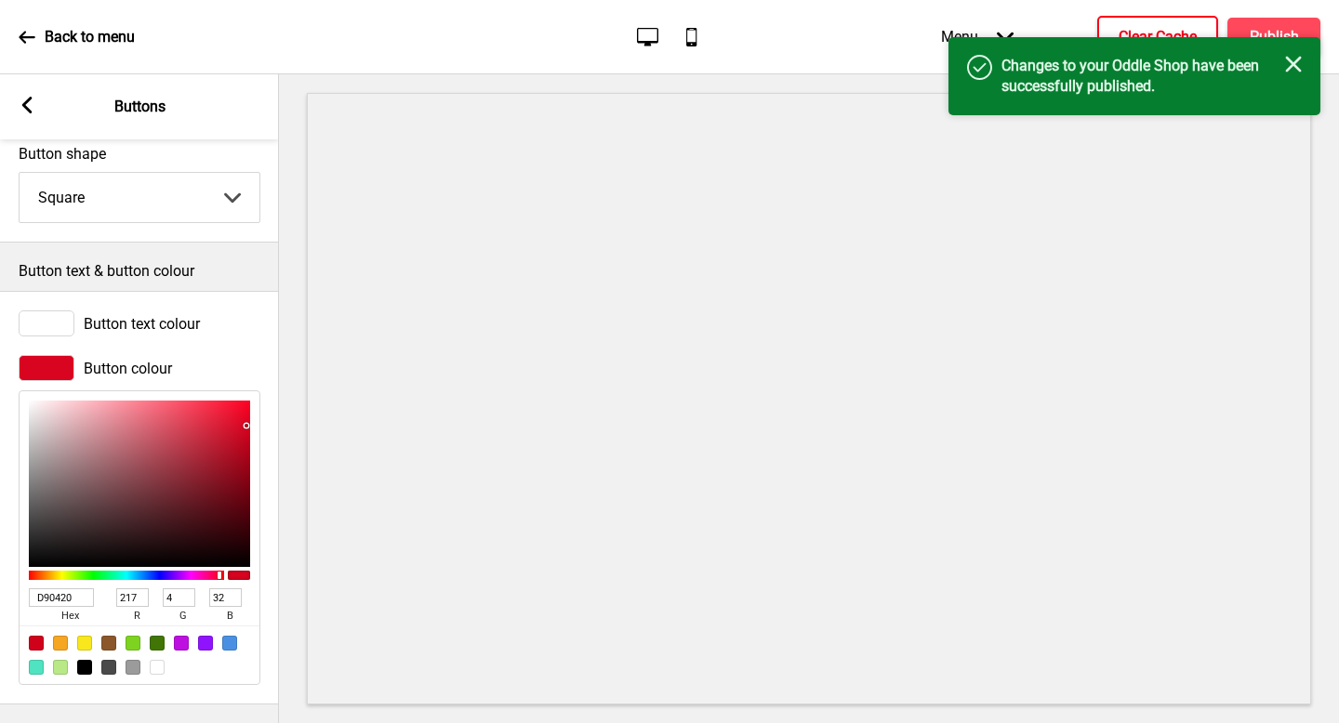
click at [1144, 30] on h4 "Clear Cache" at bounding box center [1158, 37] width 78 height 20
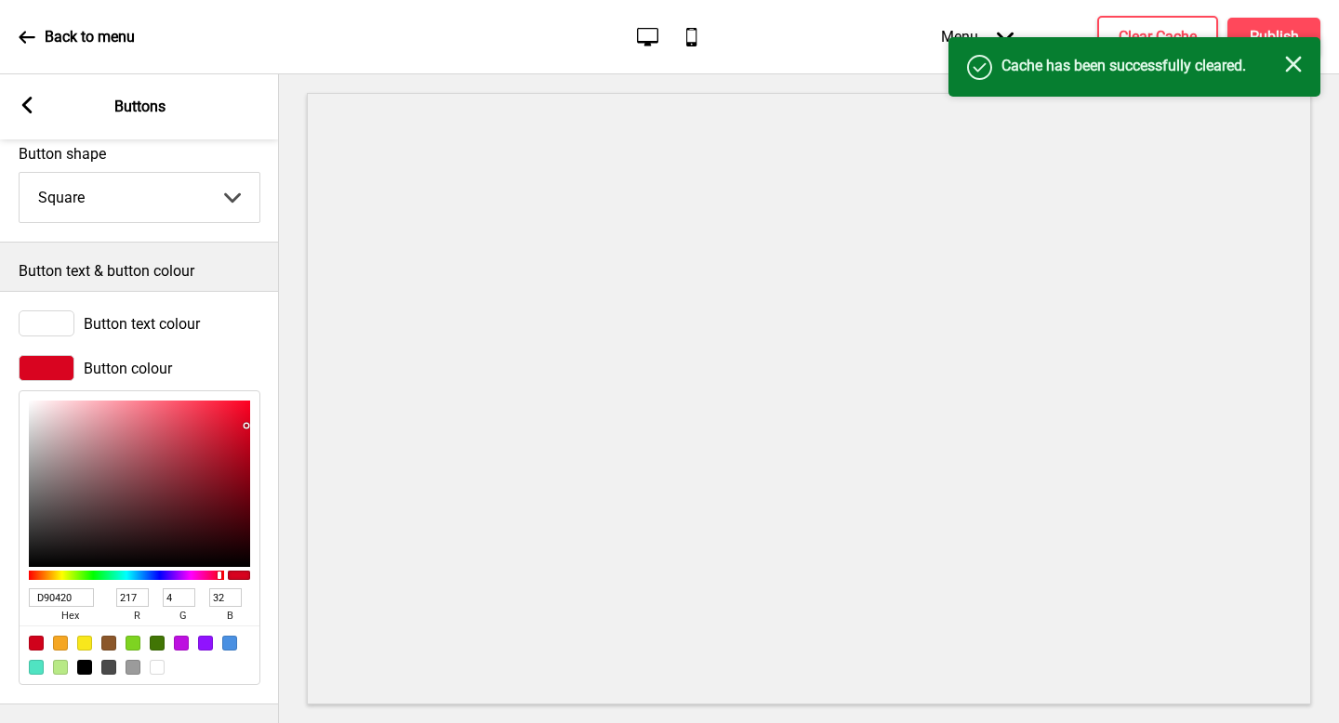
click at [1276, 47] on div "Success Cache has been successfully cleared. Close" at bounding box center [1135, 67] width 372 height 60
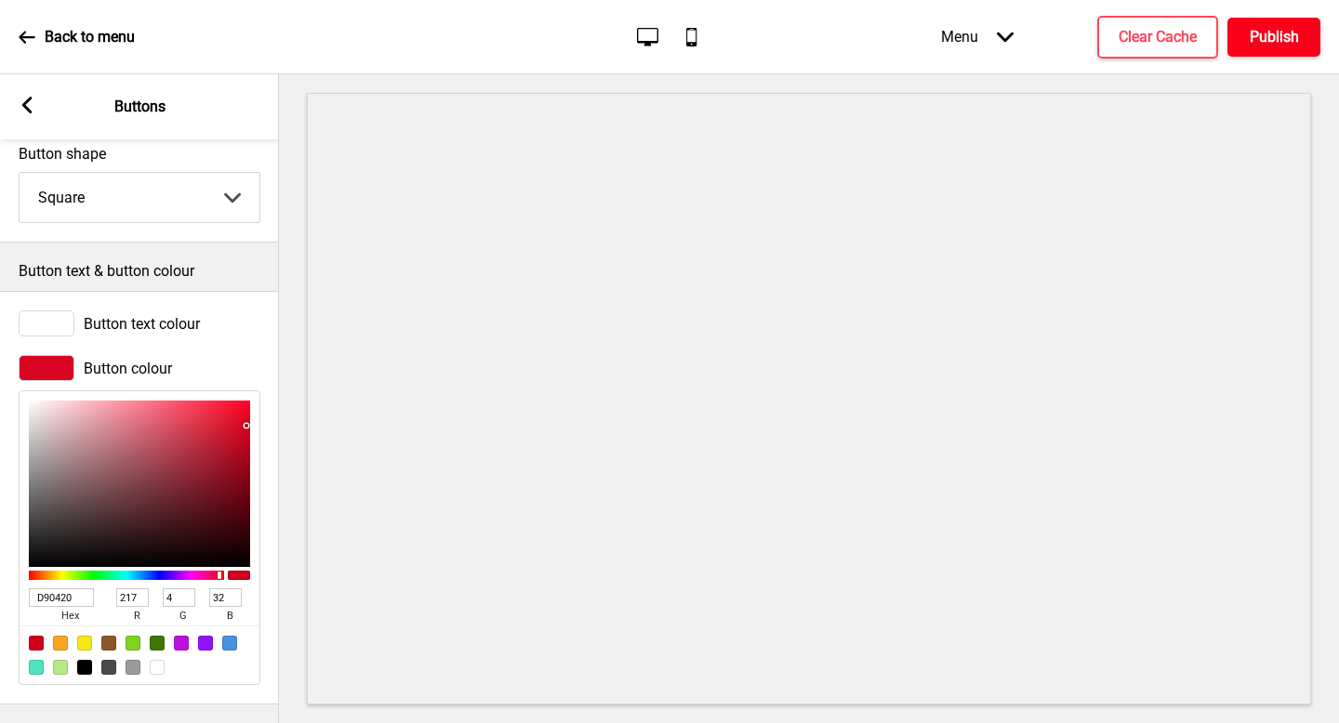
click at [1279, 41] on h4 "Publish" at bounding box center [1274, 37] width 49 height 20
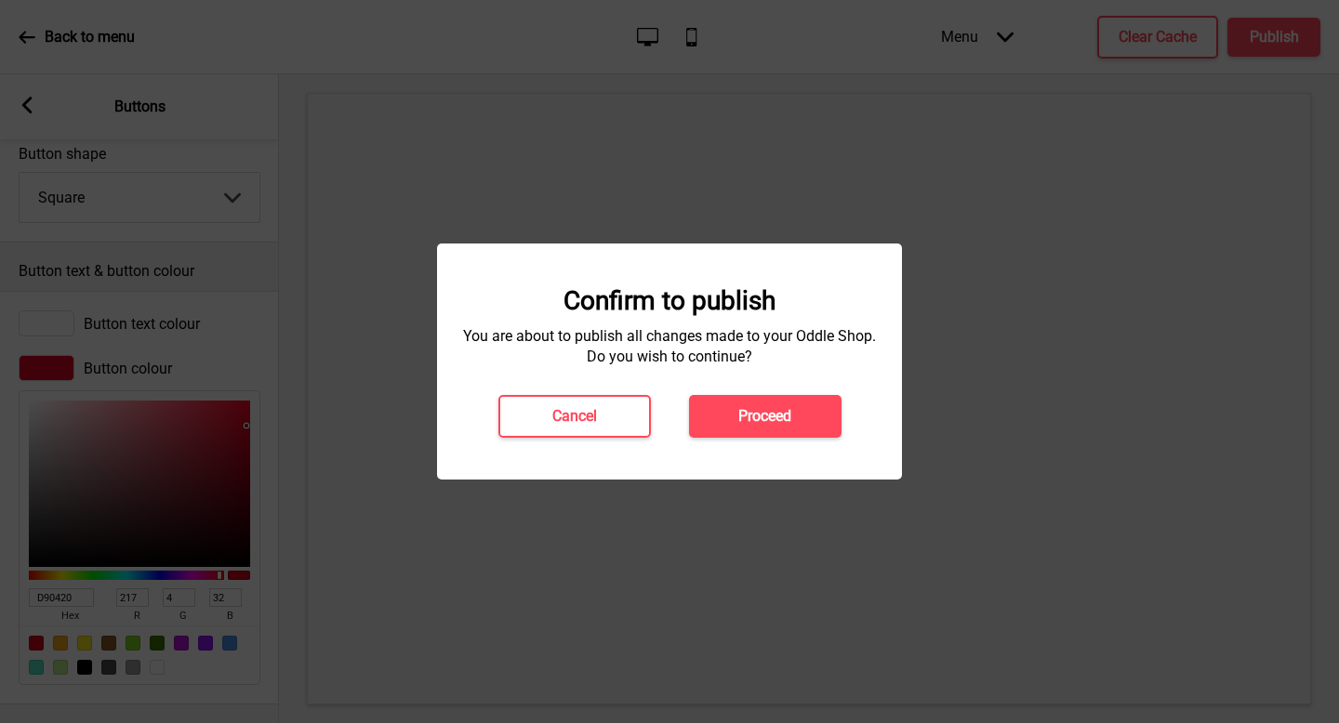
click at [783, 402] on button "Proceed" at bounding box center [765, 416] width 153 height 43
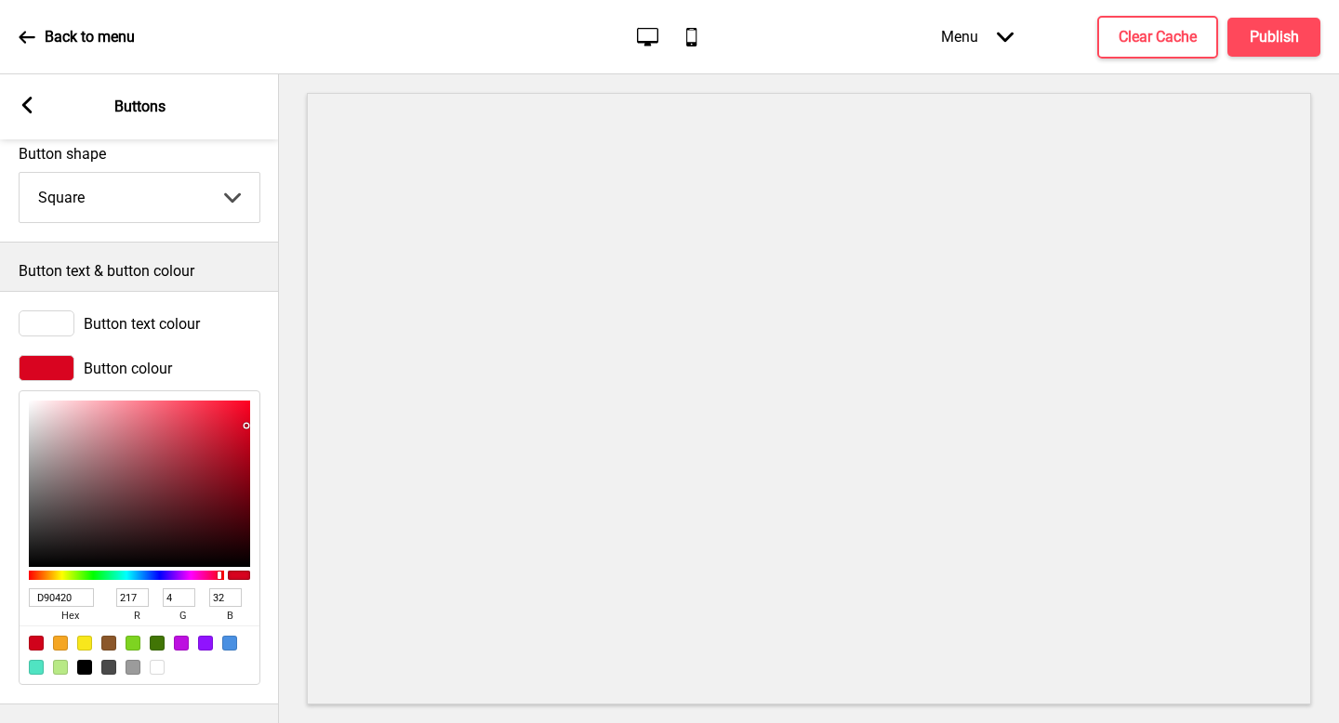
click at [25, 100] on icon at bounding box center [27, 105] width 10 height 17
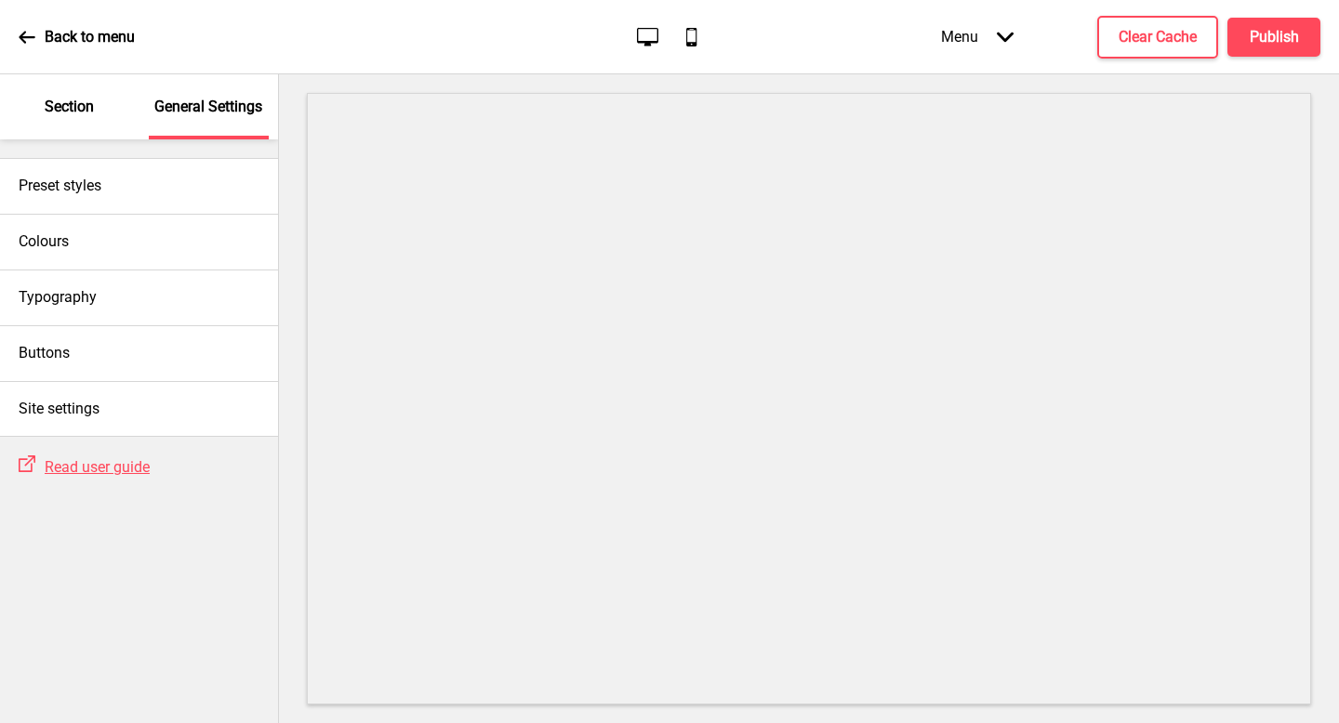
click at [60, 103] on p "Section" at bounding box center [69, 107] width 49 height 20
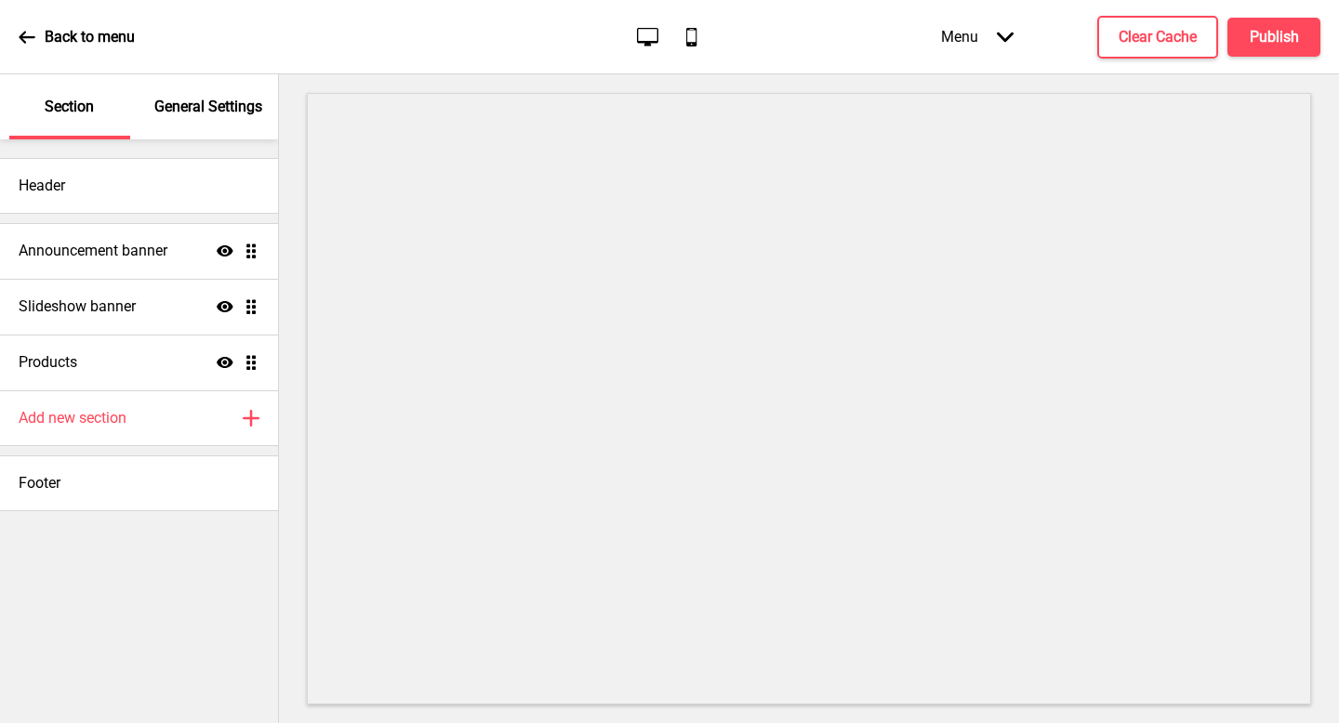
click at [120, 234] on div "Announcement banner Show Drag" at bounding box center [139, 251] width 278 height 56
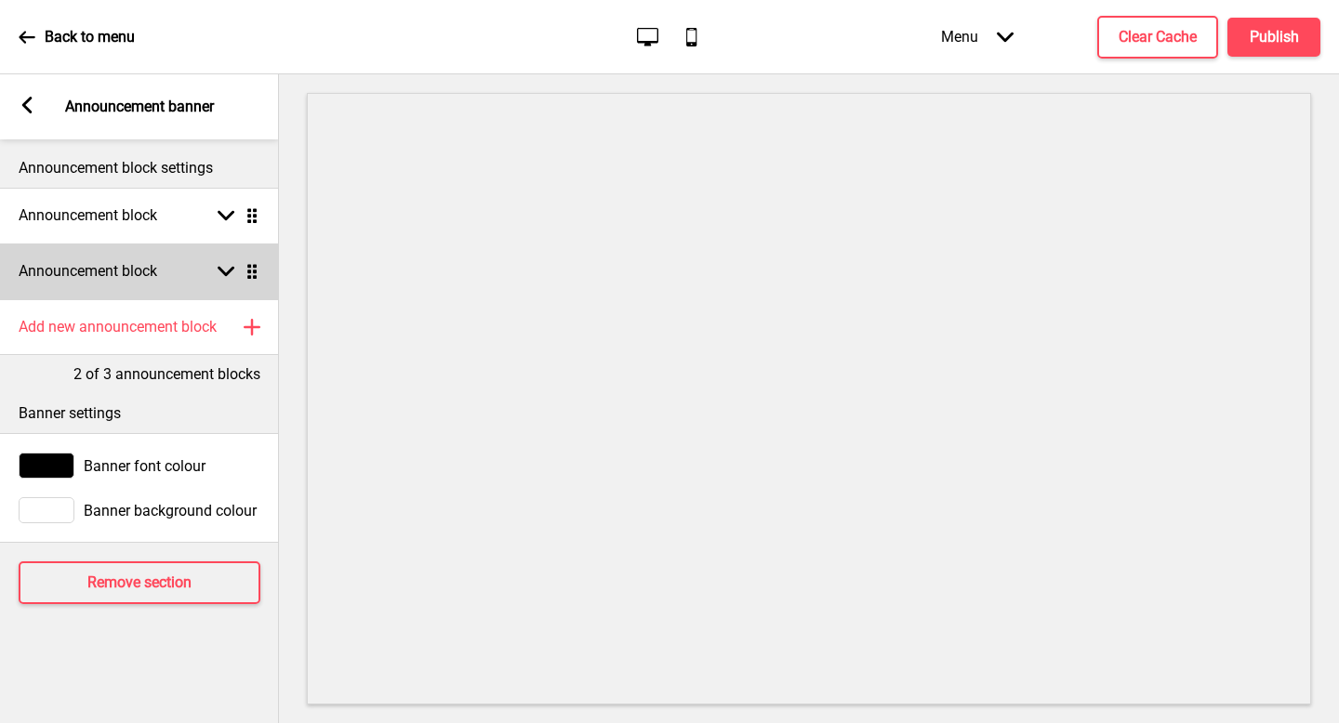
drag, startPoint x: 60, startPoint y: 103, endPoint x: 174, endPoint y: 267, distance: 199.7
click at [174, 267] on div "Announcement block Arrow down Drag" at bounding box center [139, 272] width 279 height 56
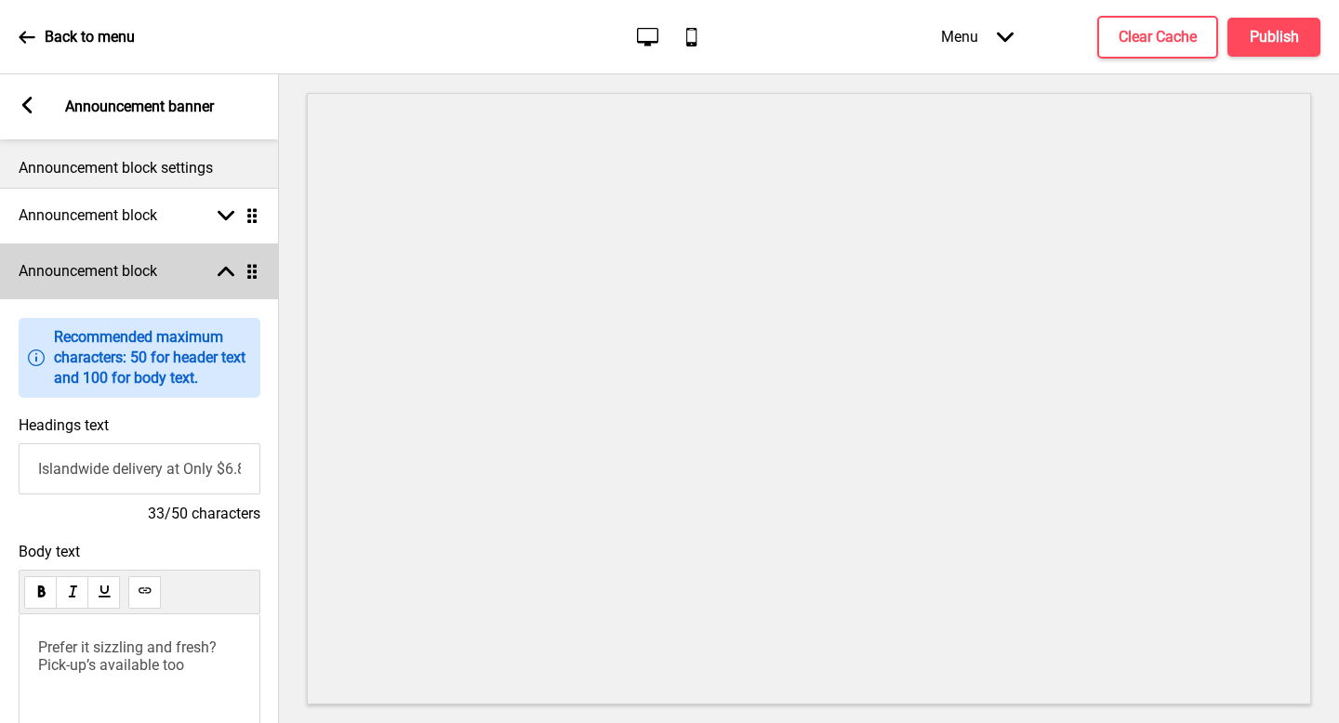
click at [178, 269] on div "Announcement block Arrow up Drag" at bounding box center [139, 272] width 279 height 56
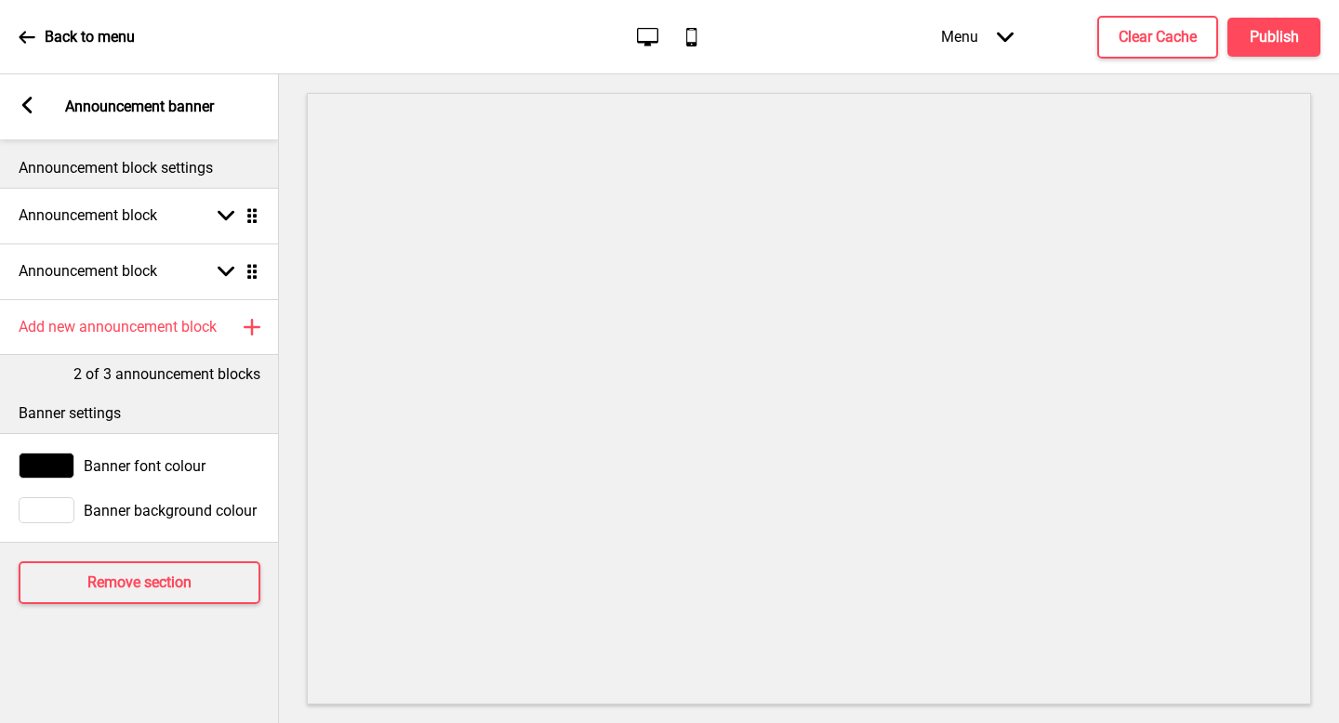
drag, startPoint x: 178, startPoint y: 269, endPoint x: 75, endPoint y: 113, distance: 186.0
click at [75, 113] on p "Announcement banner" at bounding box center [139, 107] width 149 height 20
click at [27, 109] on icon at bounding box center [27, 105] width 10 height 17
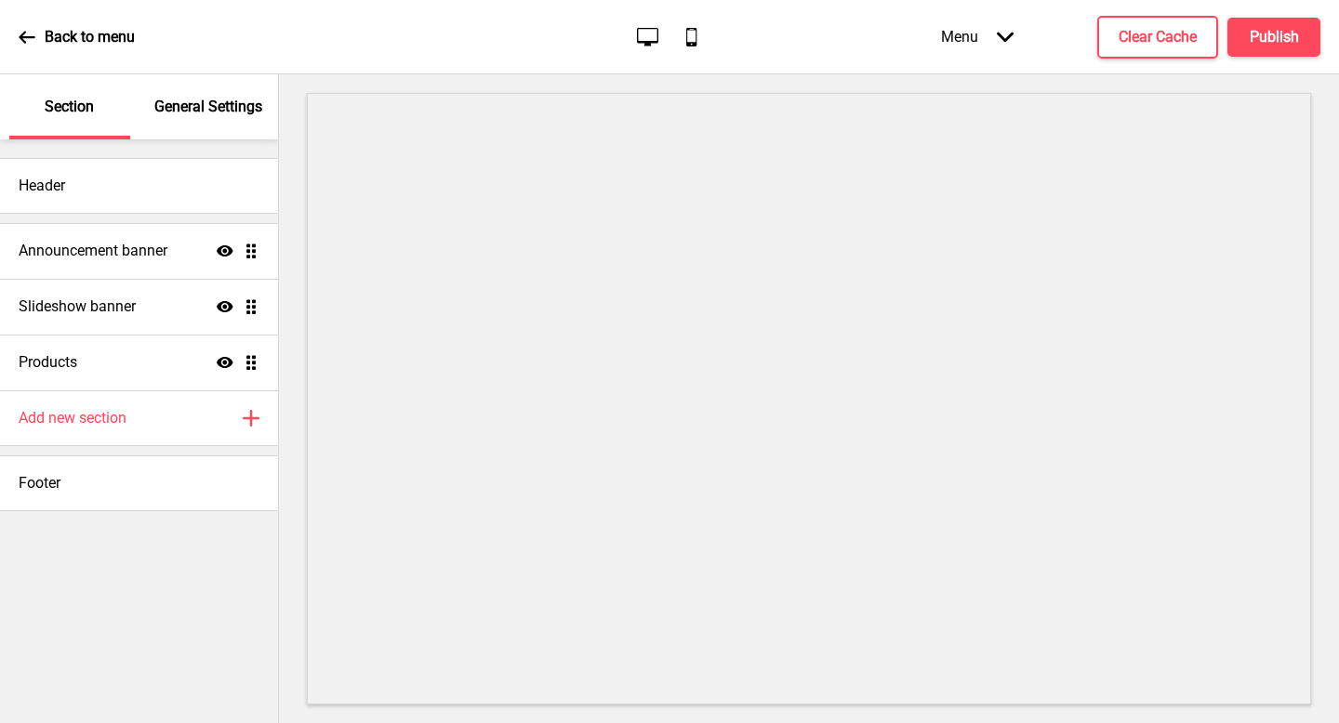
click at [142, 316] on div "Slideshow banner Show Drag" at bounding box center [139, 307] width 278 height 56
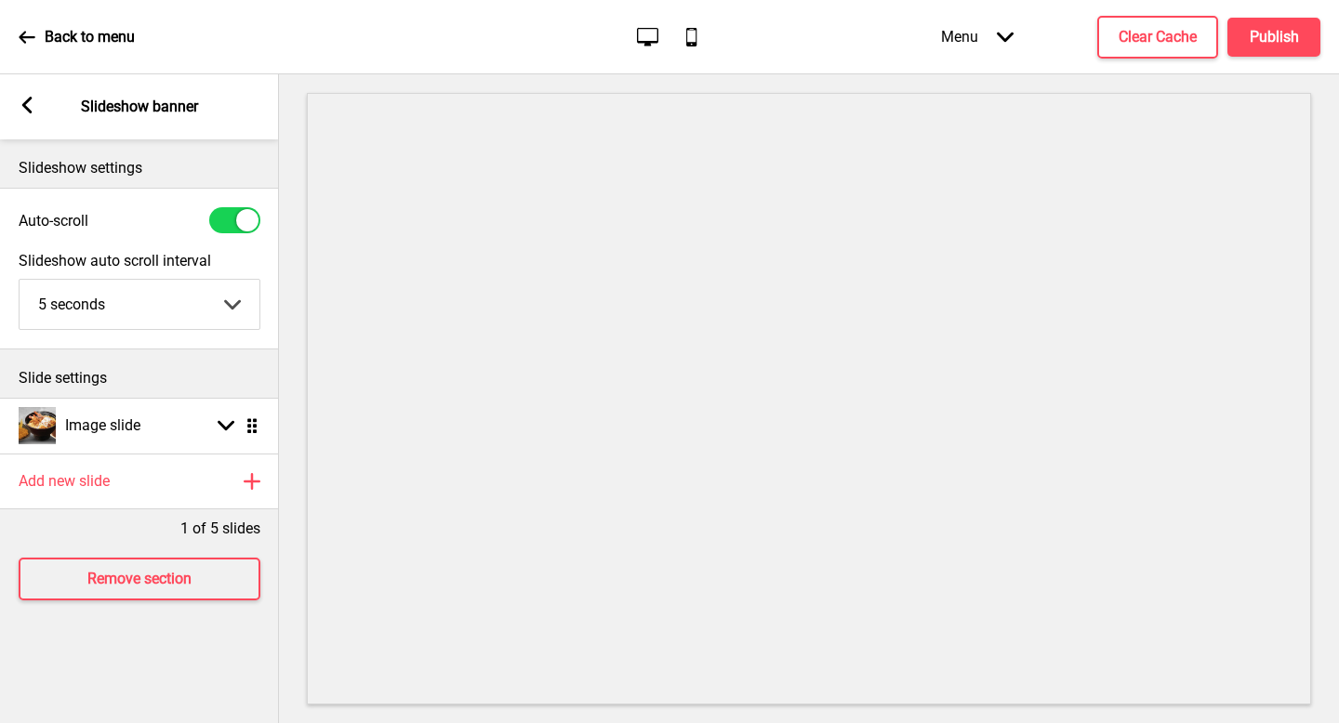
click at [111, 537] on div "1 of 5 slides" at bounding box center [139, 525] width 279 height 30
click at [141, 480] on div "Add new slide Plus" at bounding box center [139, 482] width 279 height 56
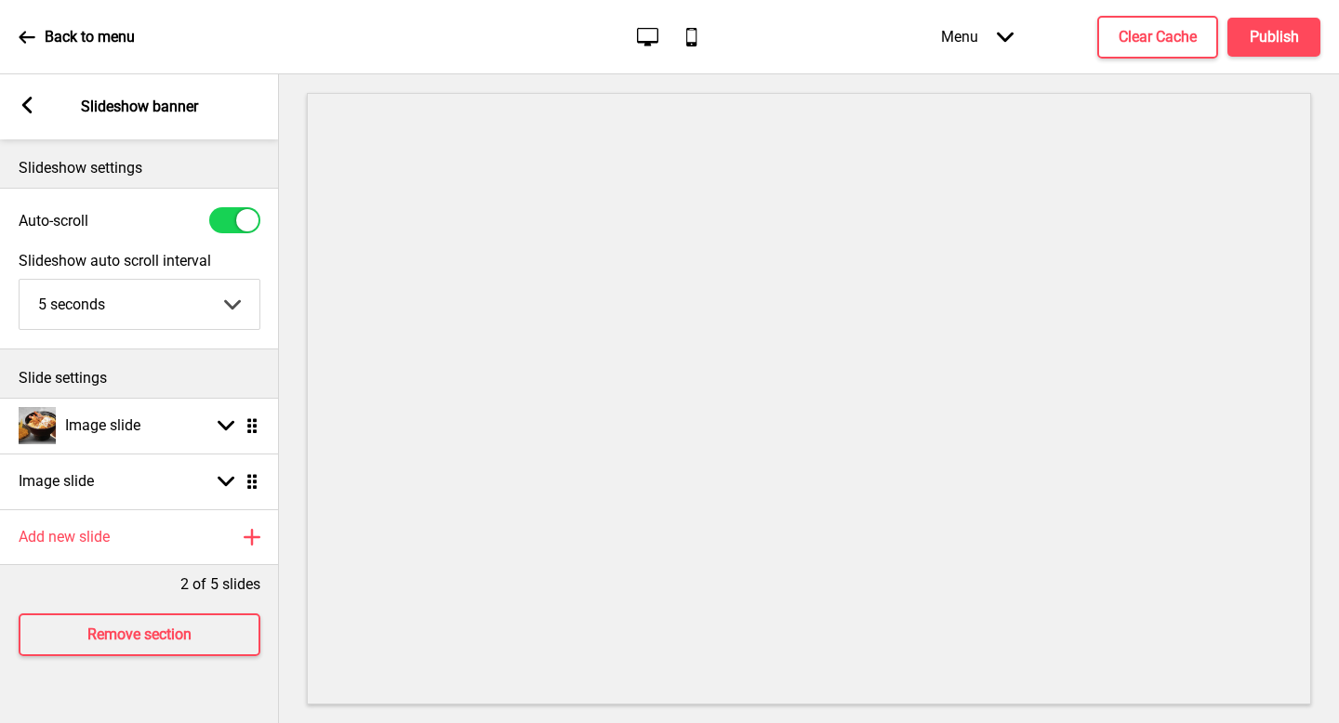
click at [165, 473] on div "Image slide Arrow down Drag" at bounding box center [139, 482] width 279 height 56
select select "right"
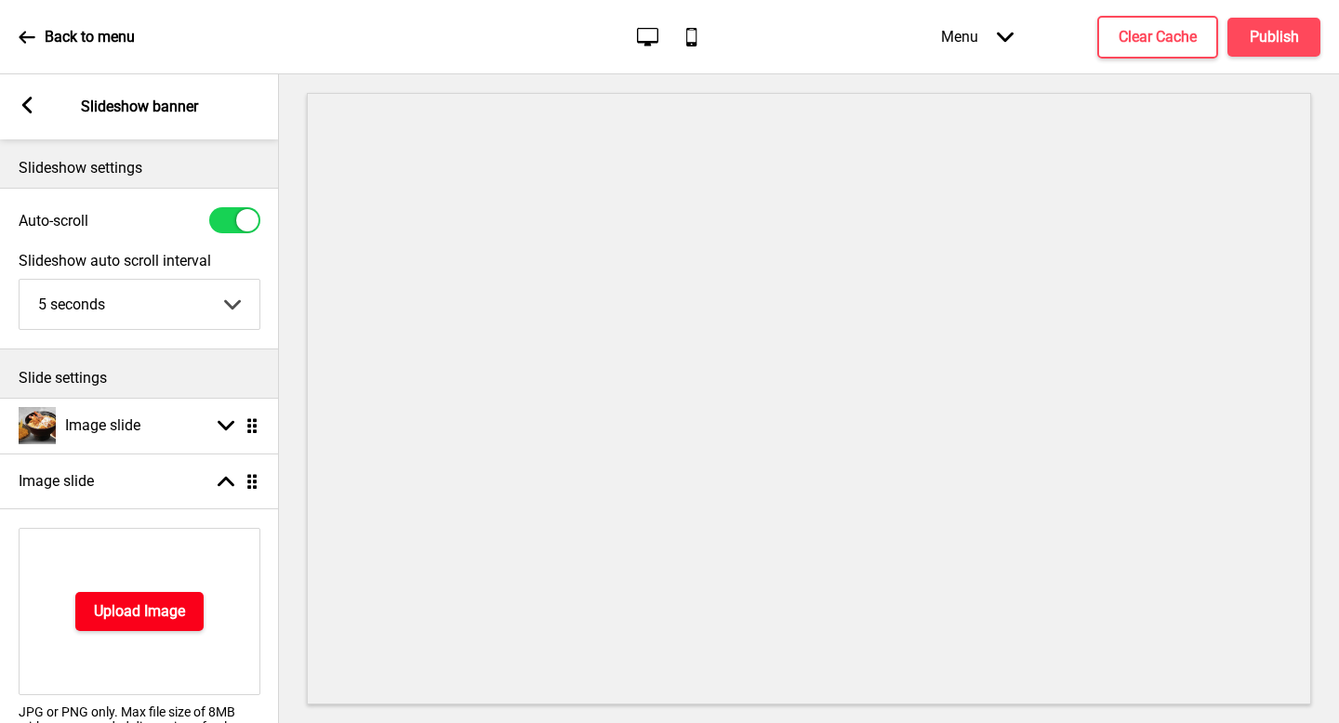
click at [112, 630] on button "Upload Image" at bounding box center [139, 611] width 128 height 39
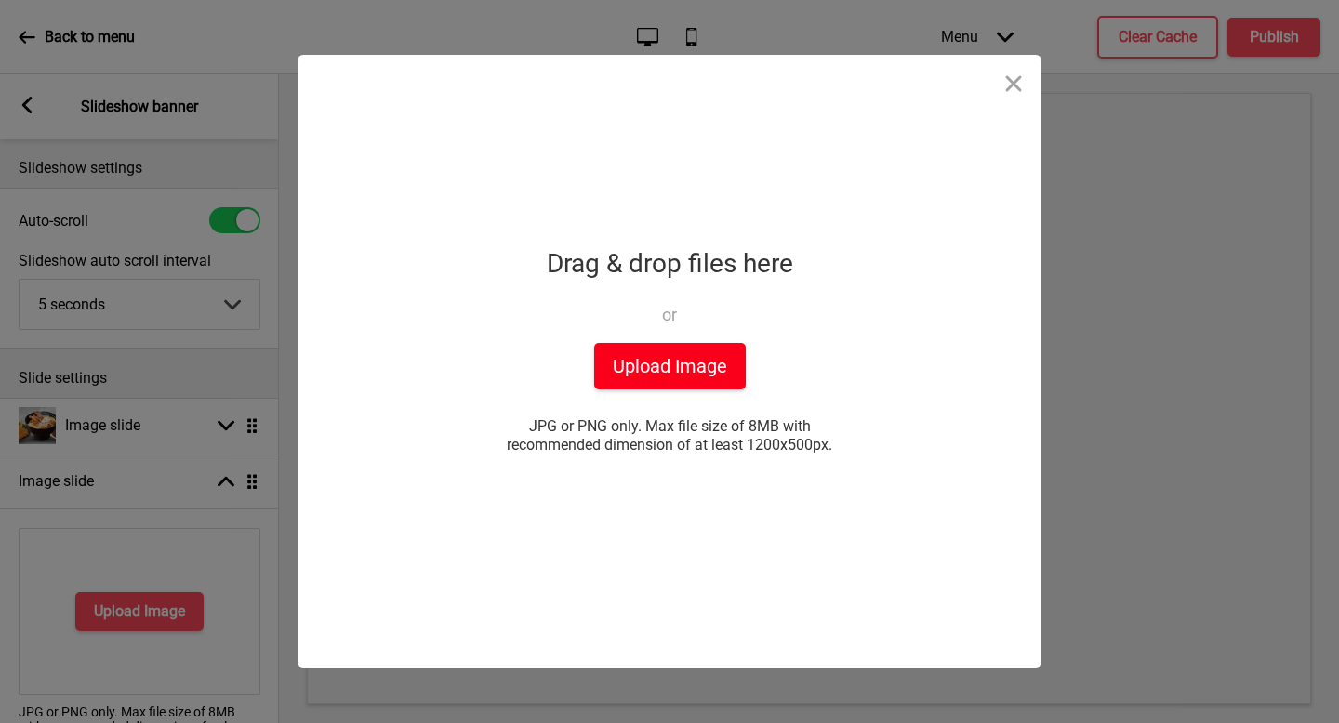
drag, startPoint x: 111, startPoint y: 537, endPoint x: 670, endPoint y: 364, distance: 585.3
click at [670, 364] on button "Upload Image" at bounding box center [670, 366] width 152 height 46
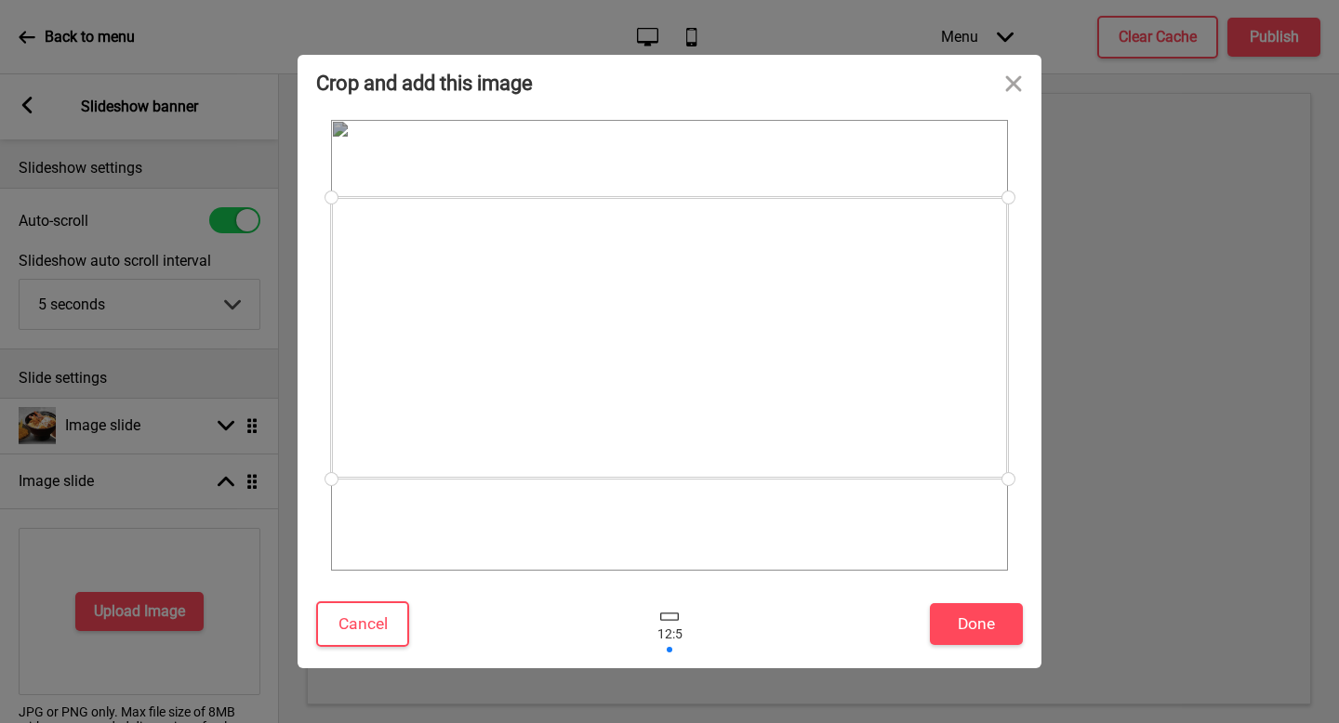
drag, startPoint x: 862, startPoint y: 378, endPoint x: 855, endPoint y: 371, distance: 10.5
click at [855, 371] on div at bounding box center [669, 338] width 677 height 282
click at [967, 619] on button "Done" at bounding box center [976, 625] width 93 height 42
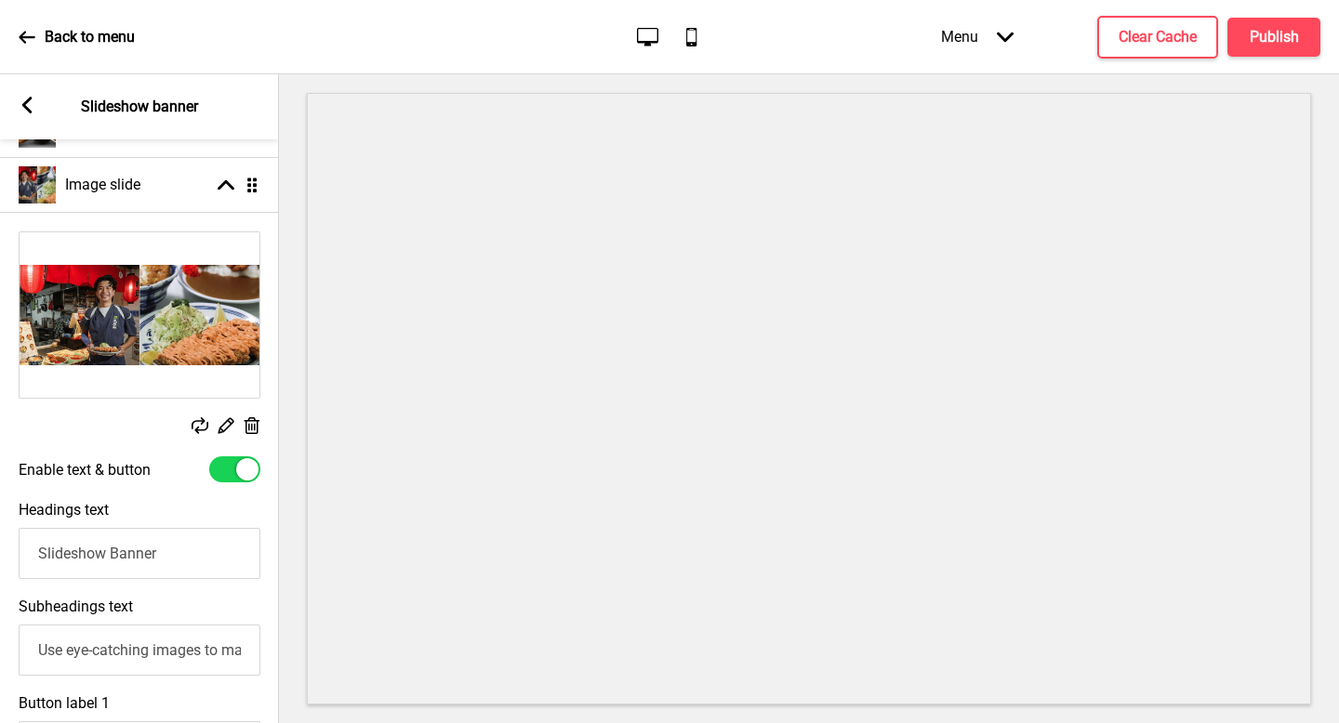
scroll to position [517, 0]
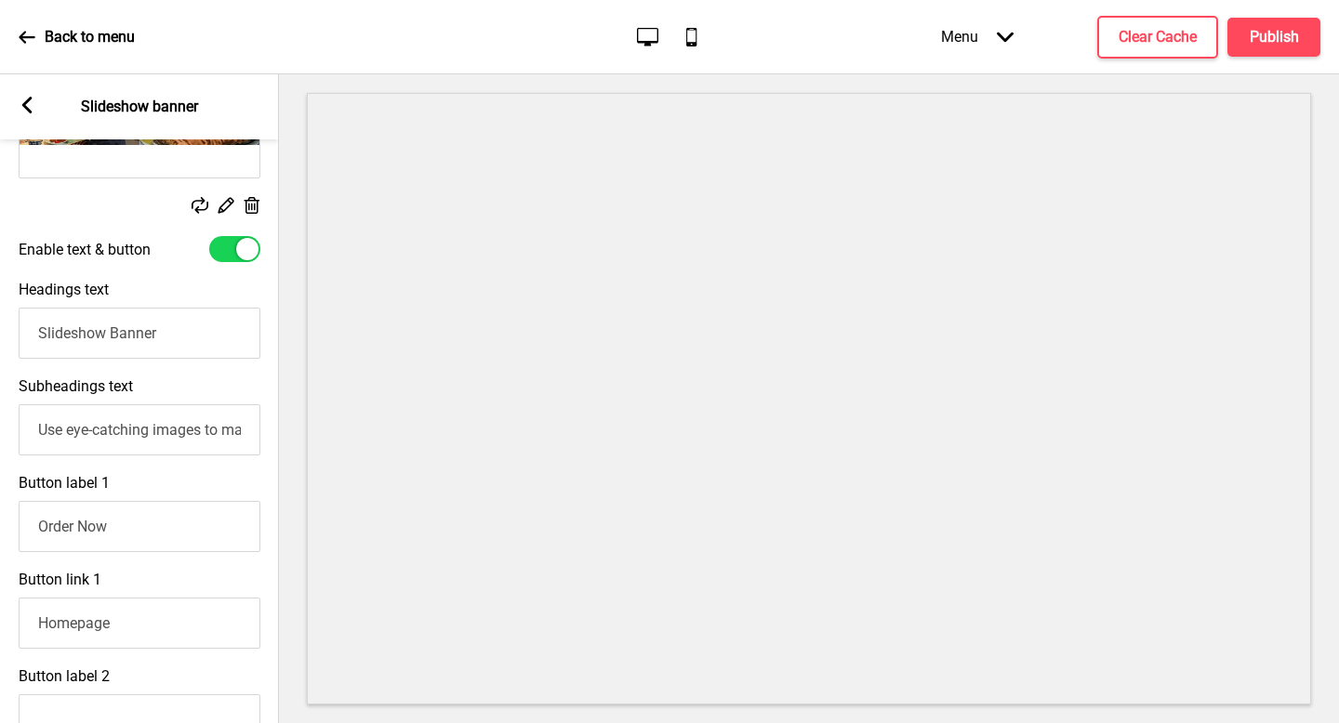
click at [147, 426] on input "Use eye-catching images to make a strong first impression of your brand" at bounding box center [140, 430] width 242 height 51
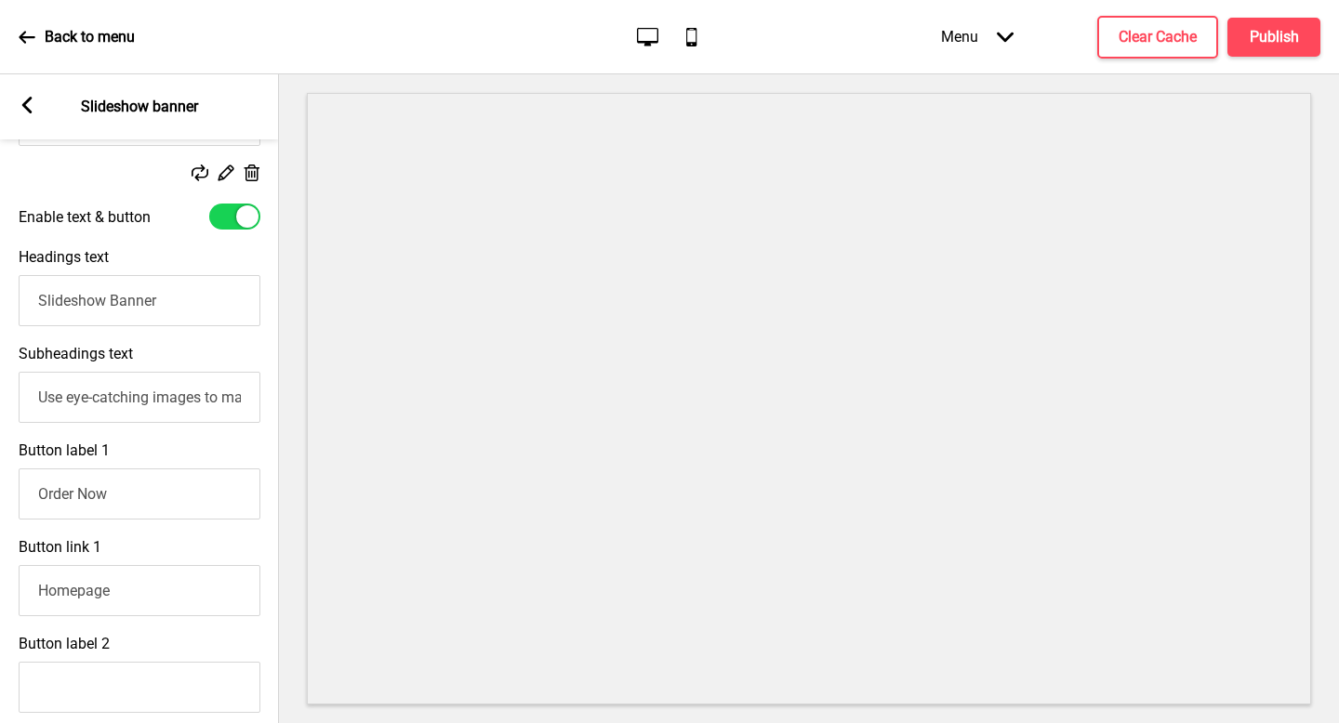
scroll to position [209, 0]
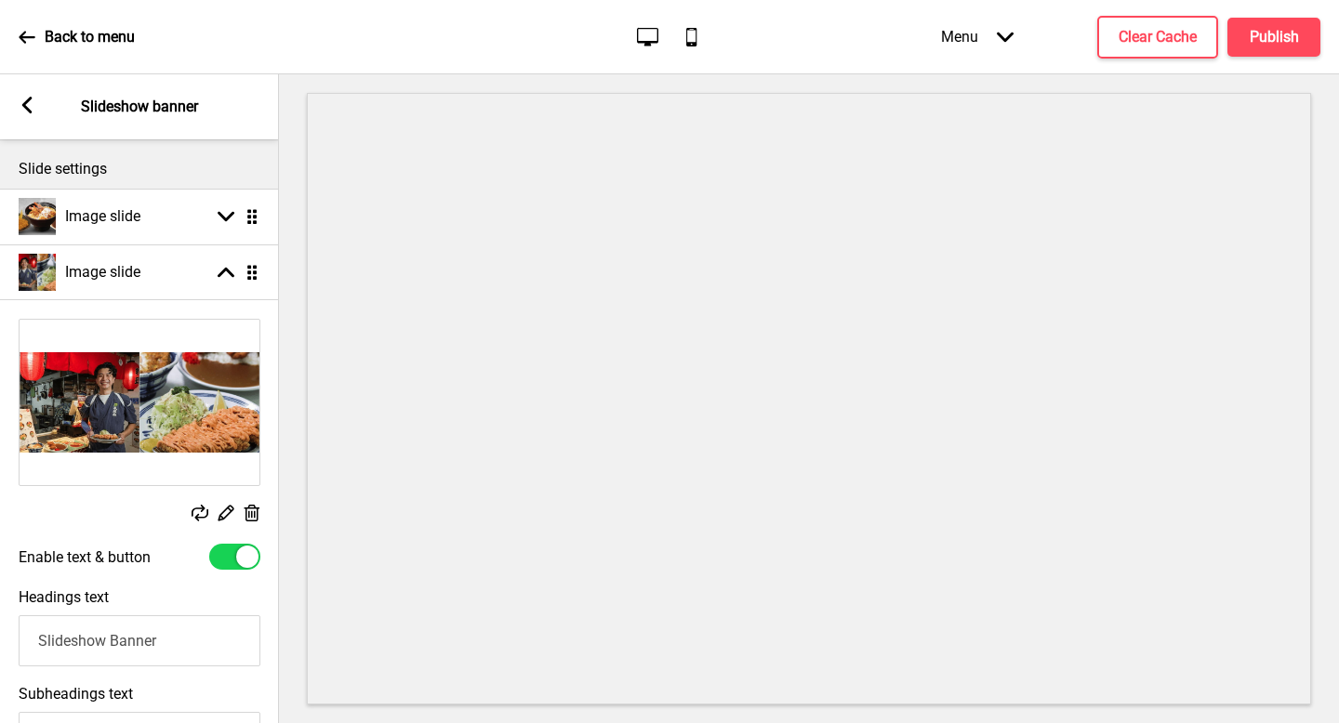
click at [100, 501] on div "Replace Edit Delete" at bounding box center [139, 422] width 279 height 225
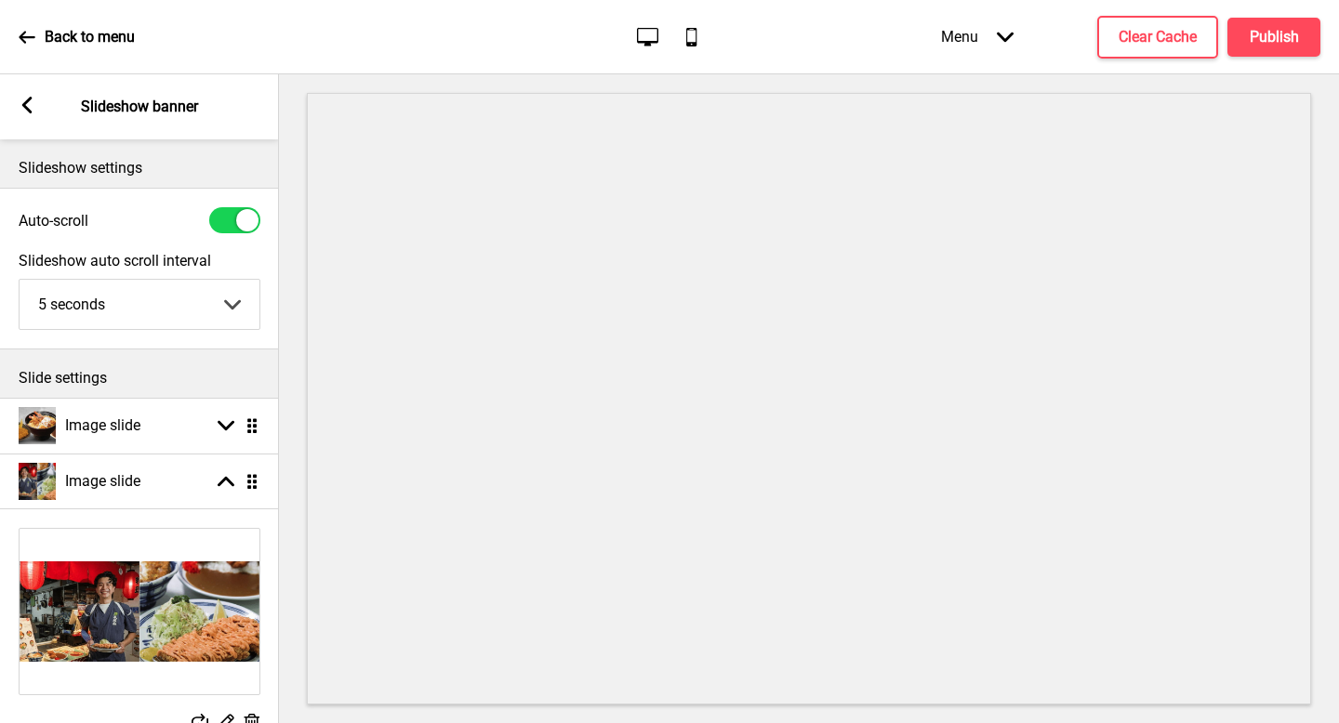
scroll to position [38, 0]
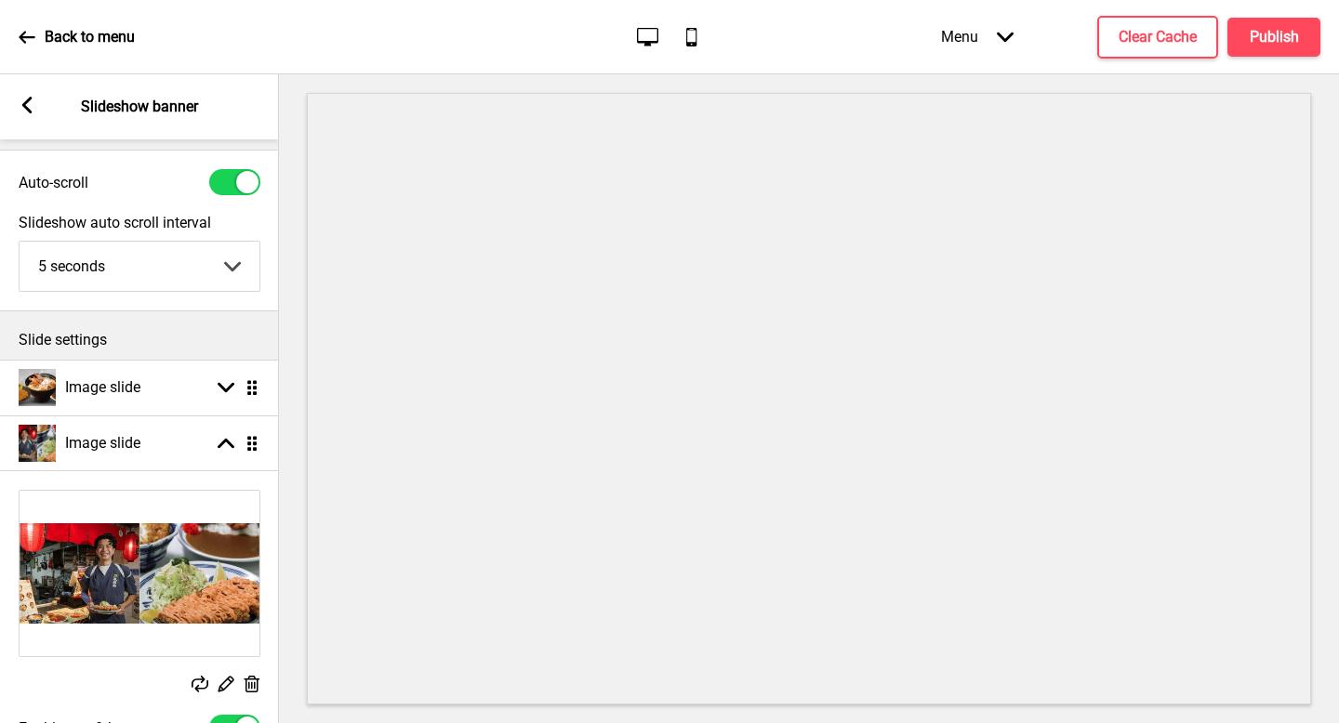
click at [170, 463] on div "Image slide Arrow up Drag" at bounding box center [139, 444] width 279 height 56
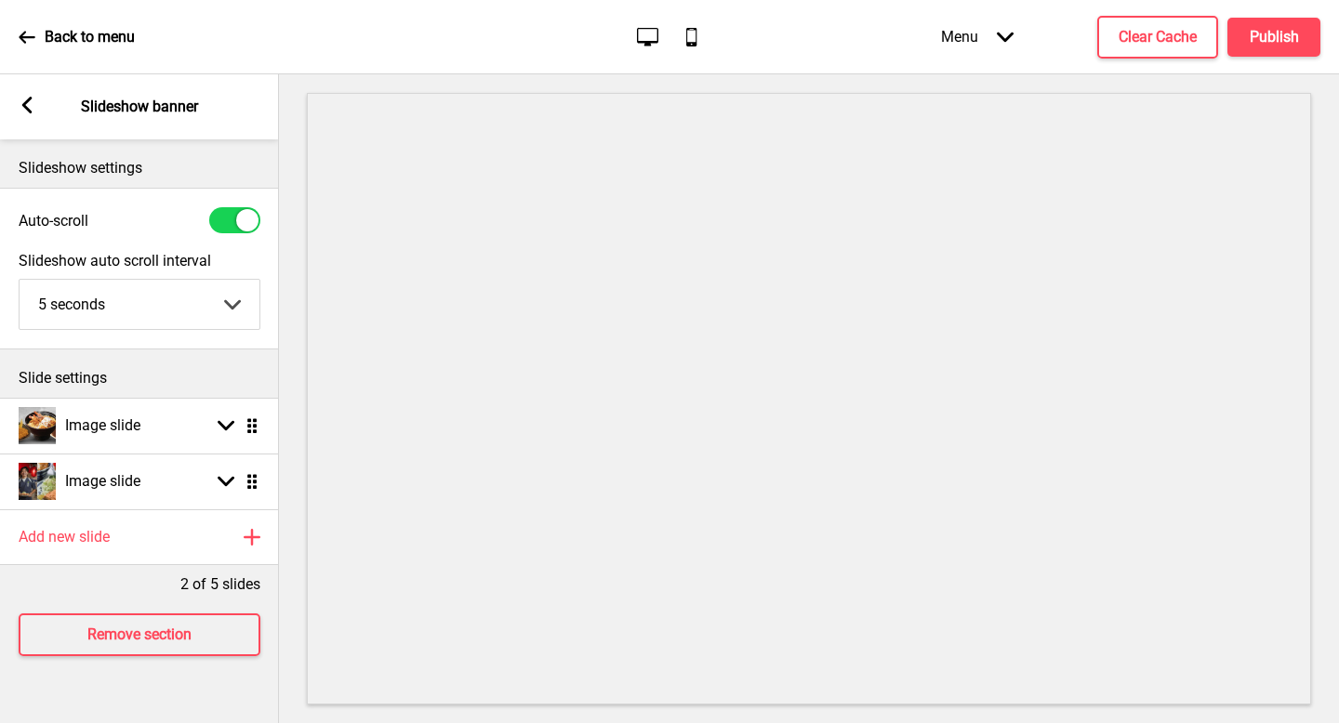
scroll to position [0, 0]
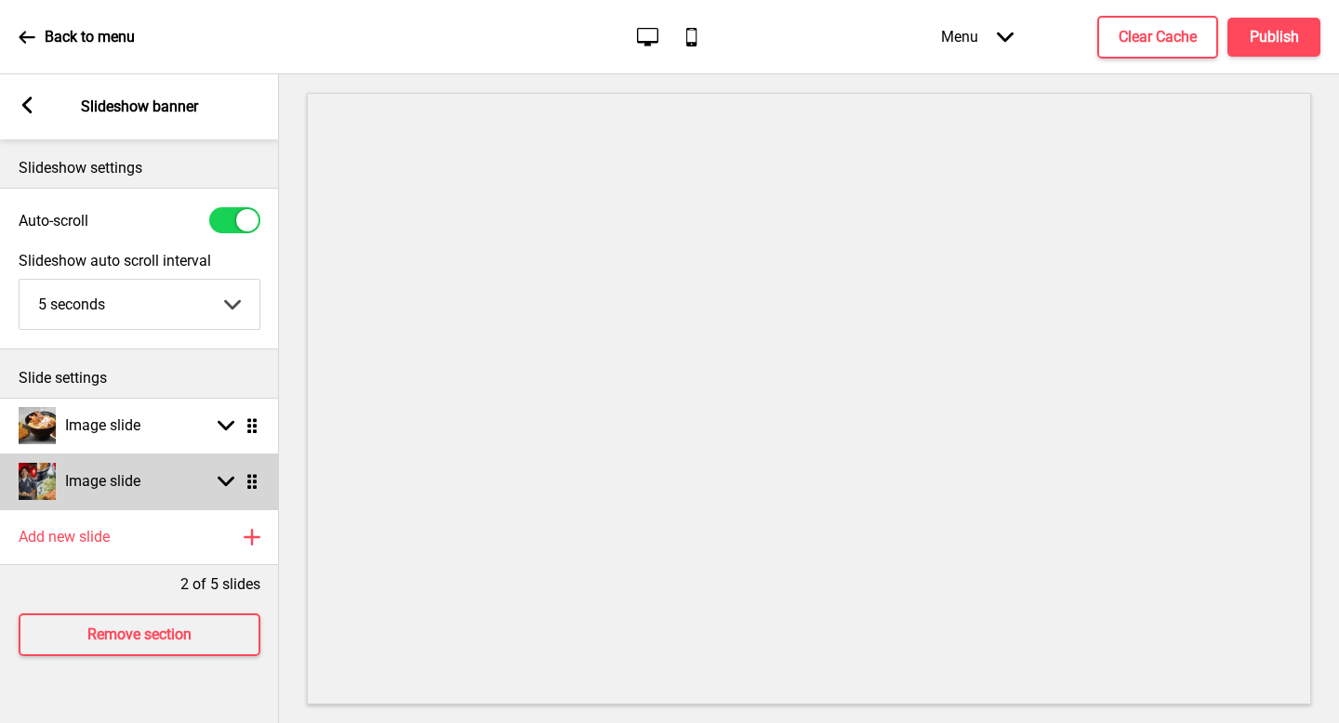
drag, startPoint x: 855, startPoint y: 371, endPoint x: 174, endPoint y: 501, distance: 693.0
click at [174, 501] on div "Image slide Arrow down Drag" at bounding box center [139, 482] width 279 height 56
select select "right"
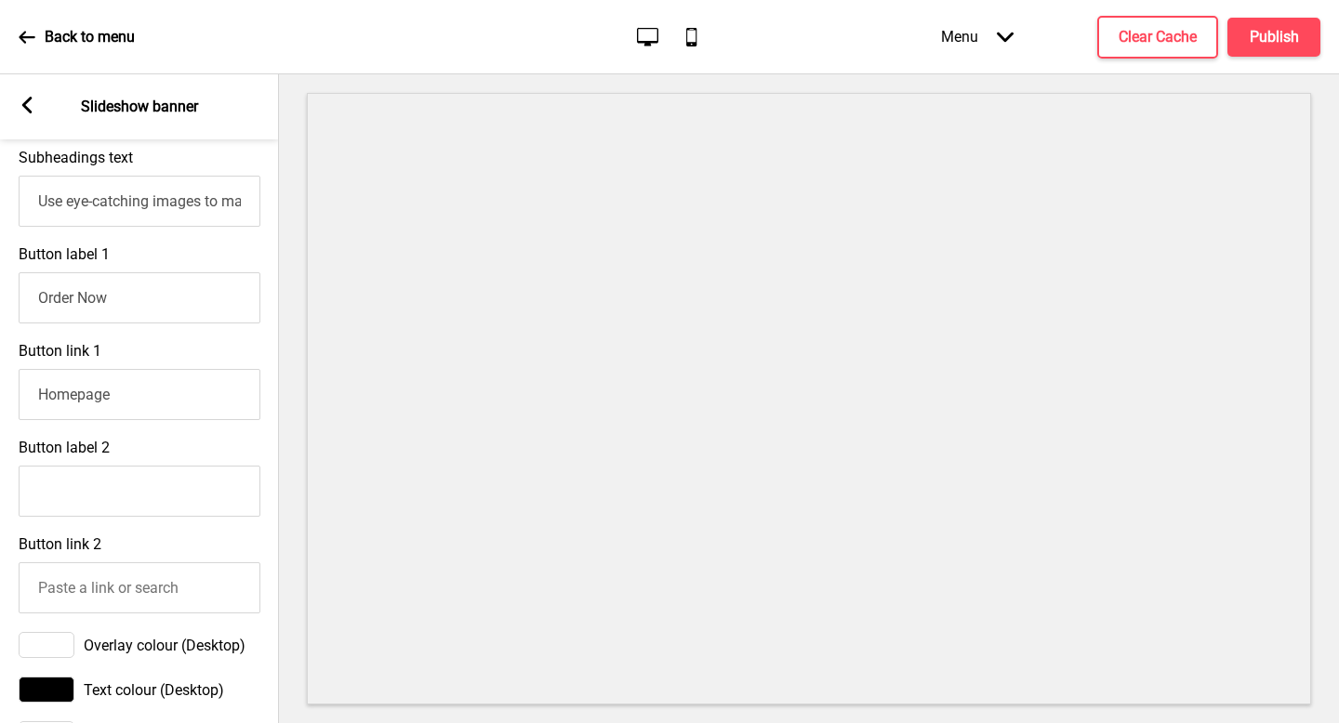
scroll to position [1117, 0]
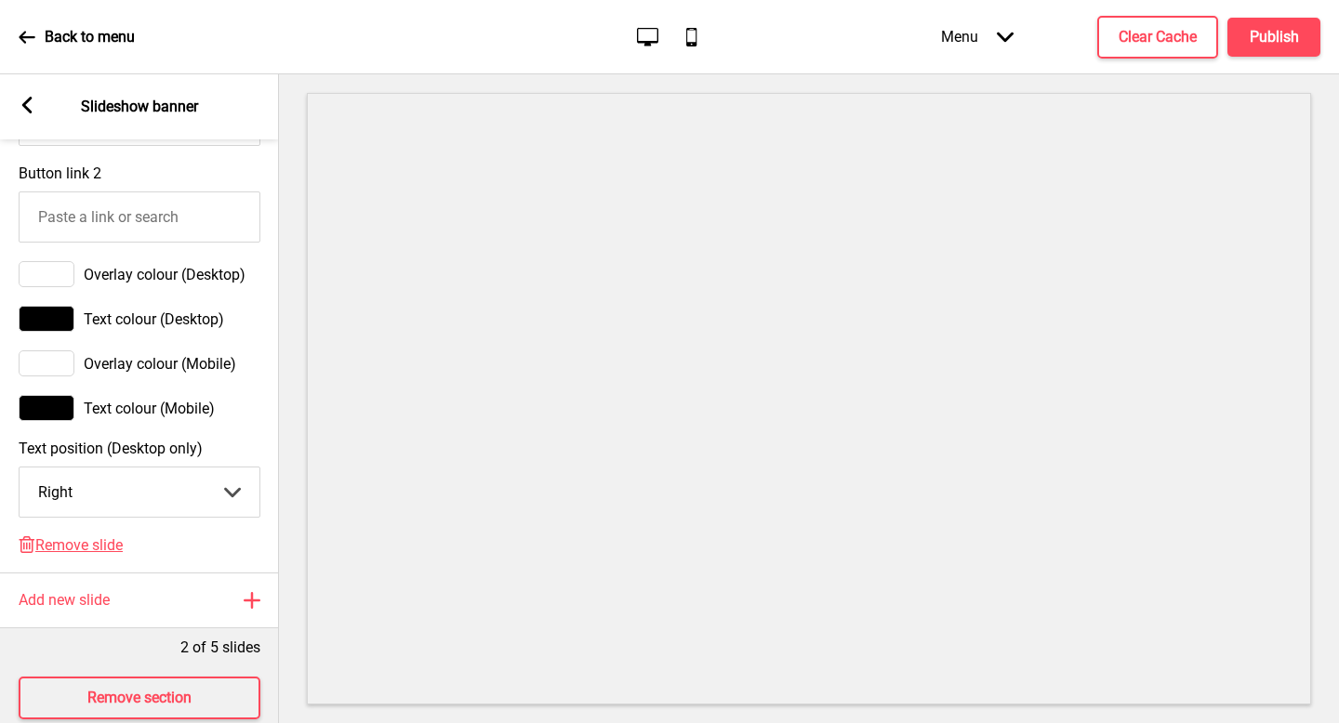
click at [99, 549] on span "Remove slide" at bounding box center [78, 546] width 87 height 18
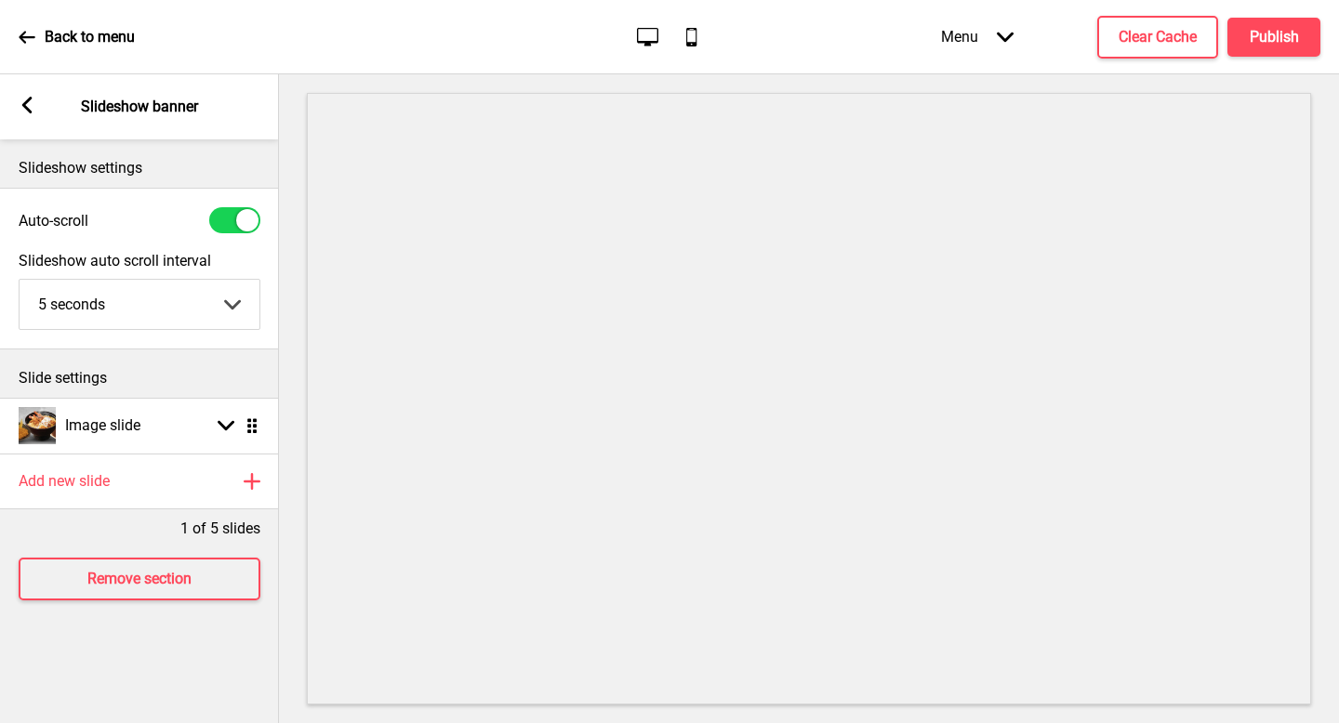
scroll to position [0, 0]
drag, startPoint x: 174, startPoint y: 501, endPoint x: 1284, endPoint y: 23, distance: 1208.8
click at [1284, 23] on button "Publish" at bounding box center [1273, 37] width 93 height 39
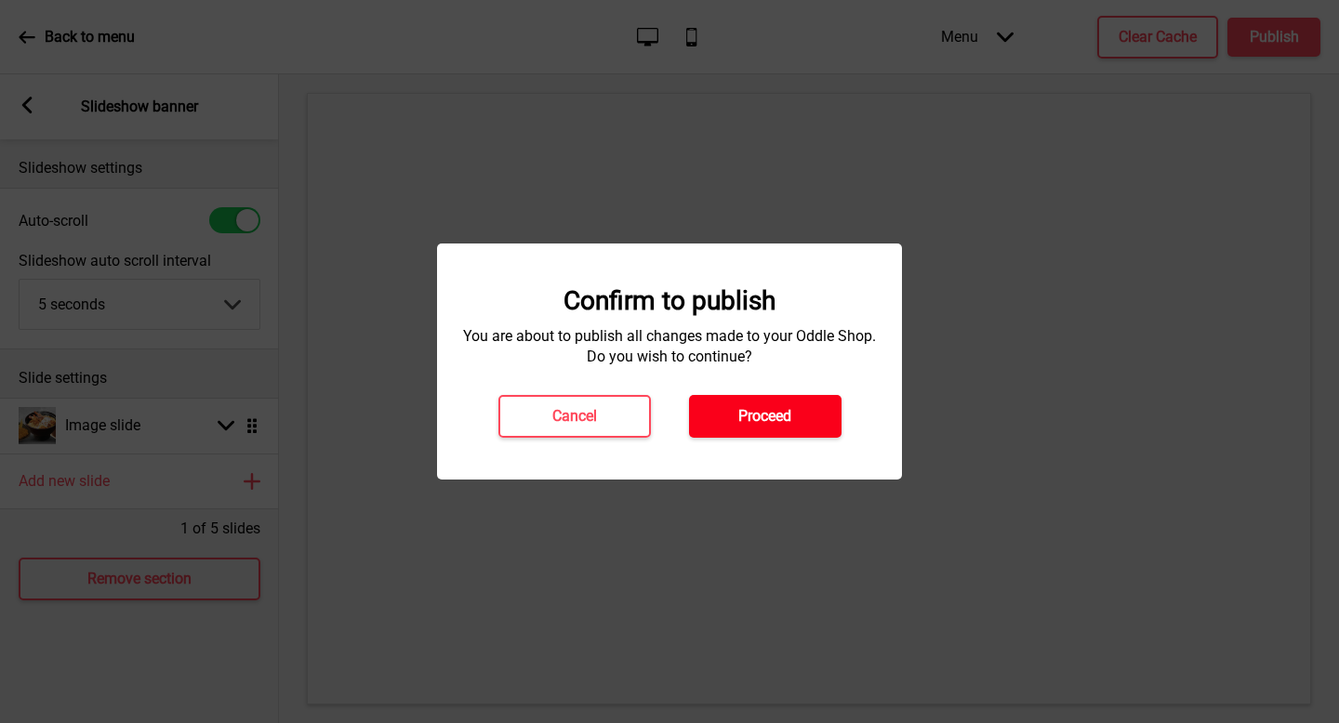
drag, startPoint x: 1284, startPoint y: 23, endPoint x: 755, endPoint y: 409, distance: 654.9
click at [755, 409] on h4 "Proceed" at bounding box center [764, 416] width 53 height 20
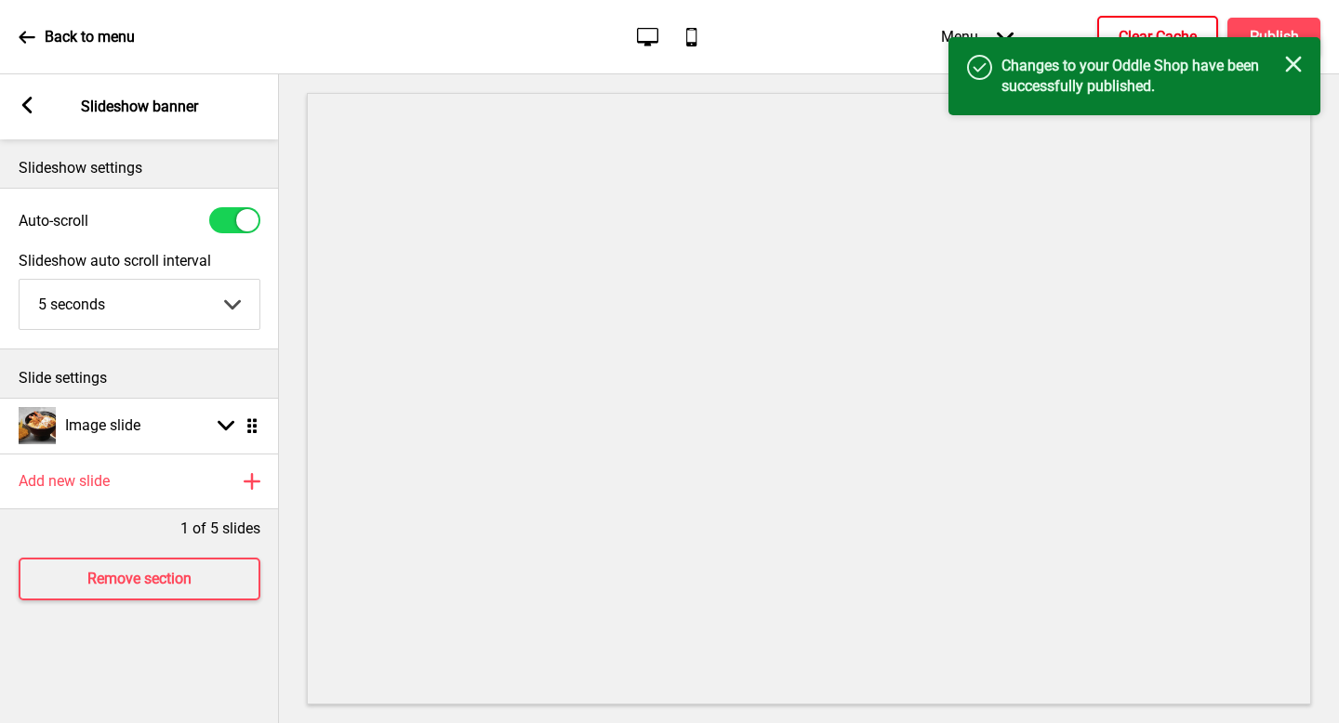
click at [1173, 35] on h4 "Clear Cache" at bounding box center [1158, 37] width 78 height 20
